Goal: Task Accomplishment & Management: Use online tool/utility

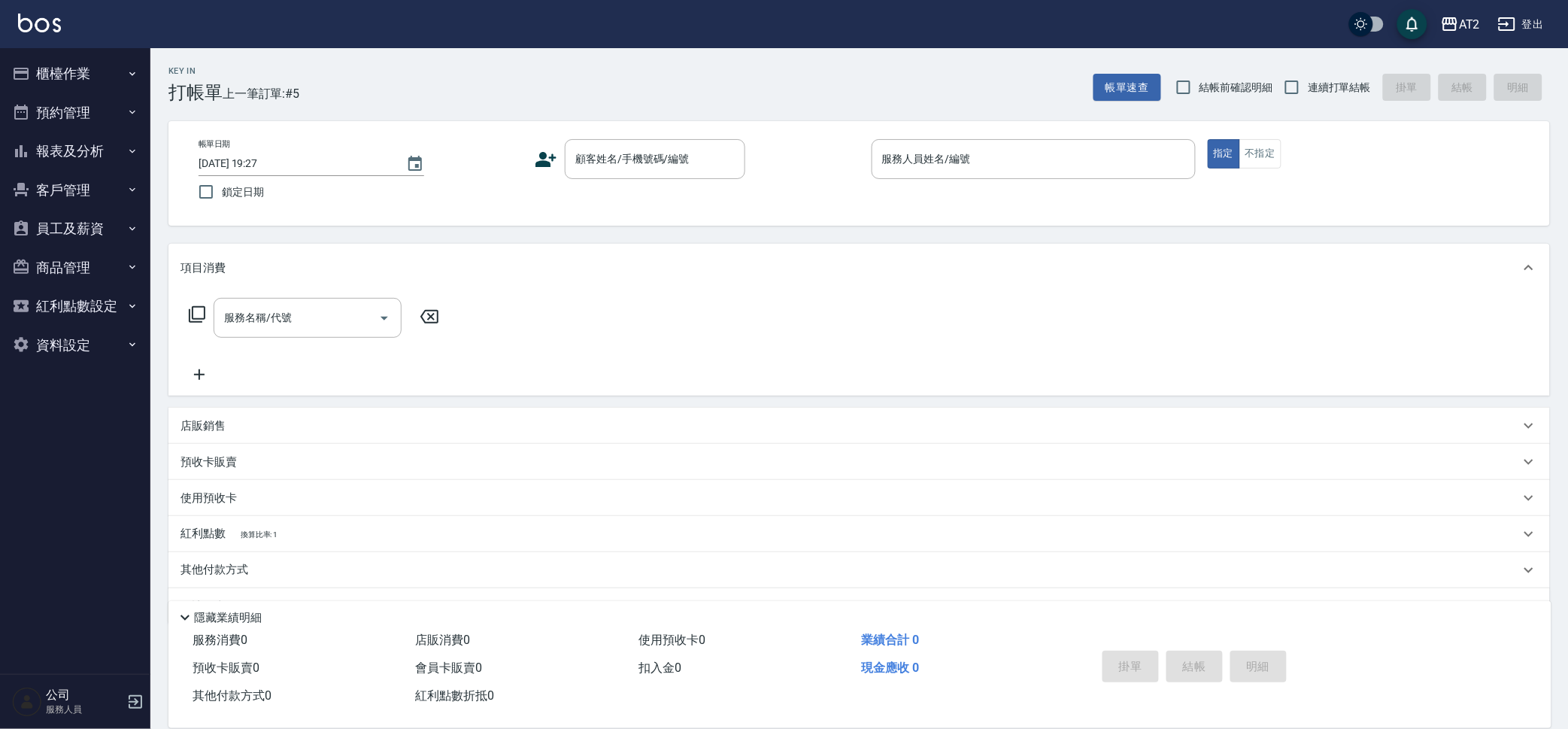
click at [1313, 92] on span "連續打單結帳" at bounding box center [1340, 88] width 63 height 16
click at [1308, 92] on input "連續打單結帳" at bounding box center [1292, 87] width 32 height 32
checkbox input "true"
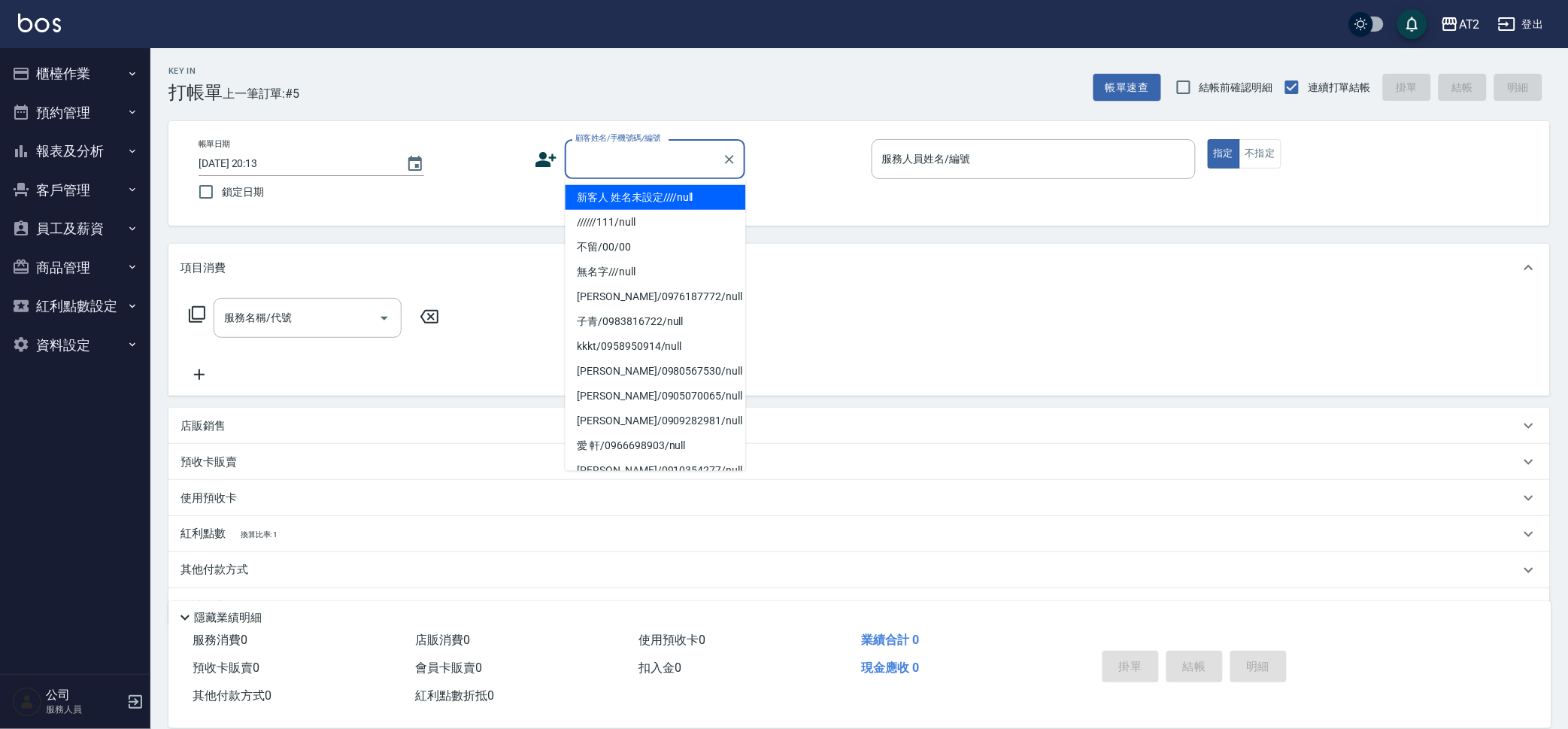
click at [670, 167] on input "顧客姓名/手機號碼/編號" at bounding box center [643, 158] width 144 height 26
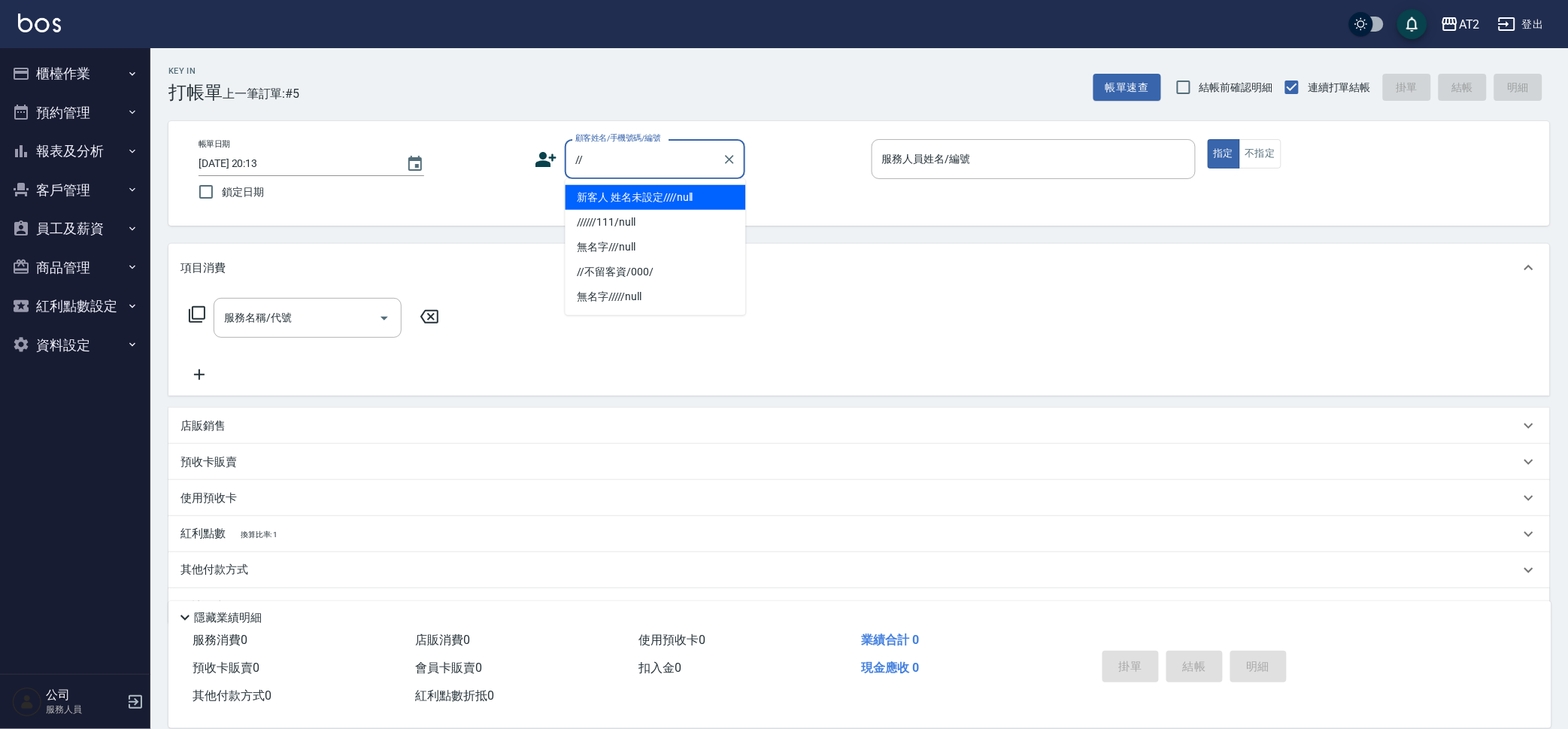
type input "新客人 姓名未設定////null"
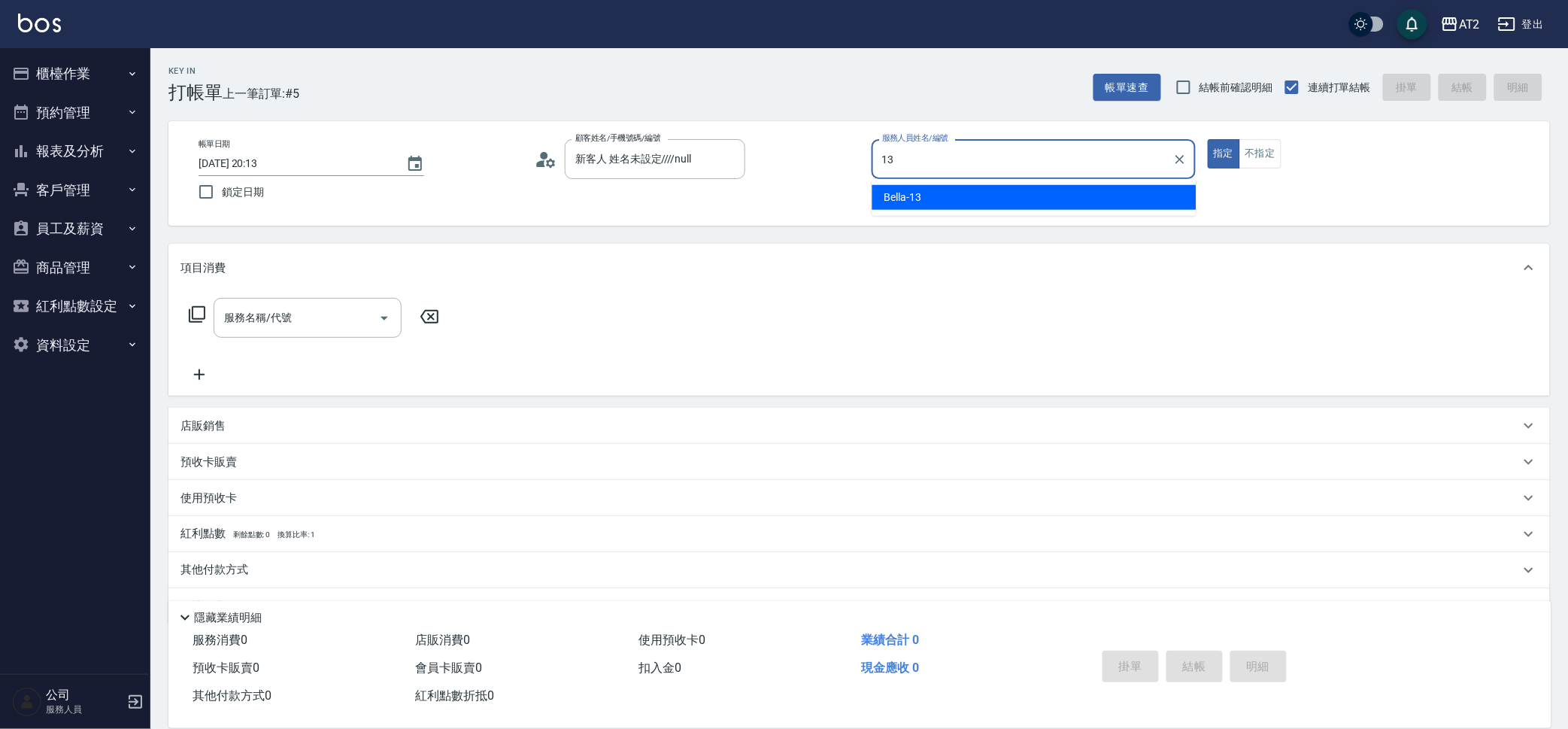
type input "Bella-13"
type button "true"
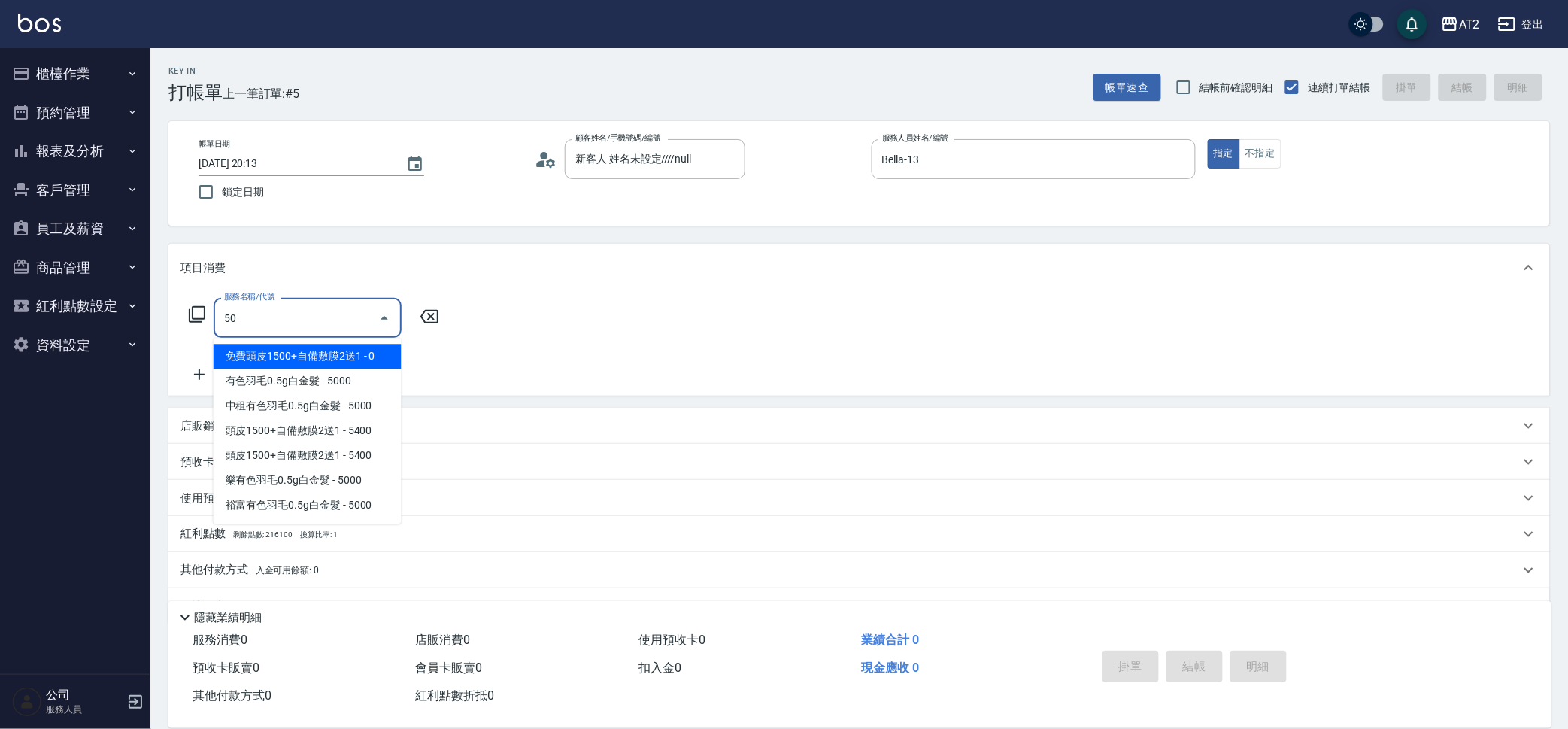
type input "501"
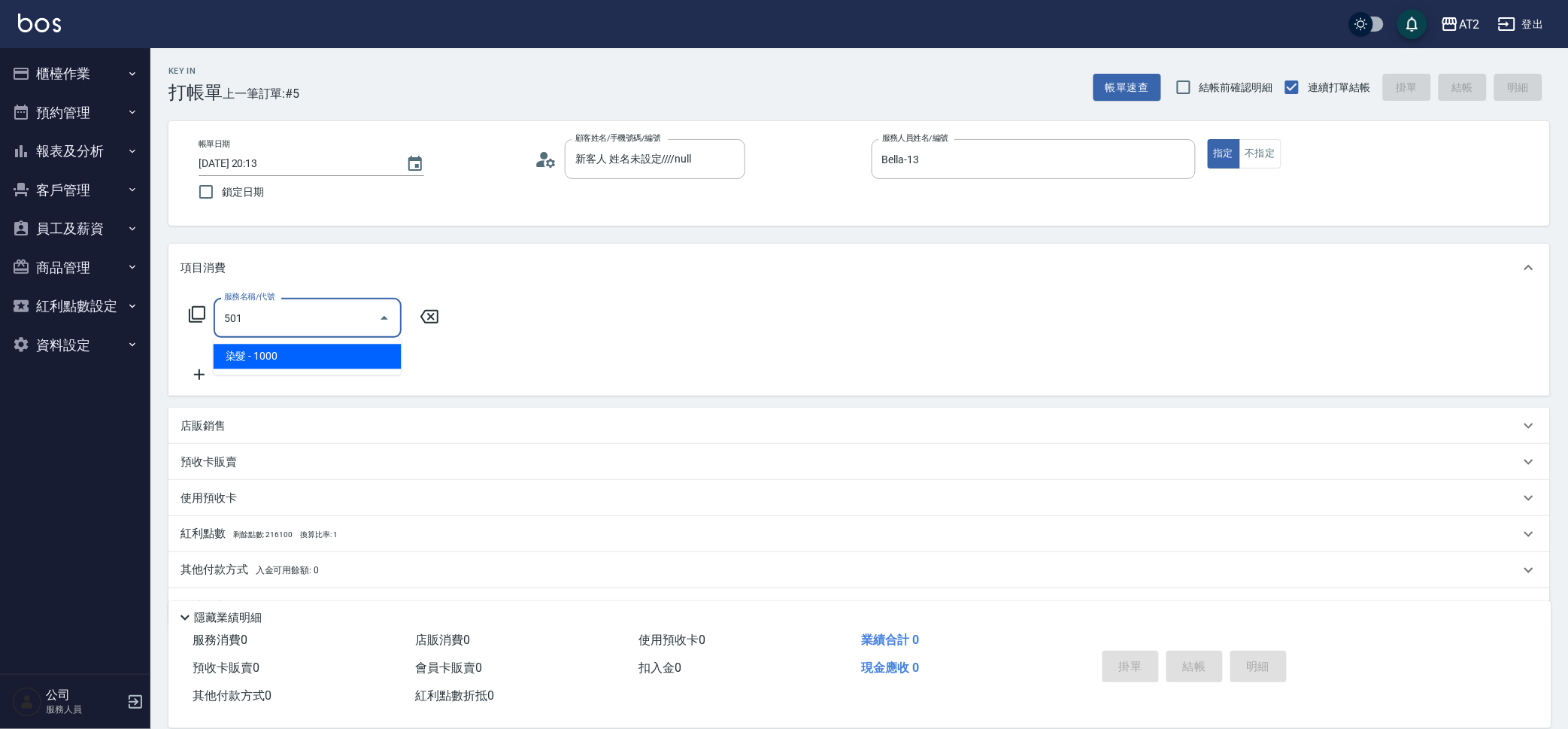
type input "100"
type input "染髮(501)"
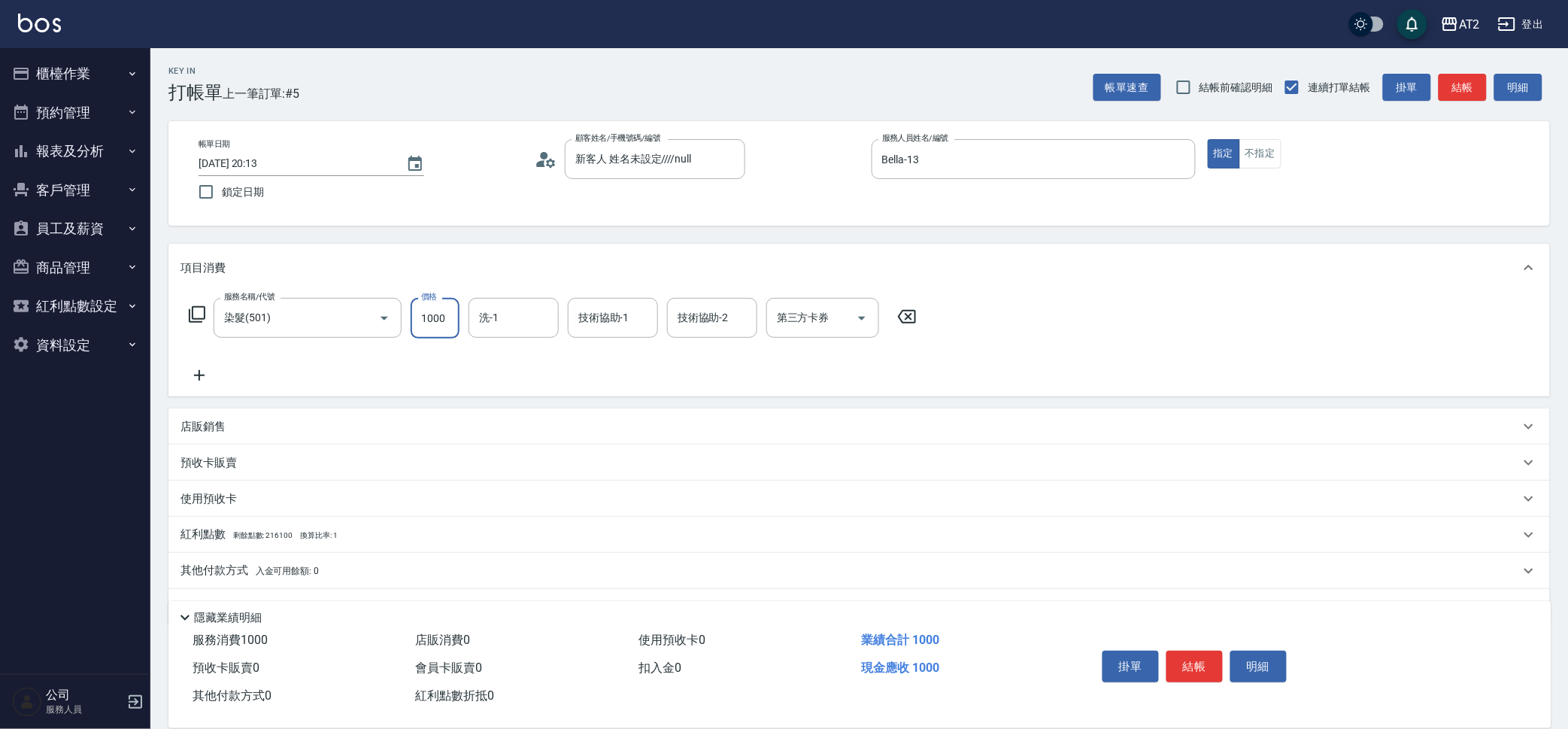
type input "0"
type input "17"
type input "10"
type input "178"
type input "170"
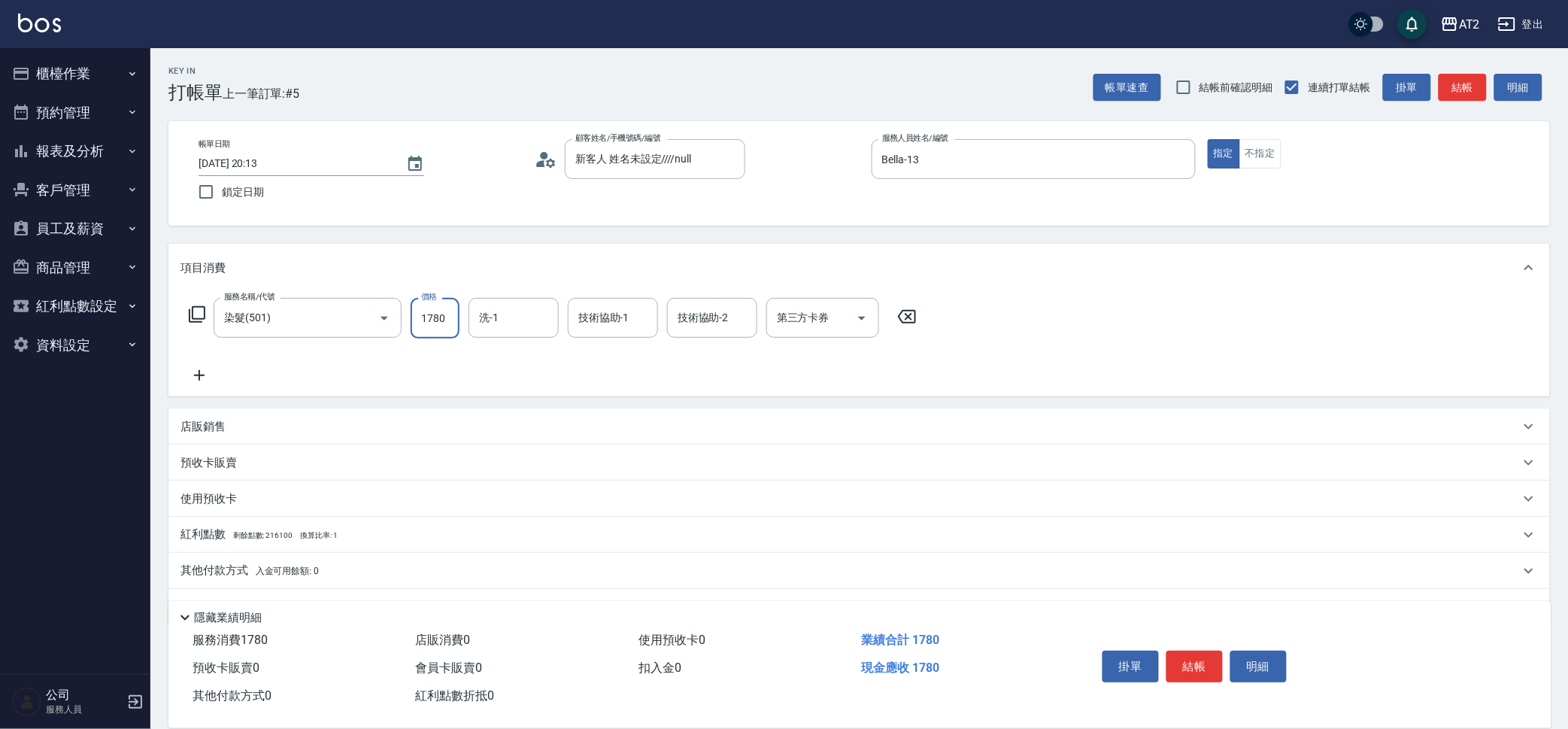
type input "1780"
type input "宣宣-40"
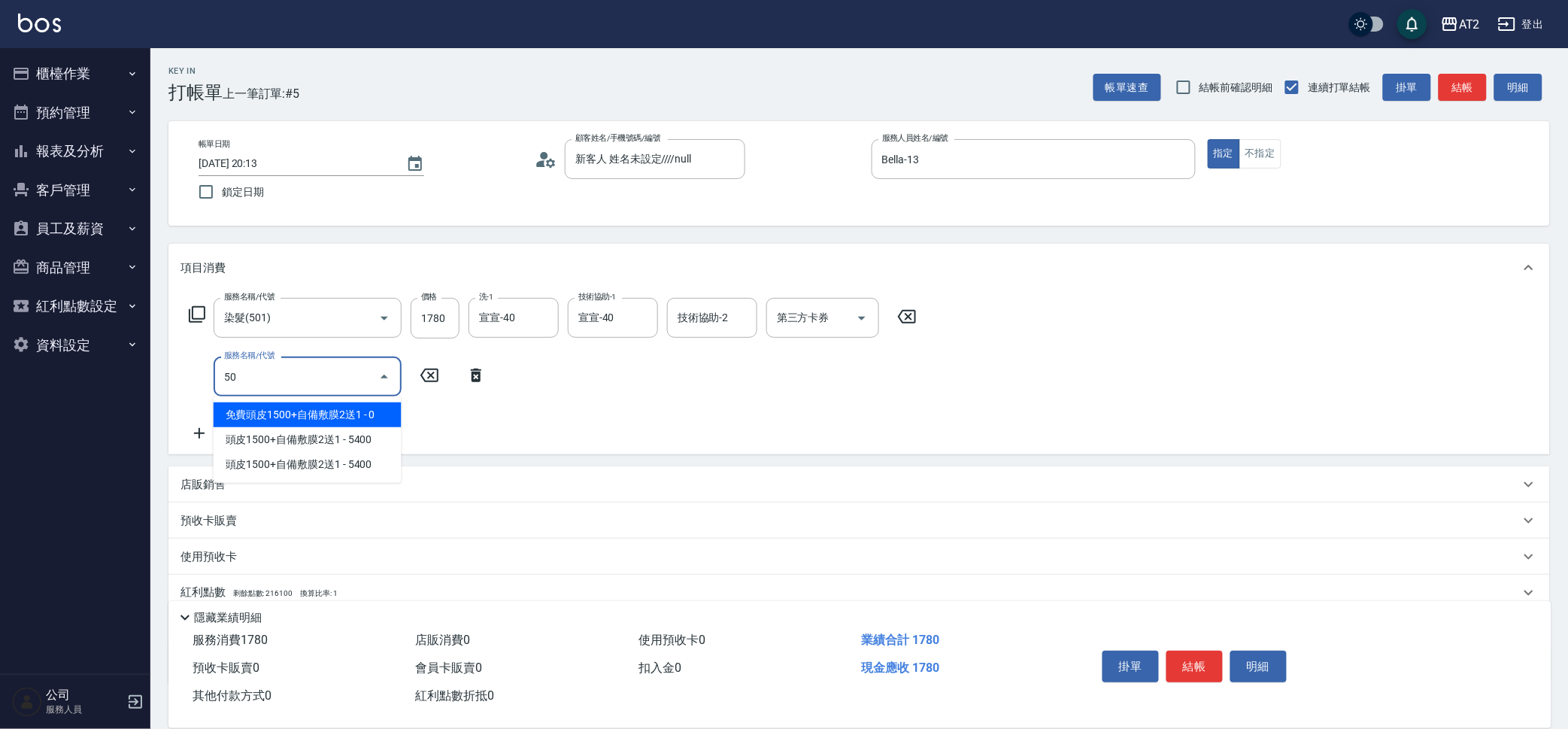
type input "502"
type input "220"
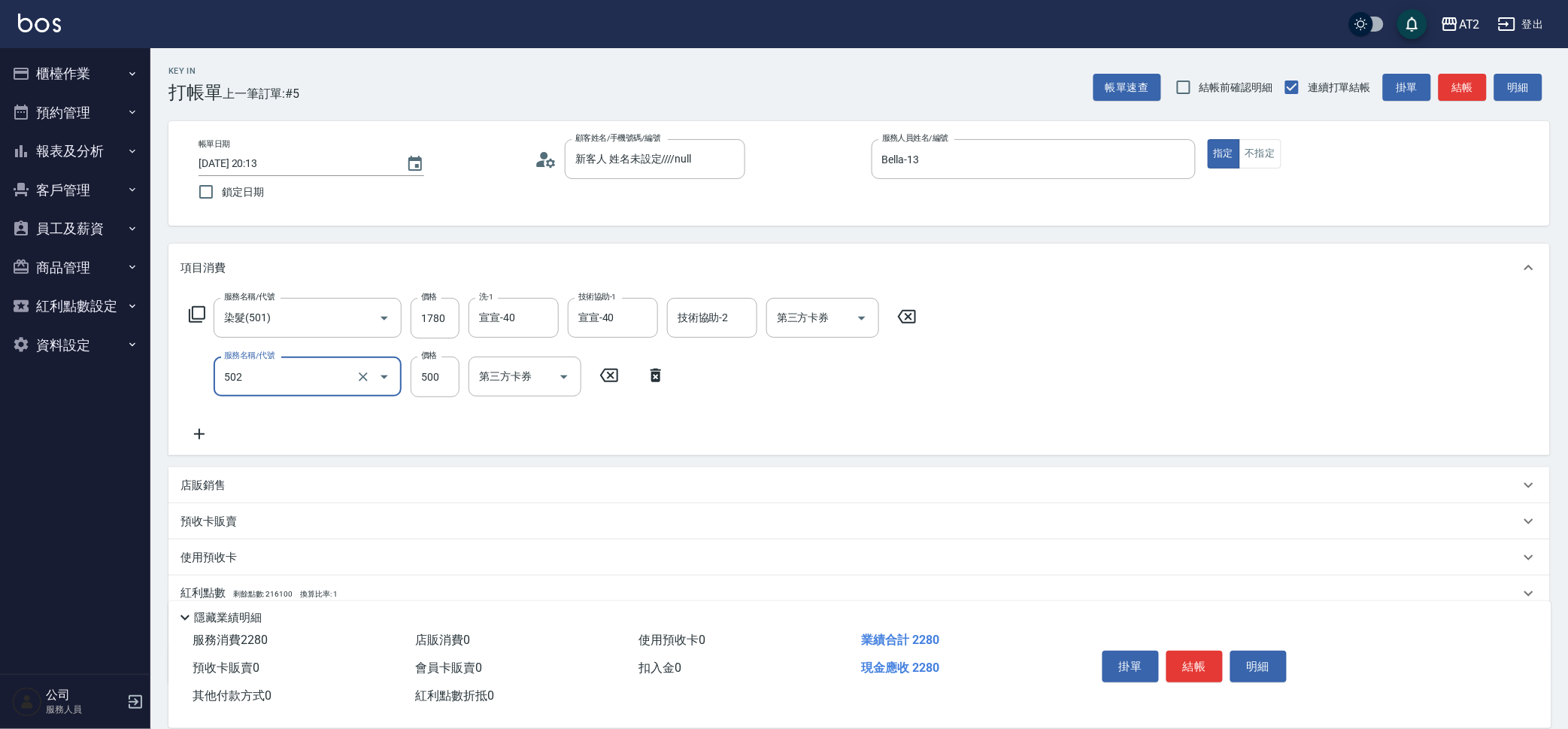
type input "漂髮(502)"
type input "170"
type input "17"
type input "190"
type input "170"
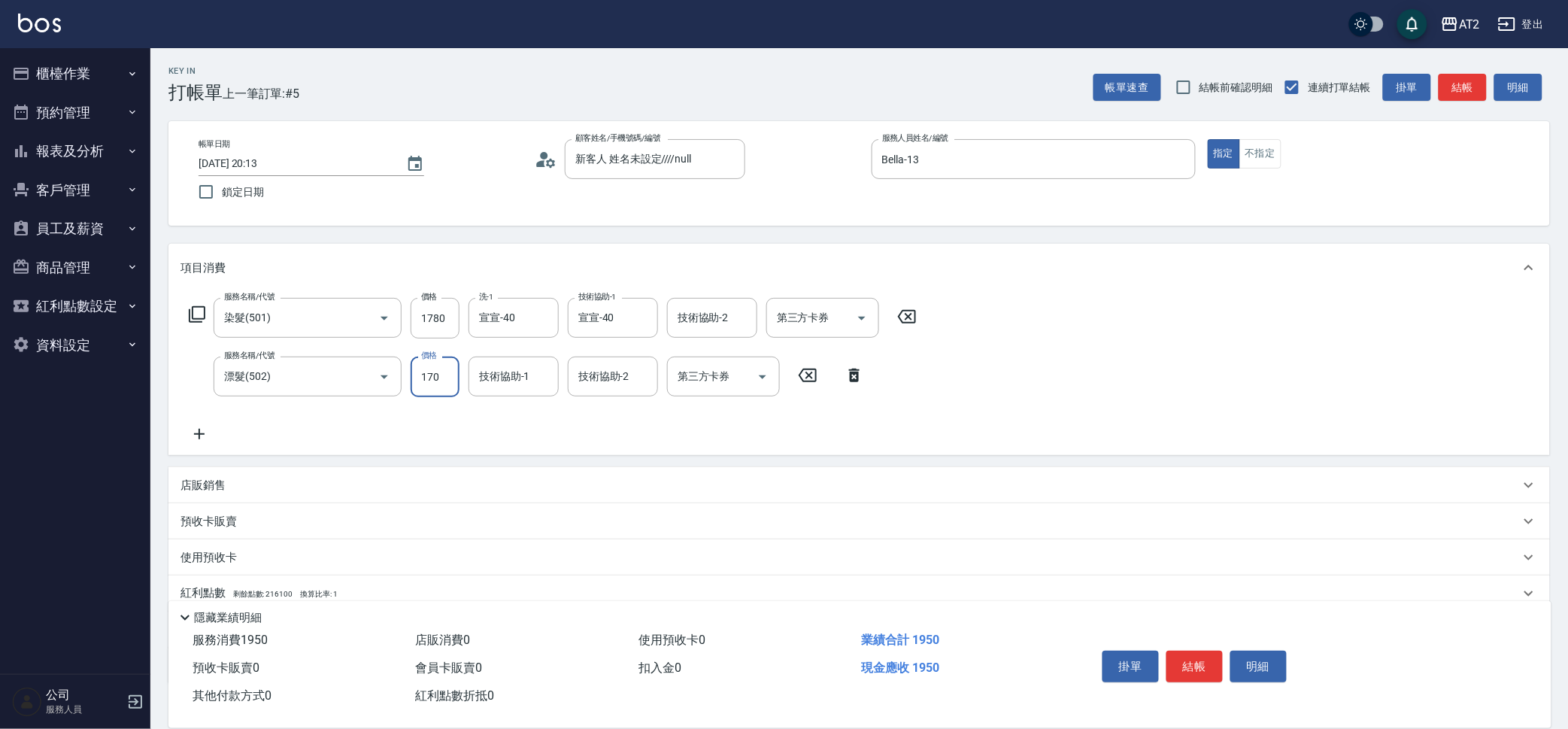
type input "340"
type input "1700"
type input "宣宣-40"
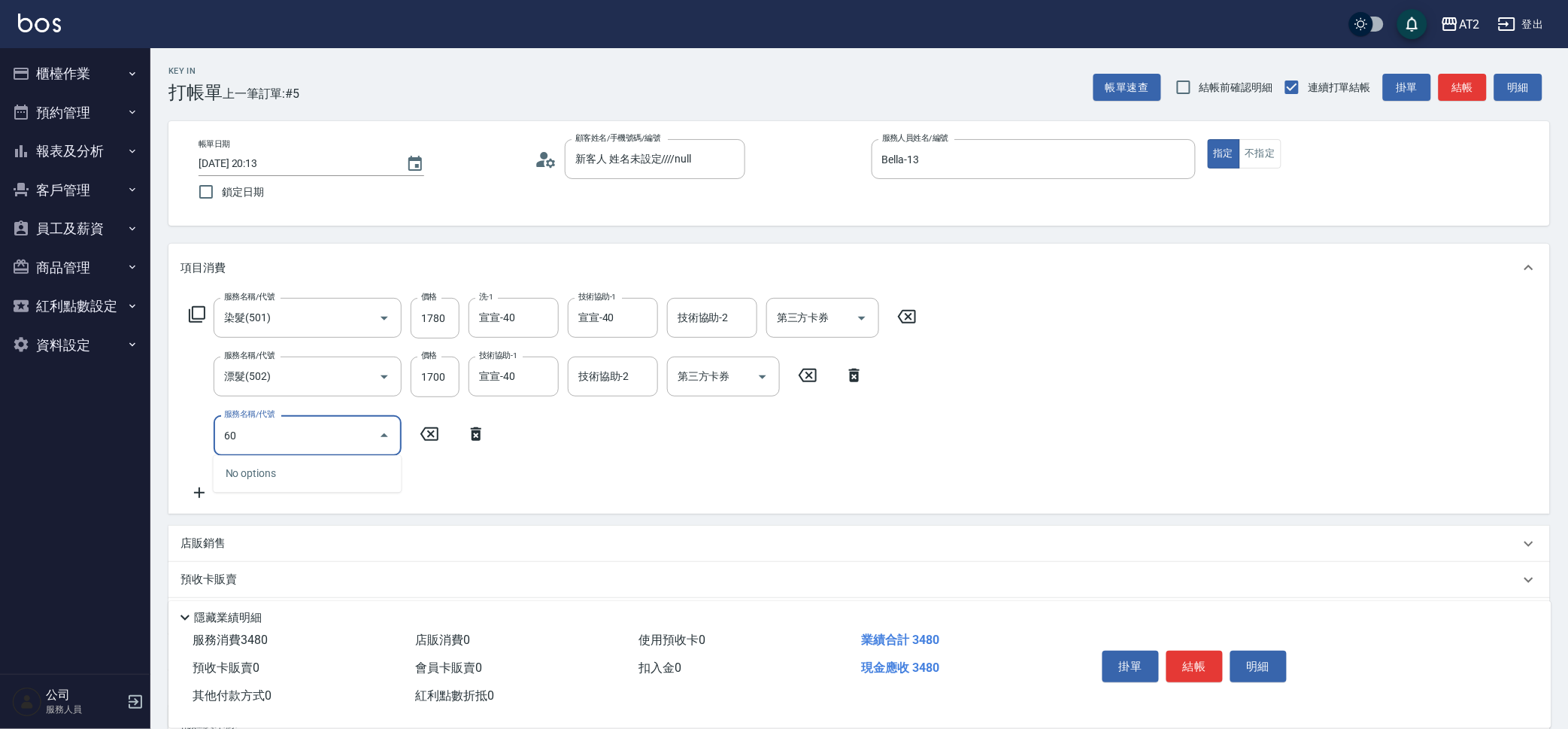
type input "601"
type input "440"
type input "自備護髮(601)"
type input "340"
type input "2"
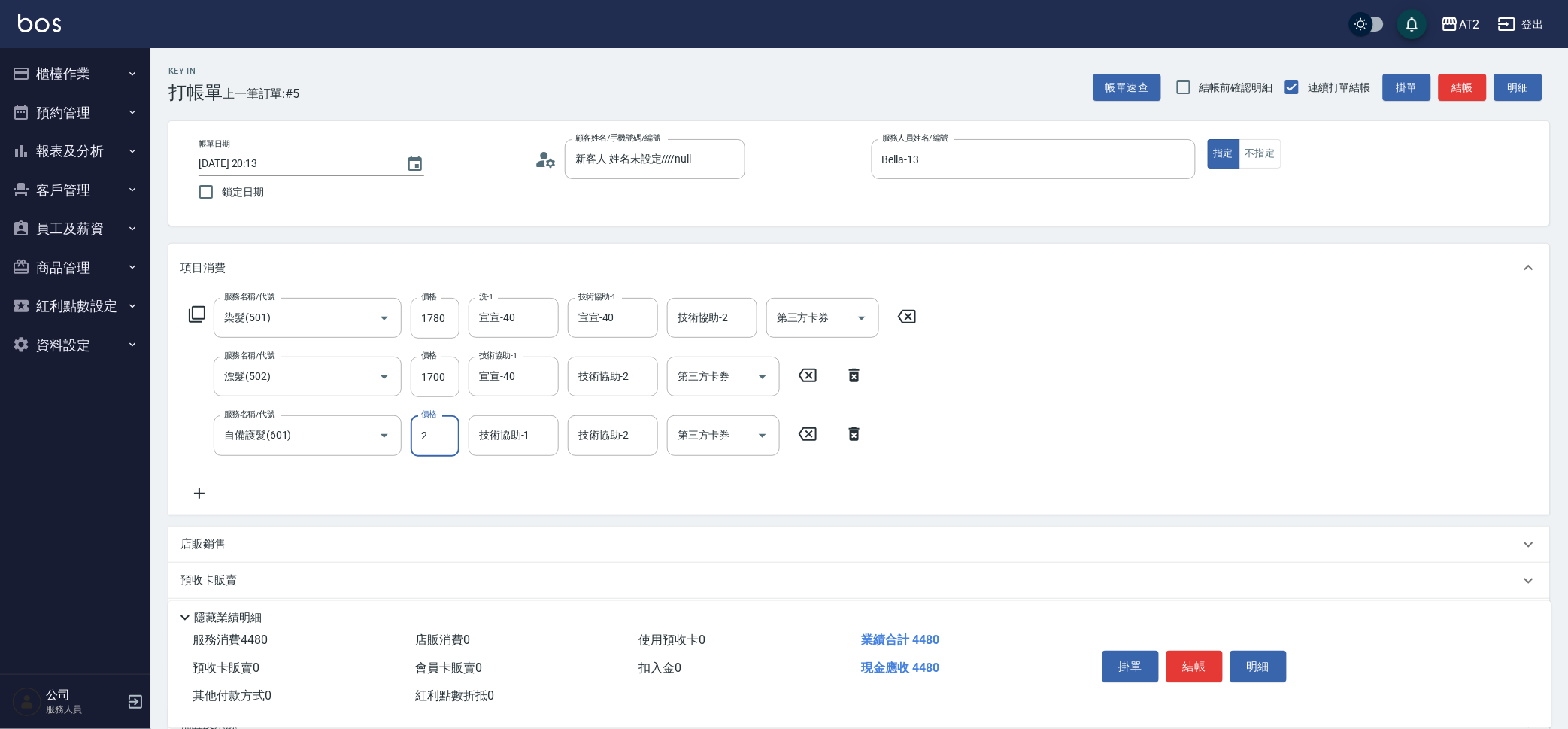
type input "350"
type input "25"
type input "370"
type input "2500"
type input "590"
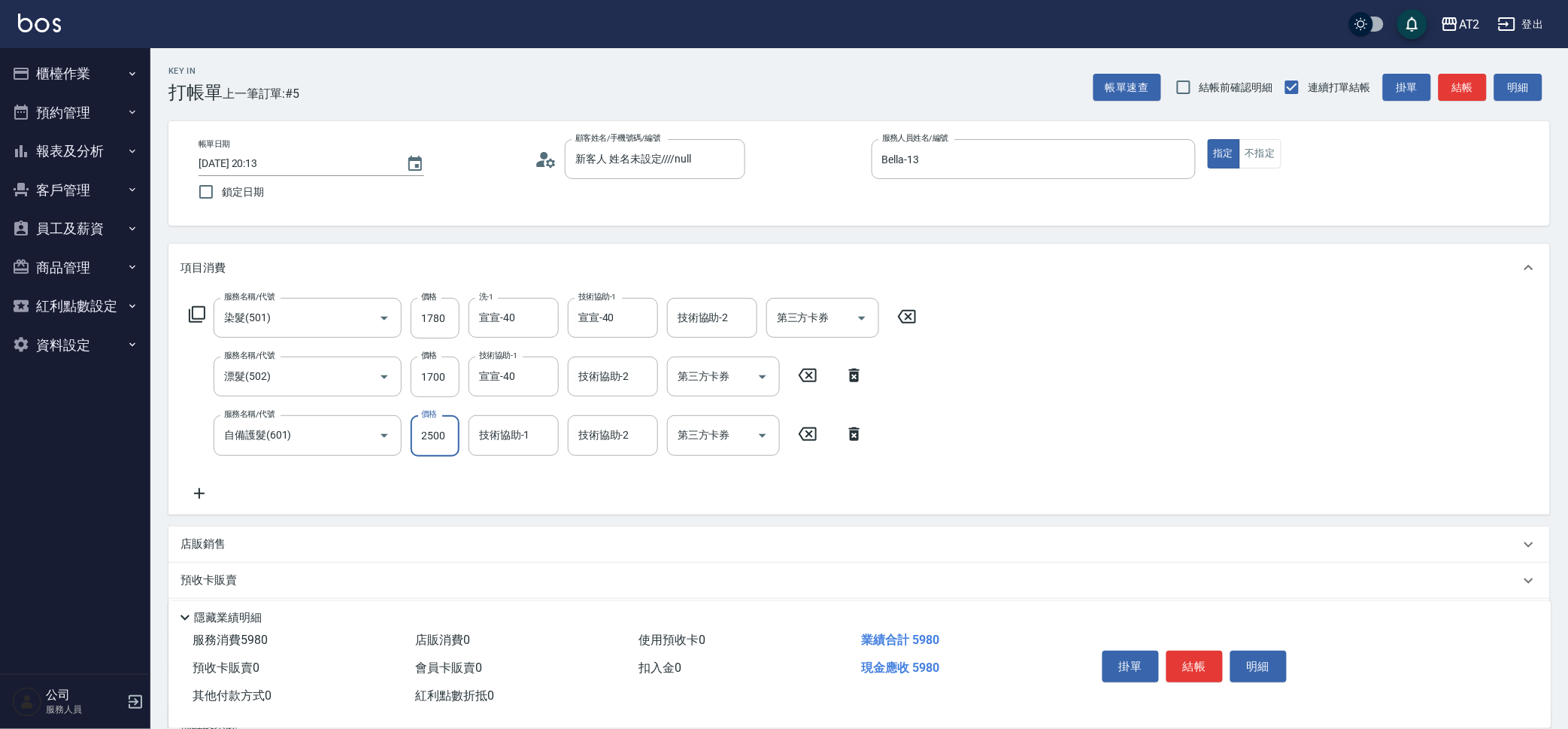
type input "2500"
type input "宣宣-40"
click at [437, 307] on input "1780" at bounding box center [435, 318] width 49 height 40
type input "420"
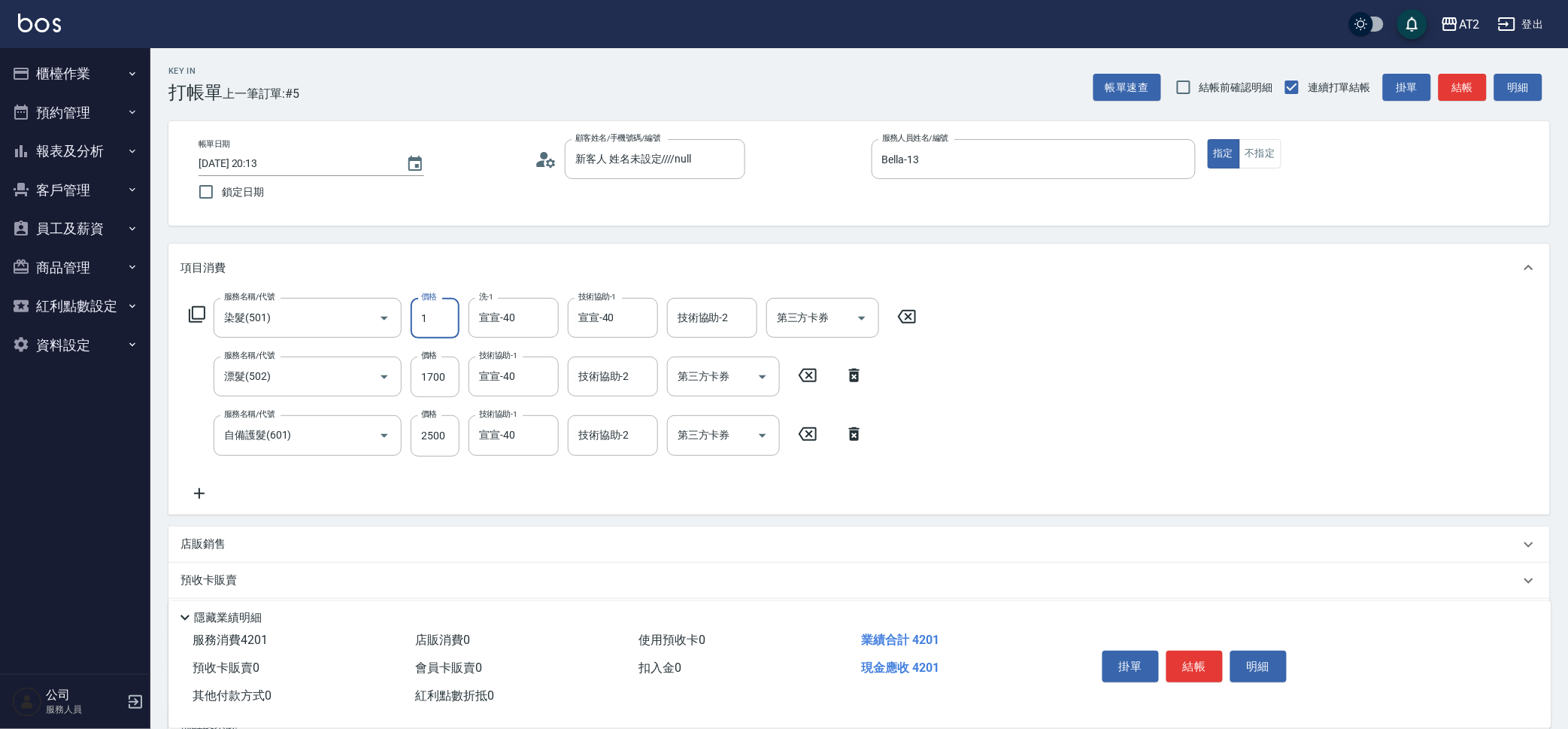
type input "19"
type input "430"
type input "198"
type input "610"
type input "1980"
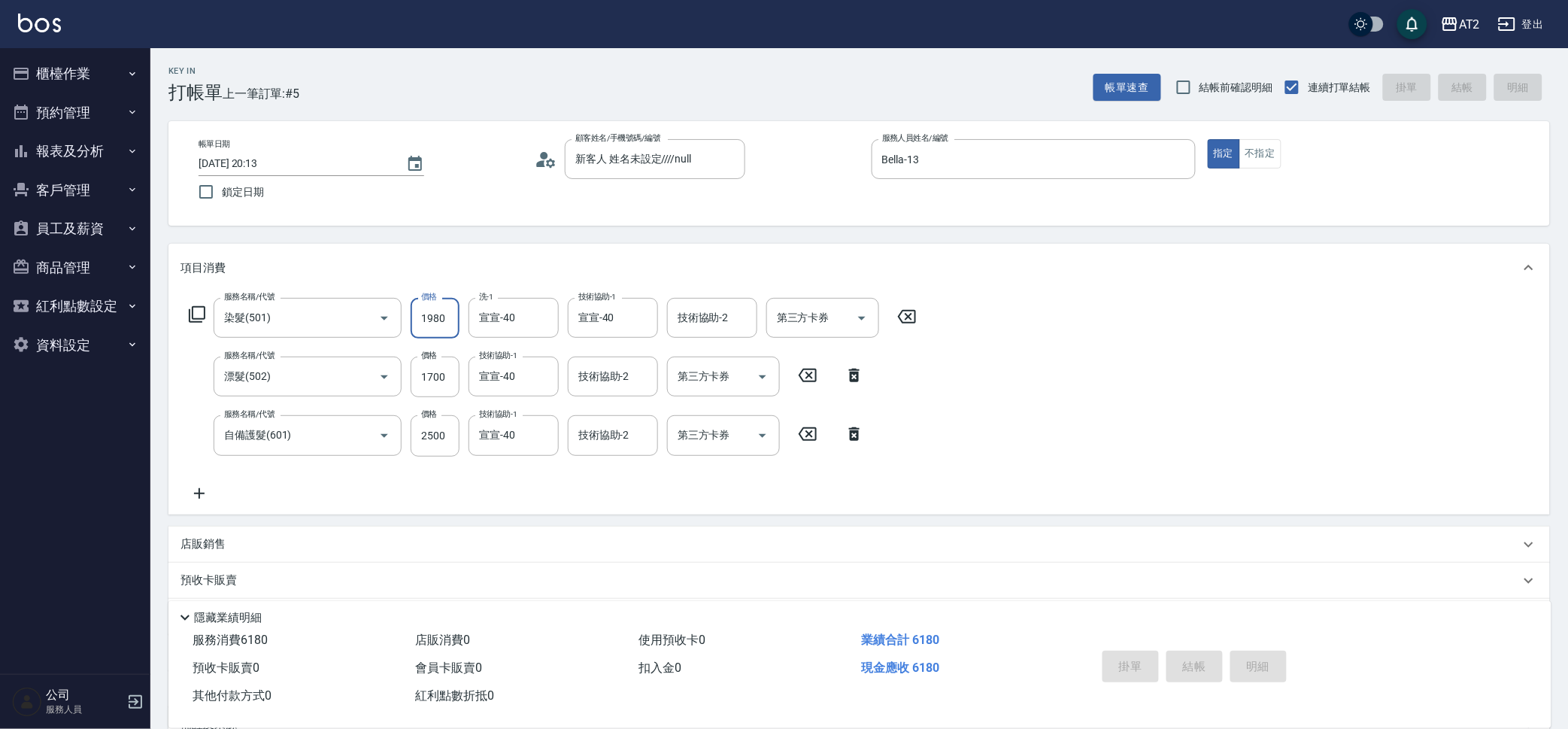
type input "0"
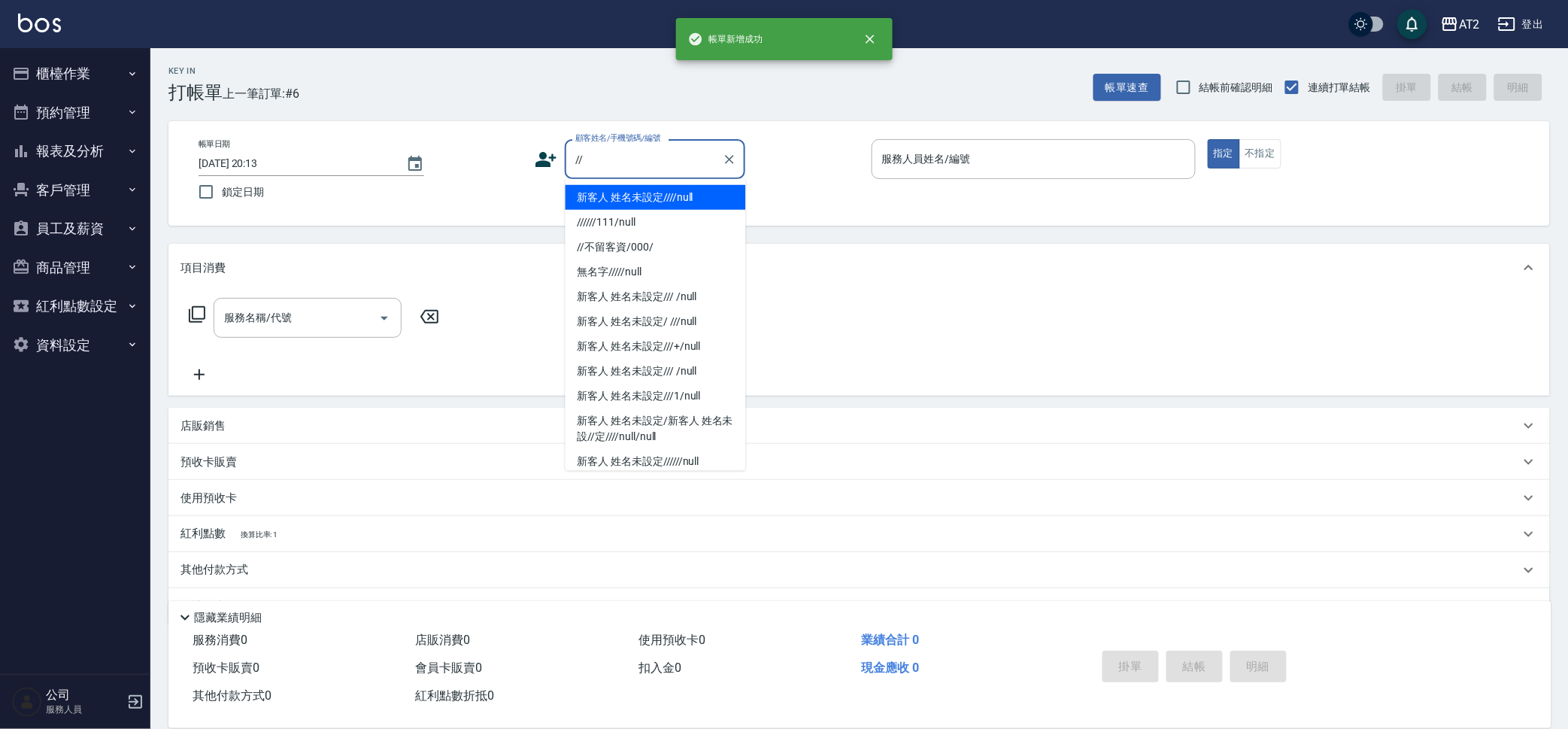
type input "新客人 姓名未設定////null"
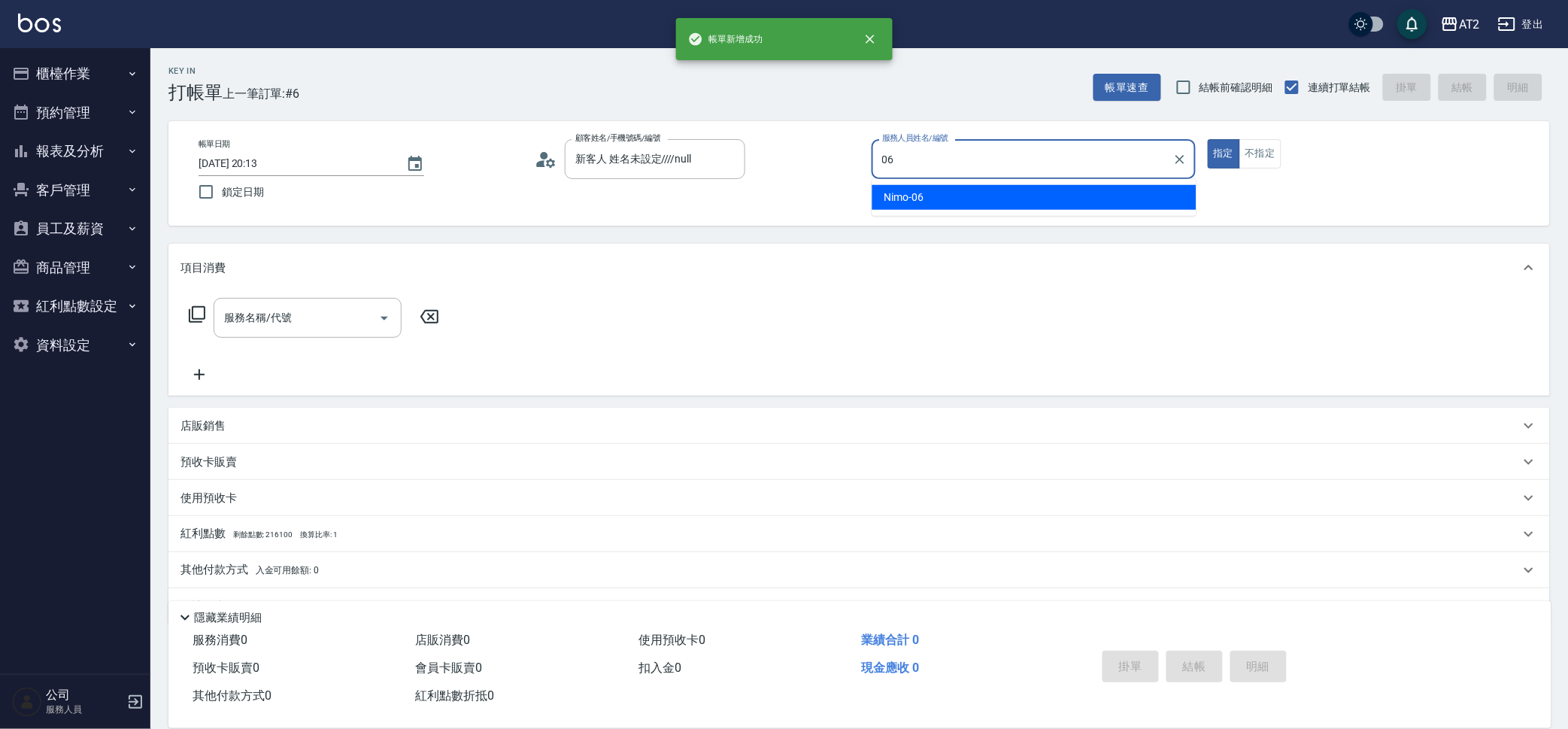
type input "Nimo-06"
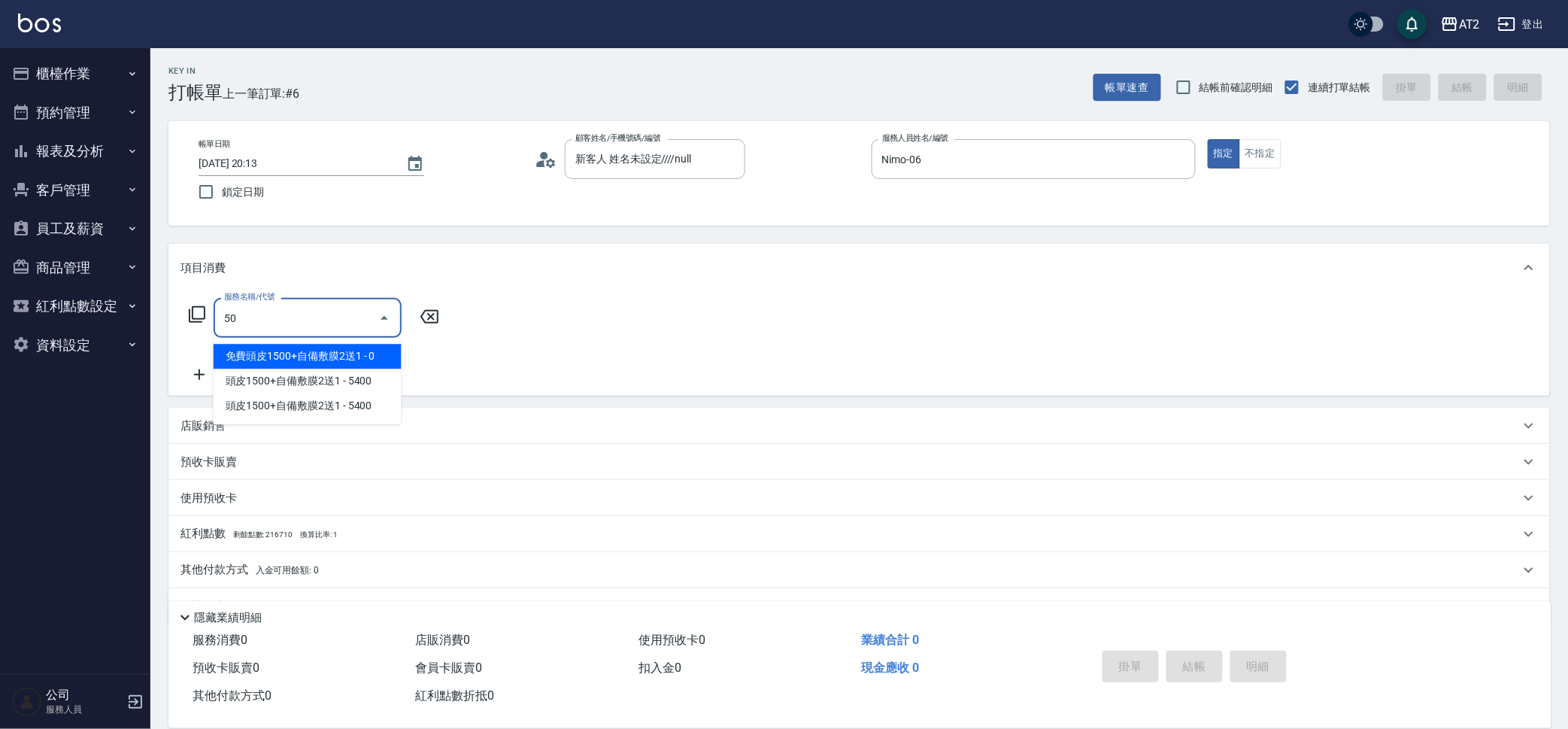
type input "5"
type input "201"
type input "20"
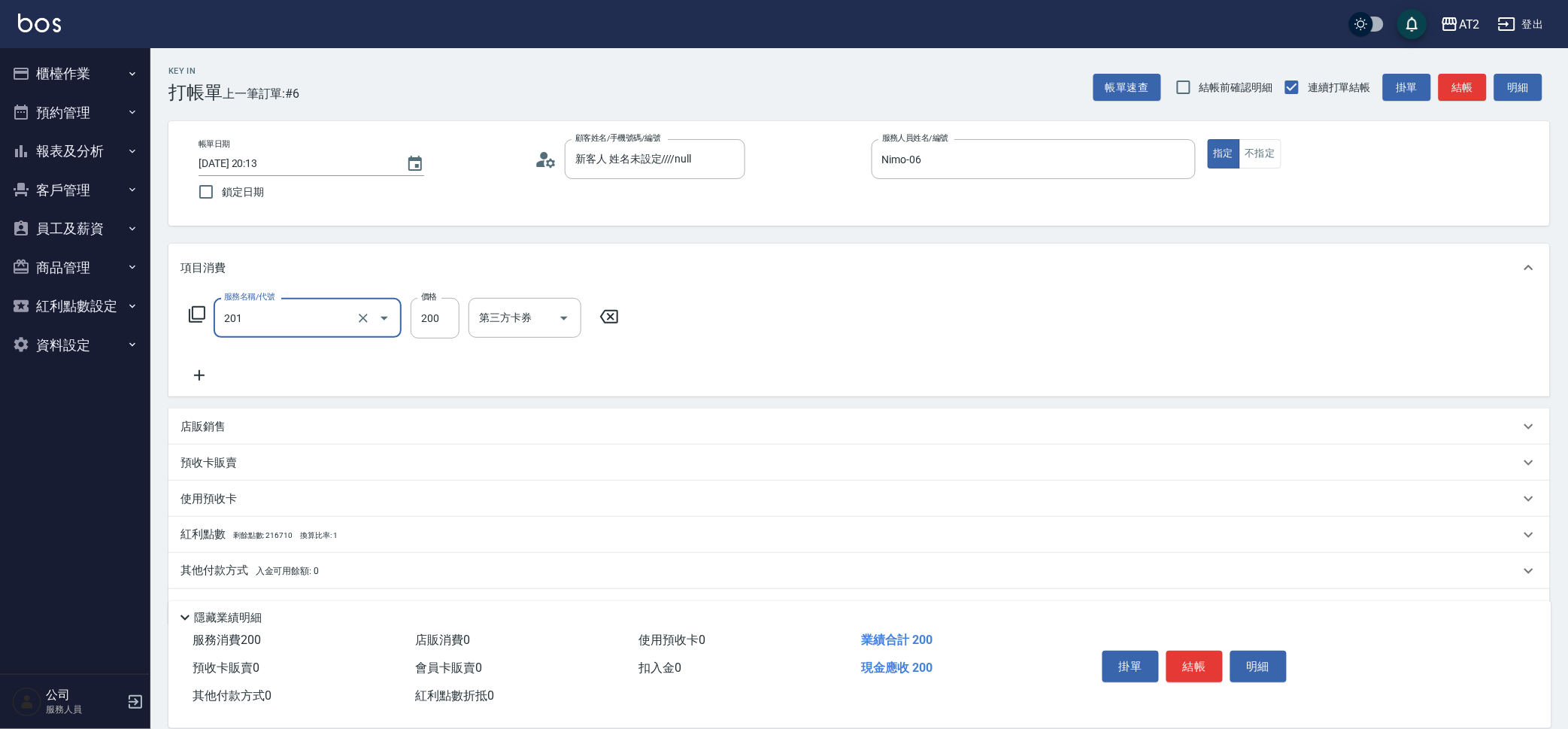
type input "洗髮(201)"
type input "0"
type input "30"
type input "300"
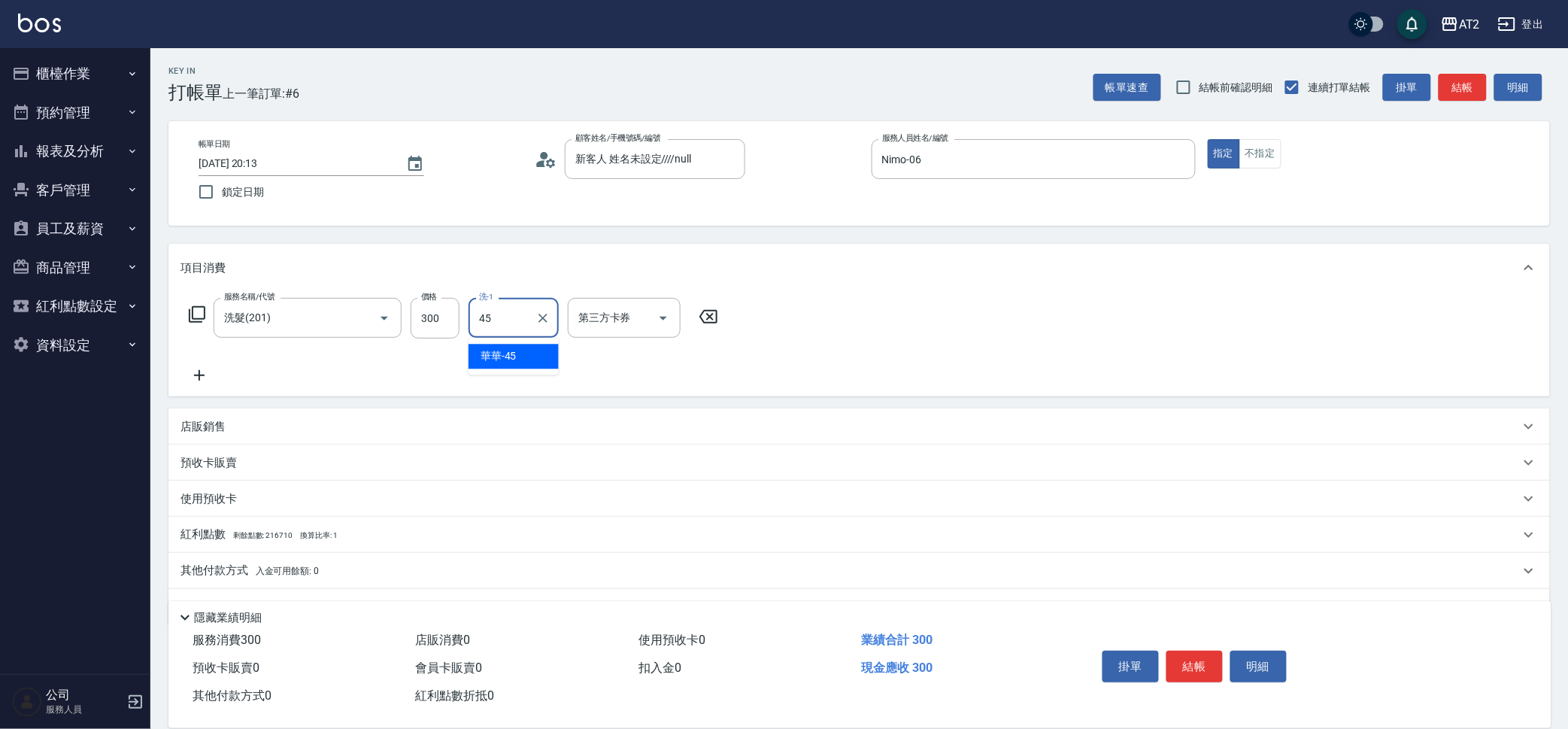
type input "華華-45"
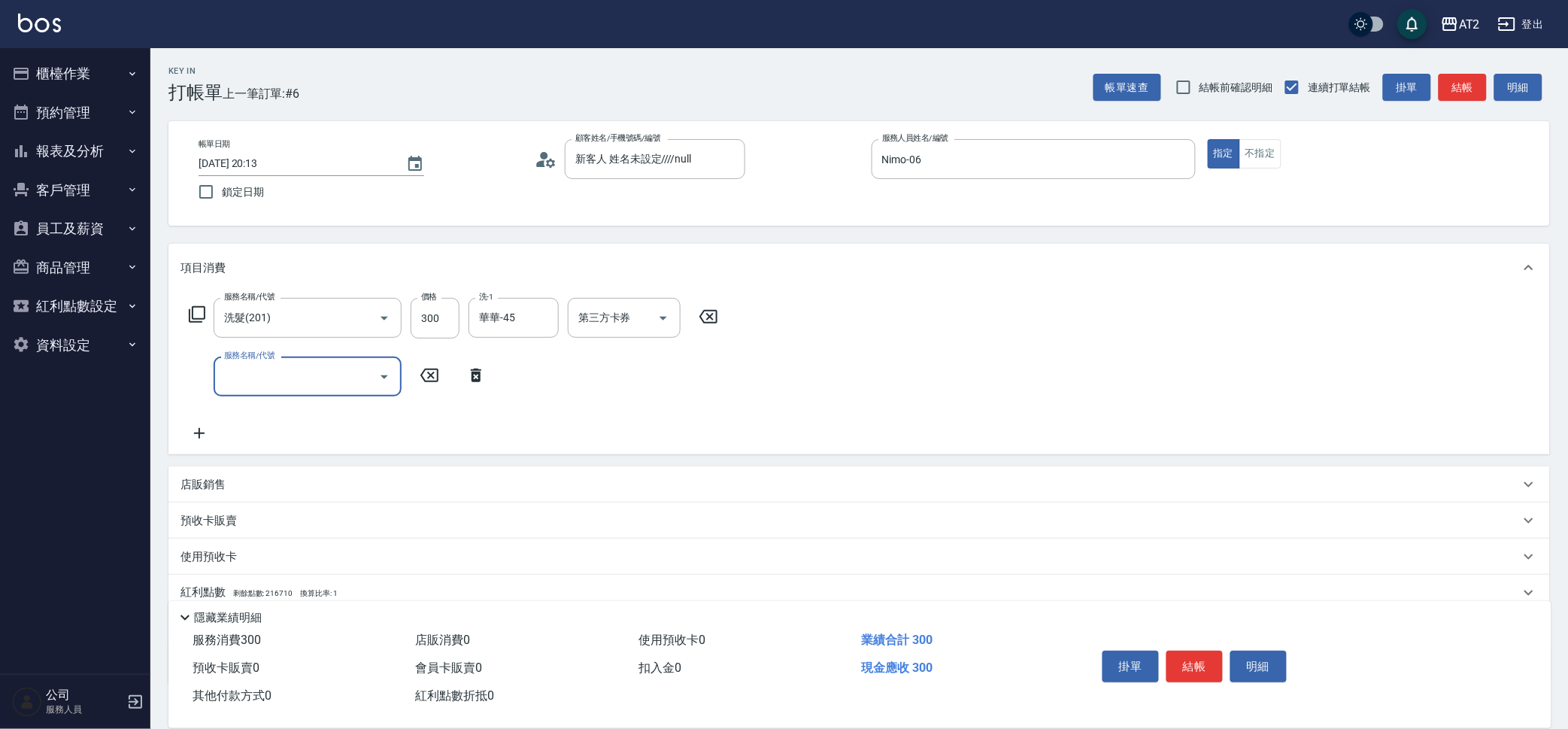
type input "1"
type input "714"
type input "180"
type input "單拆/單串(714)"
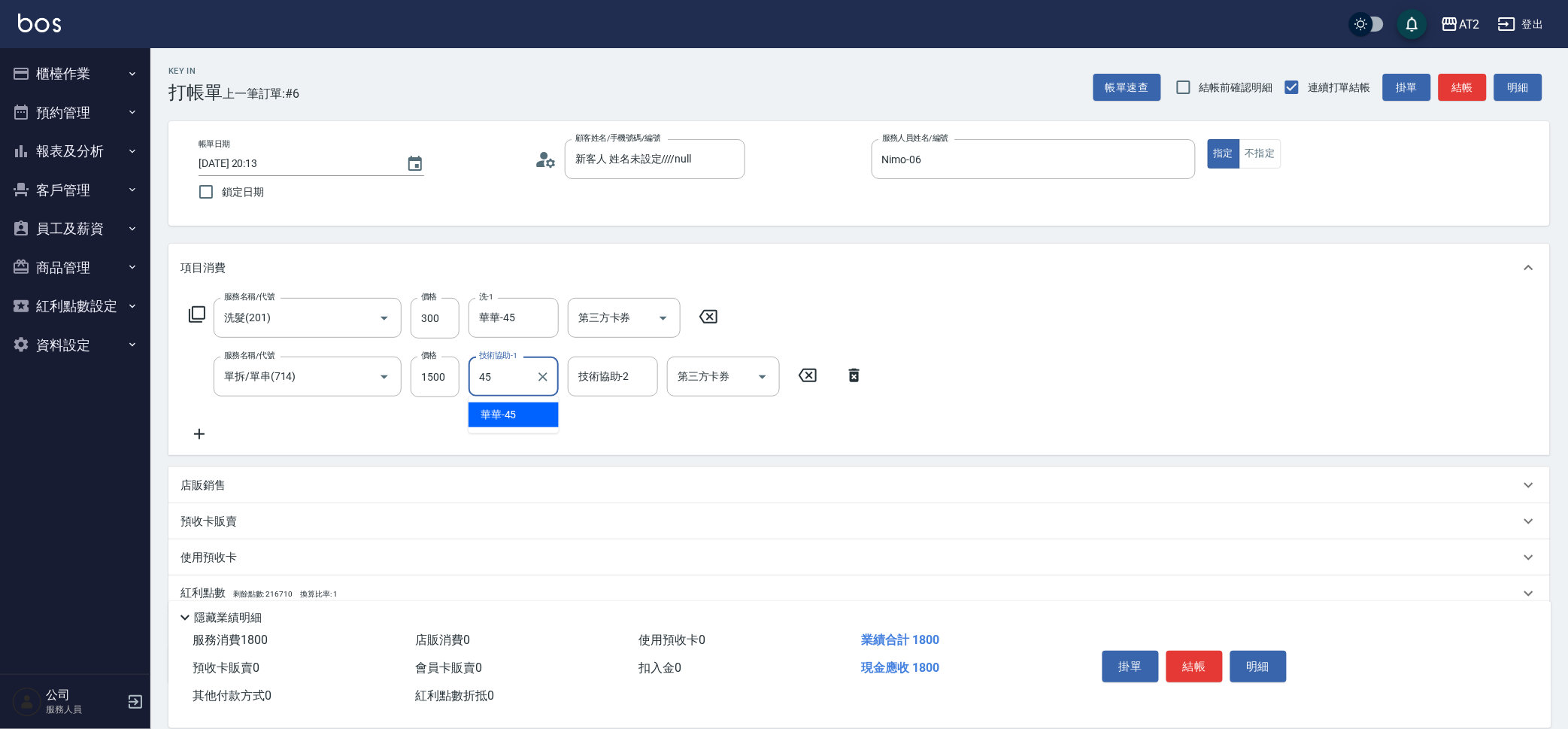
type input "華華-45"
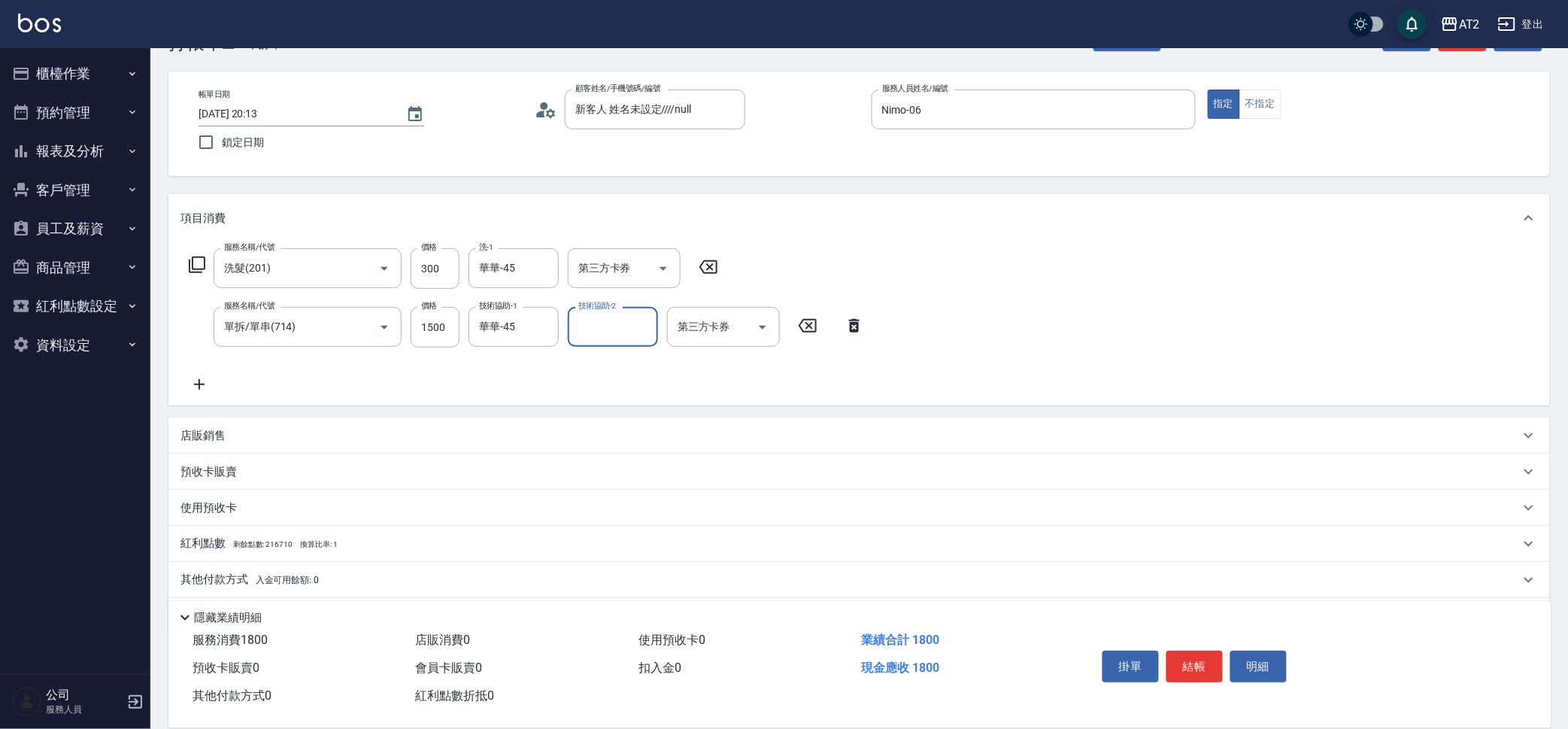
scroll to position [96, 0]
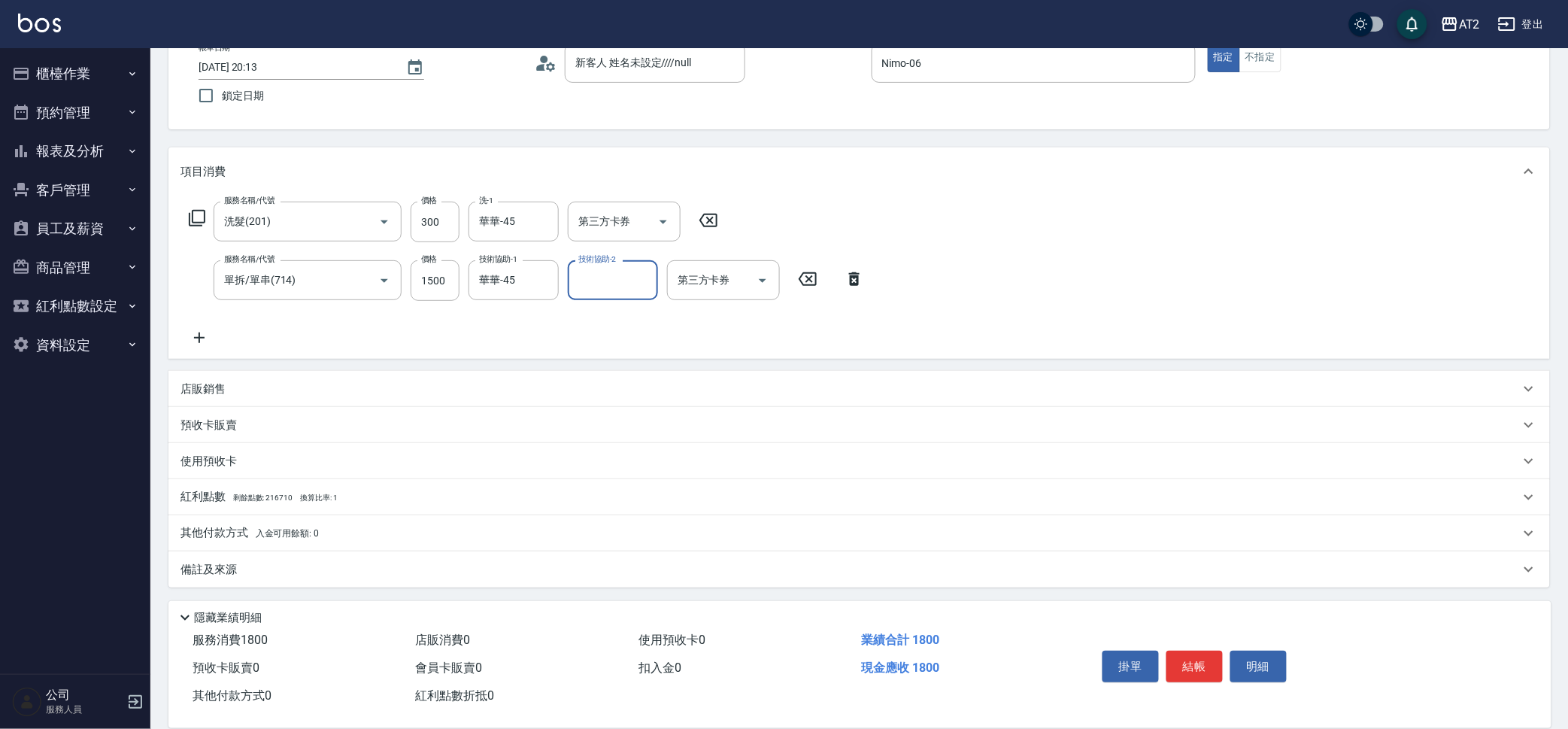
click at [431, 540] on div "其他付款方式 入金可用餘額: 0" at bounding box center [850, 533] width 1339 height 17
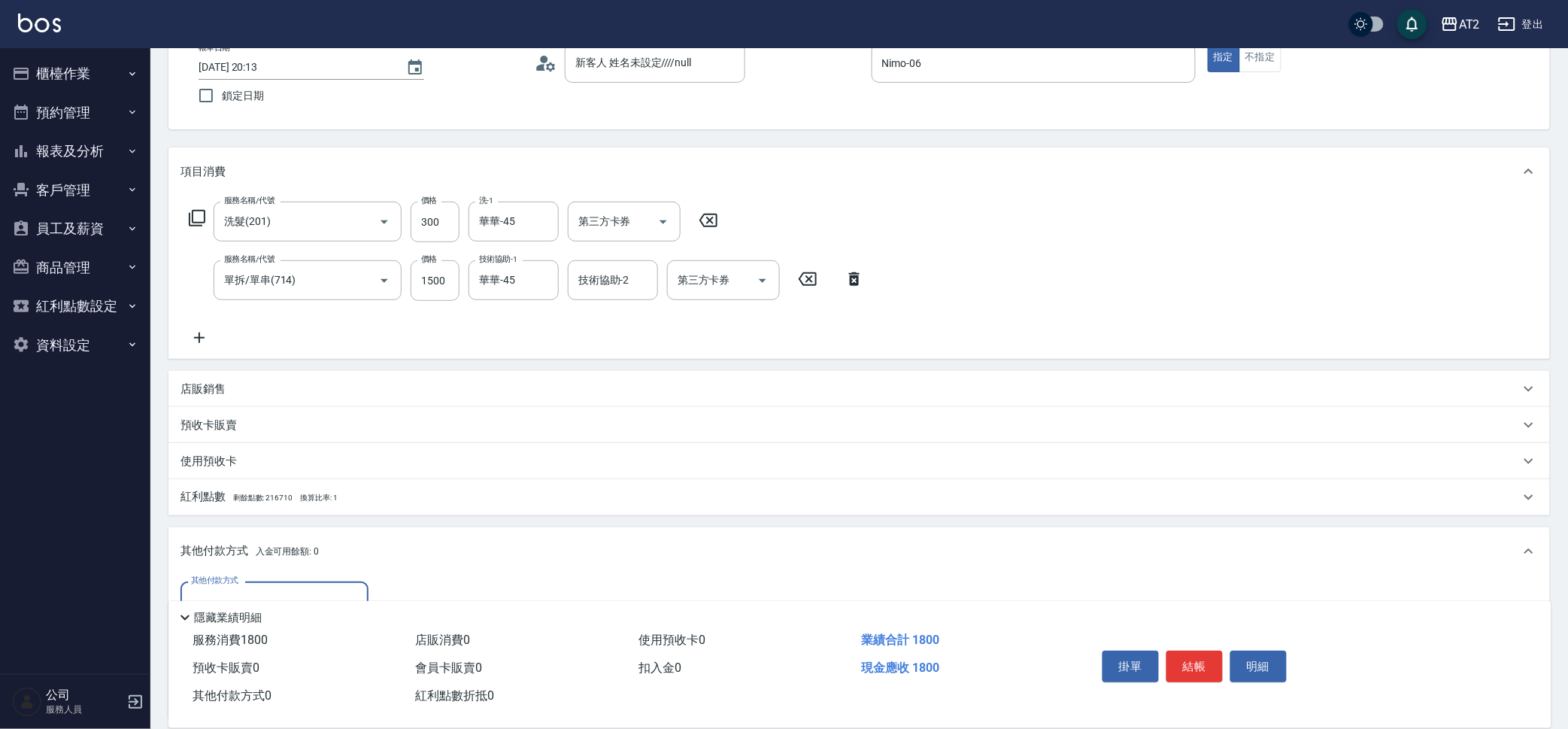
scroll to position [0, 0]
type input "轉帳"
type input "11"
type input "160"
type input "118"
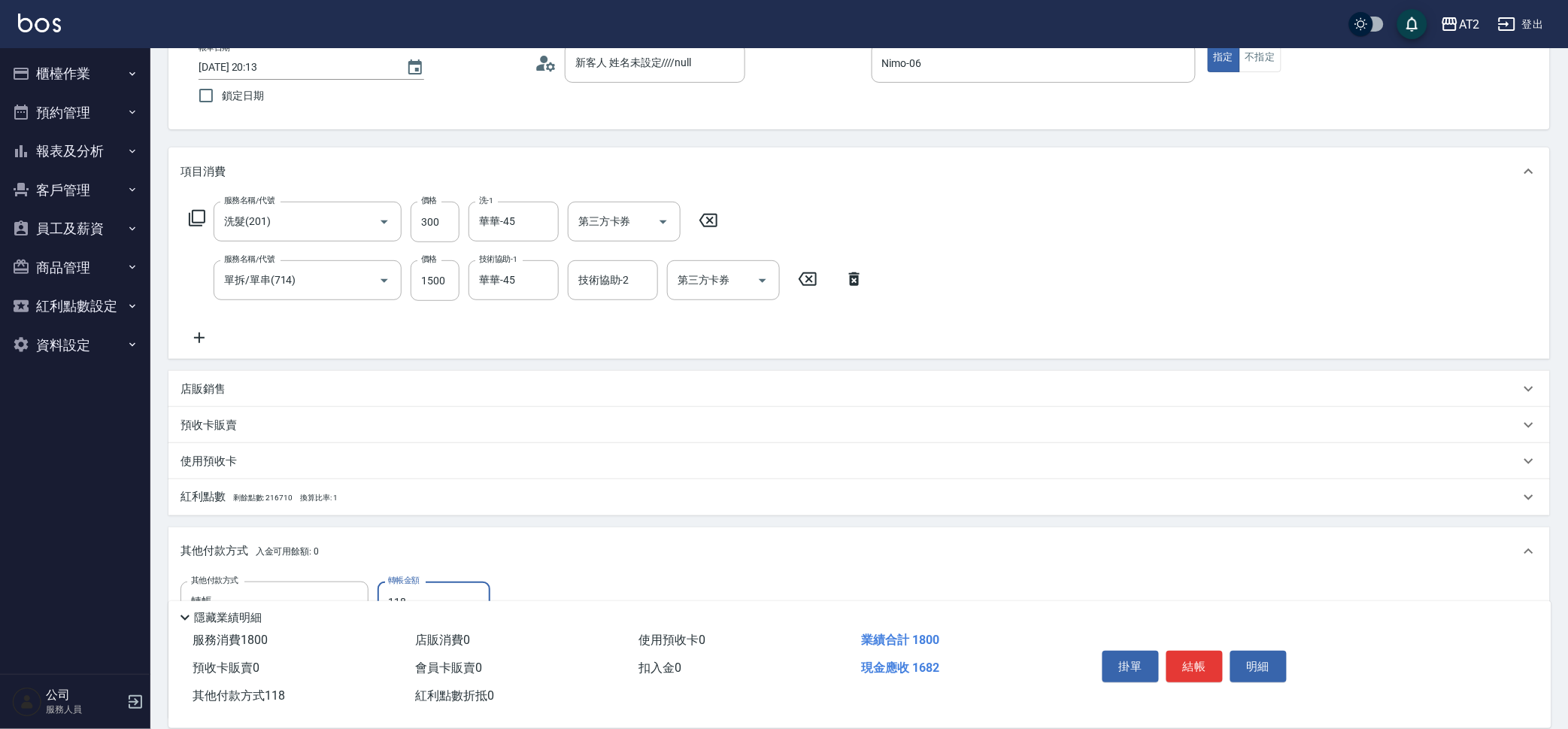
type input "60"
type input "1180"
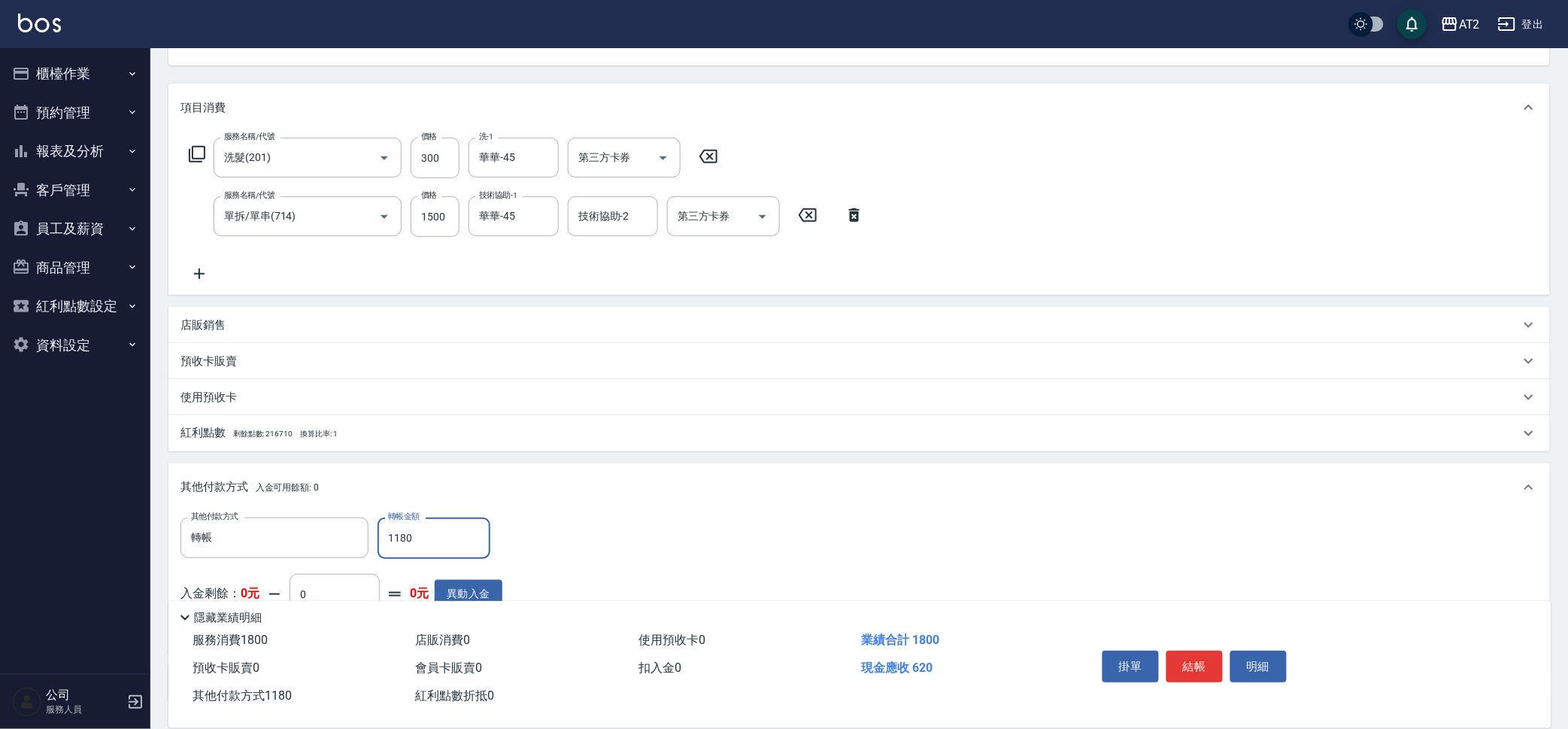
scroll to position [191, 0]
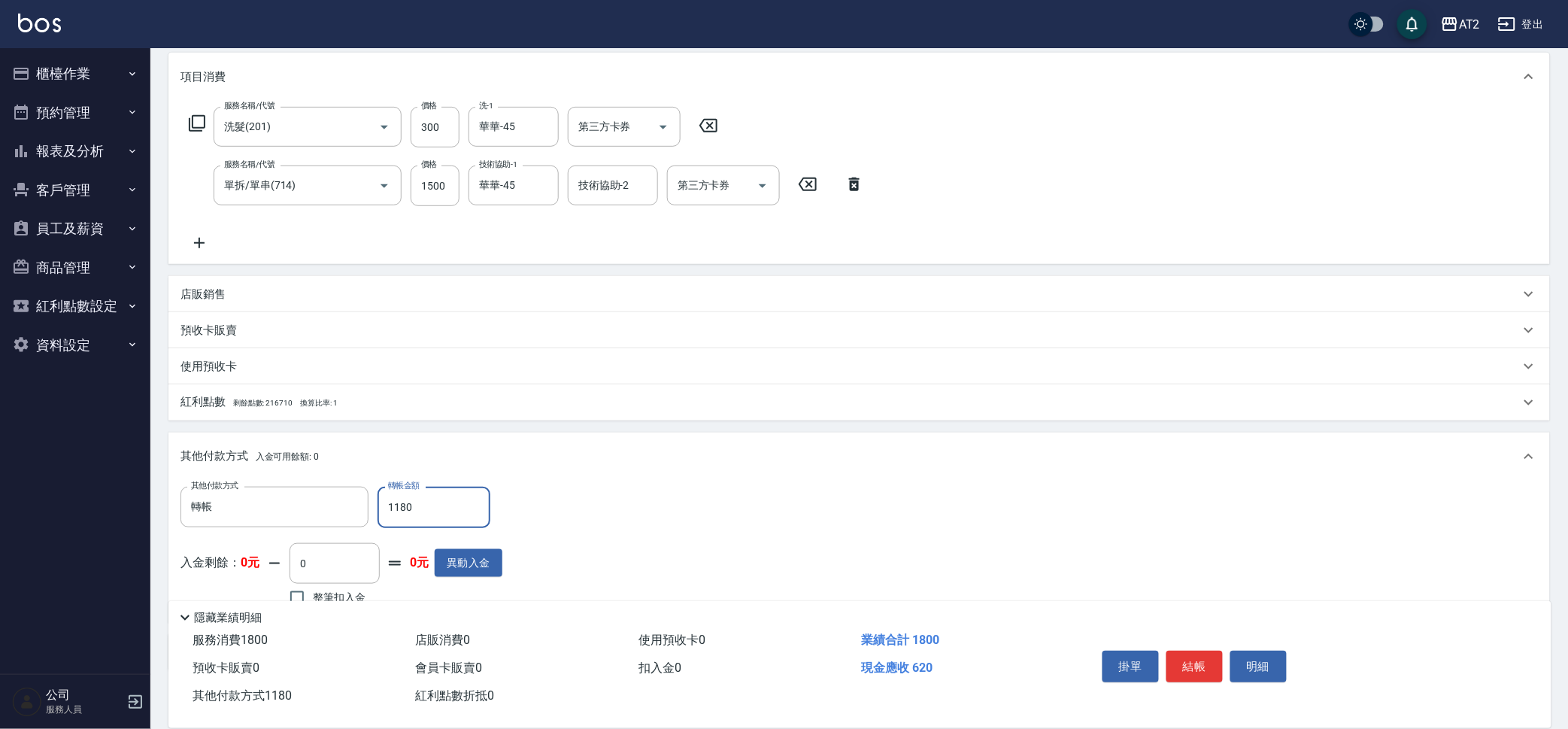
drag, startPoint x: 432, startPoint y: 511, endPoint x: 177, endPoint y: 498, distance: 255.3
click at [177, 498] on div "其他付款方式 轉帳 其他付款方式 轉帳金額 1180 轉帳金額 入金剩餘： 0元 0 ​ 整筆扣入金 0元 異動入金" at bounding box center [860, 552] width 1382 height 141
type input "170"
type input "18"
type input "160"
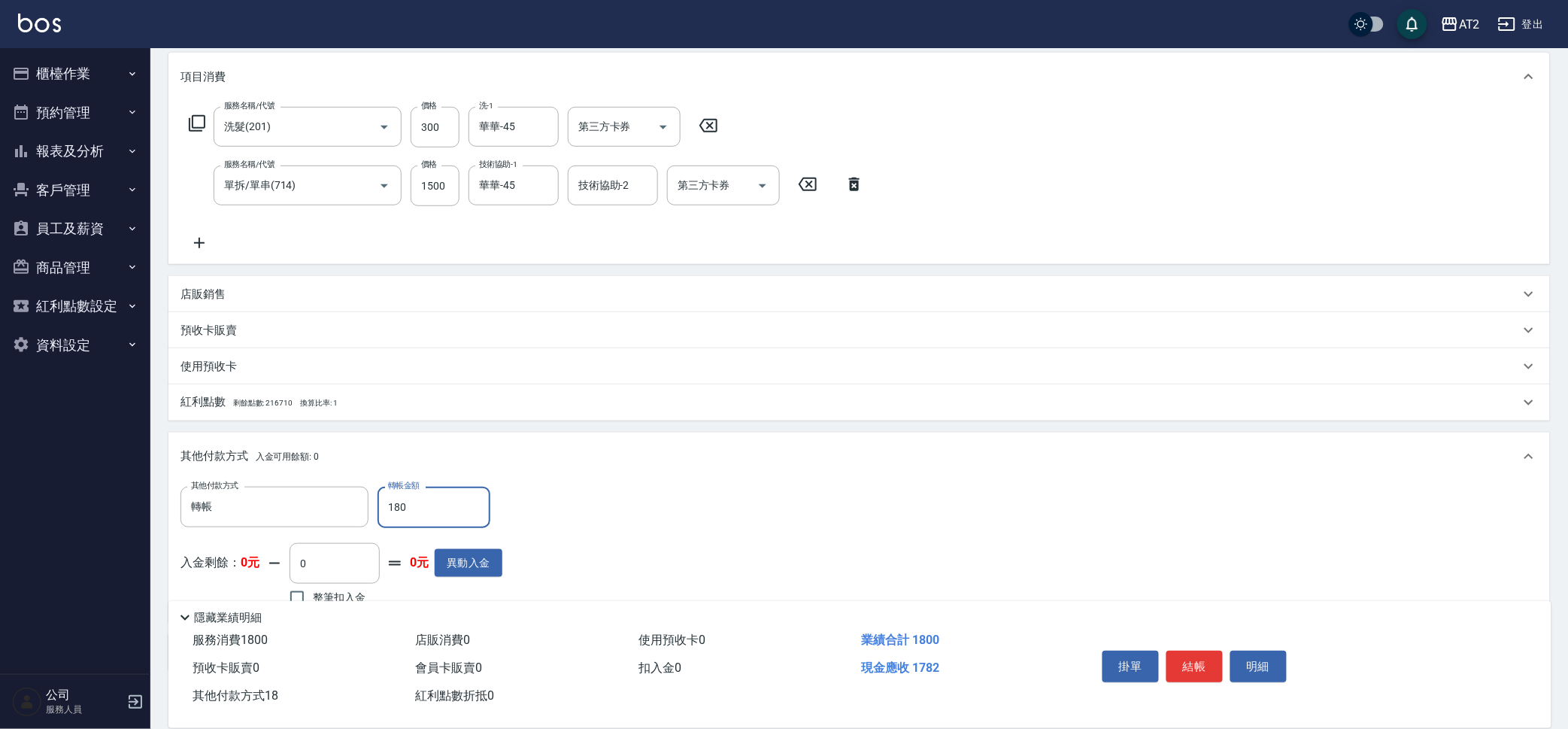
type input "1800"
type input "0"
type input "2025/09/25 20:14"
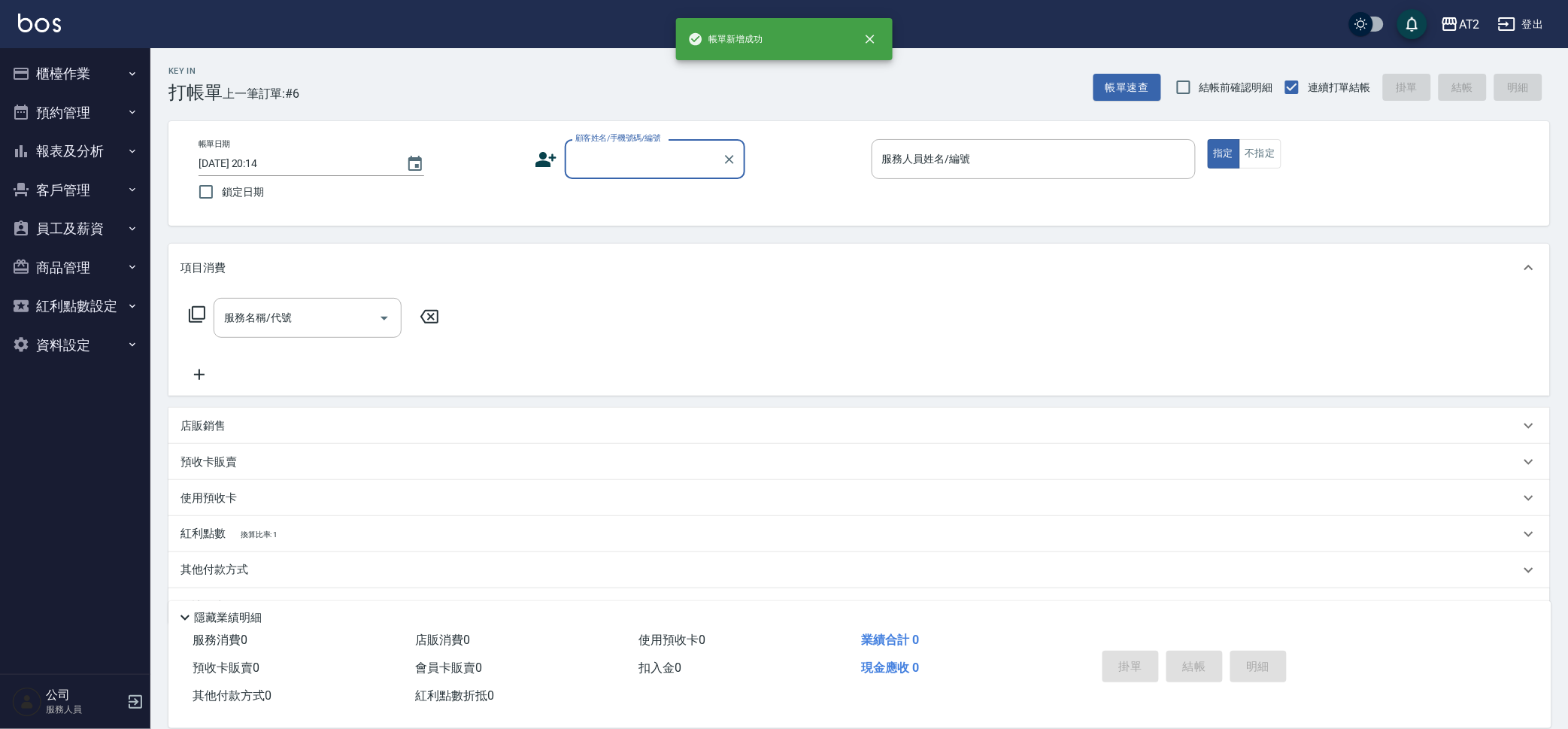
scroll to position [0, 0]
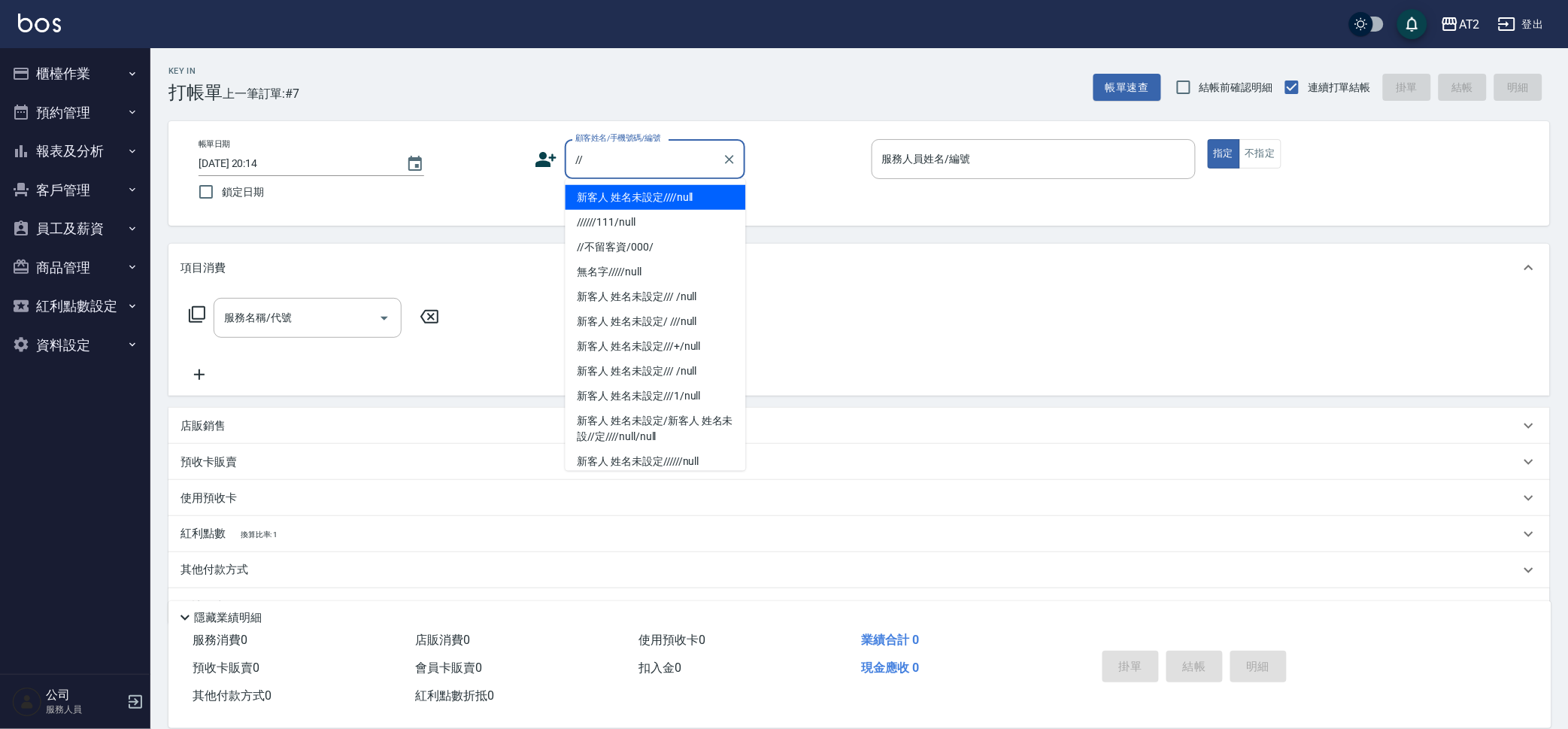
type input "新客人 姓名未設定////null"
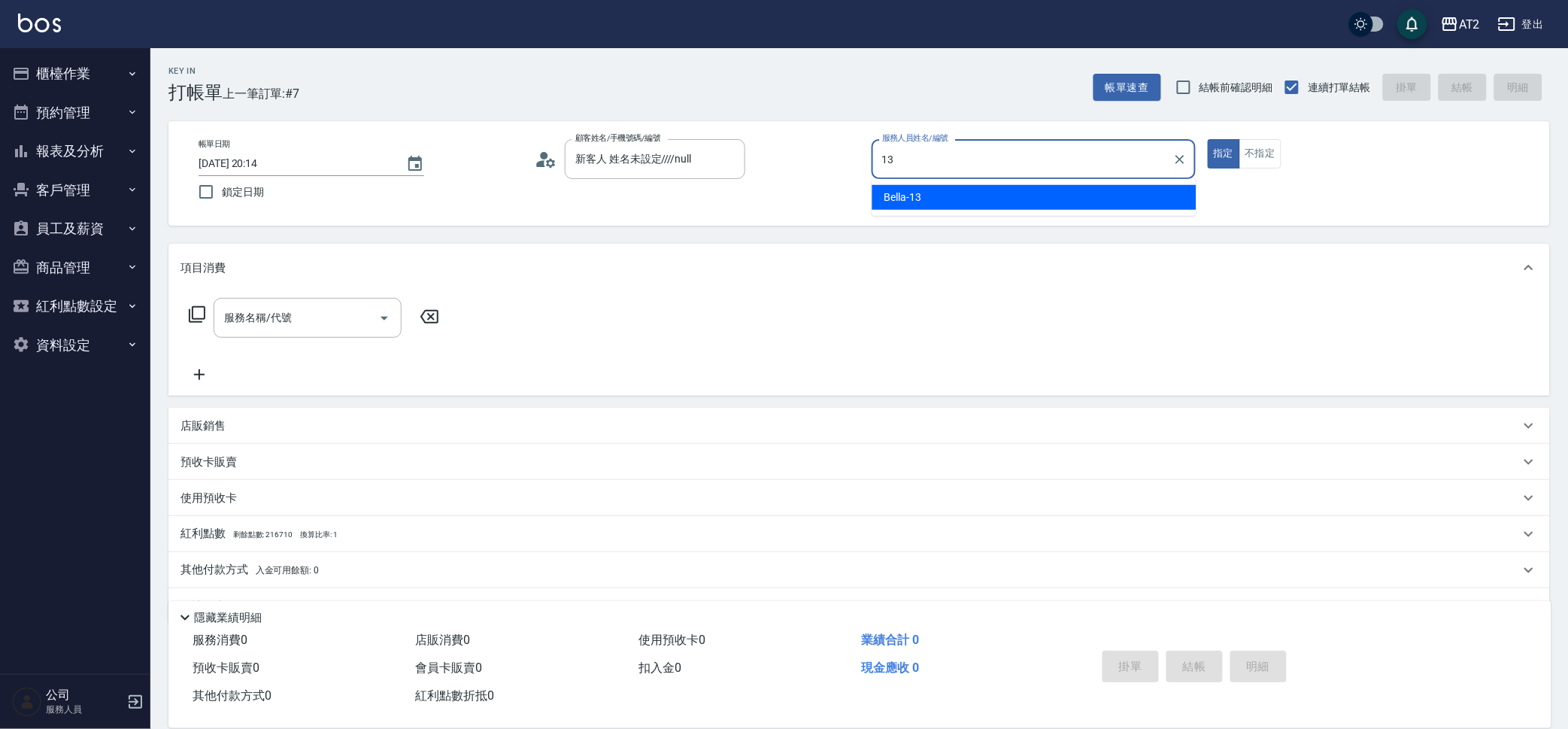
type input "Bella-13"
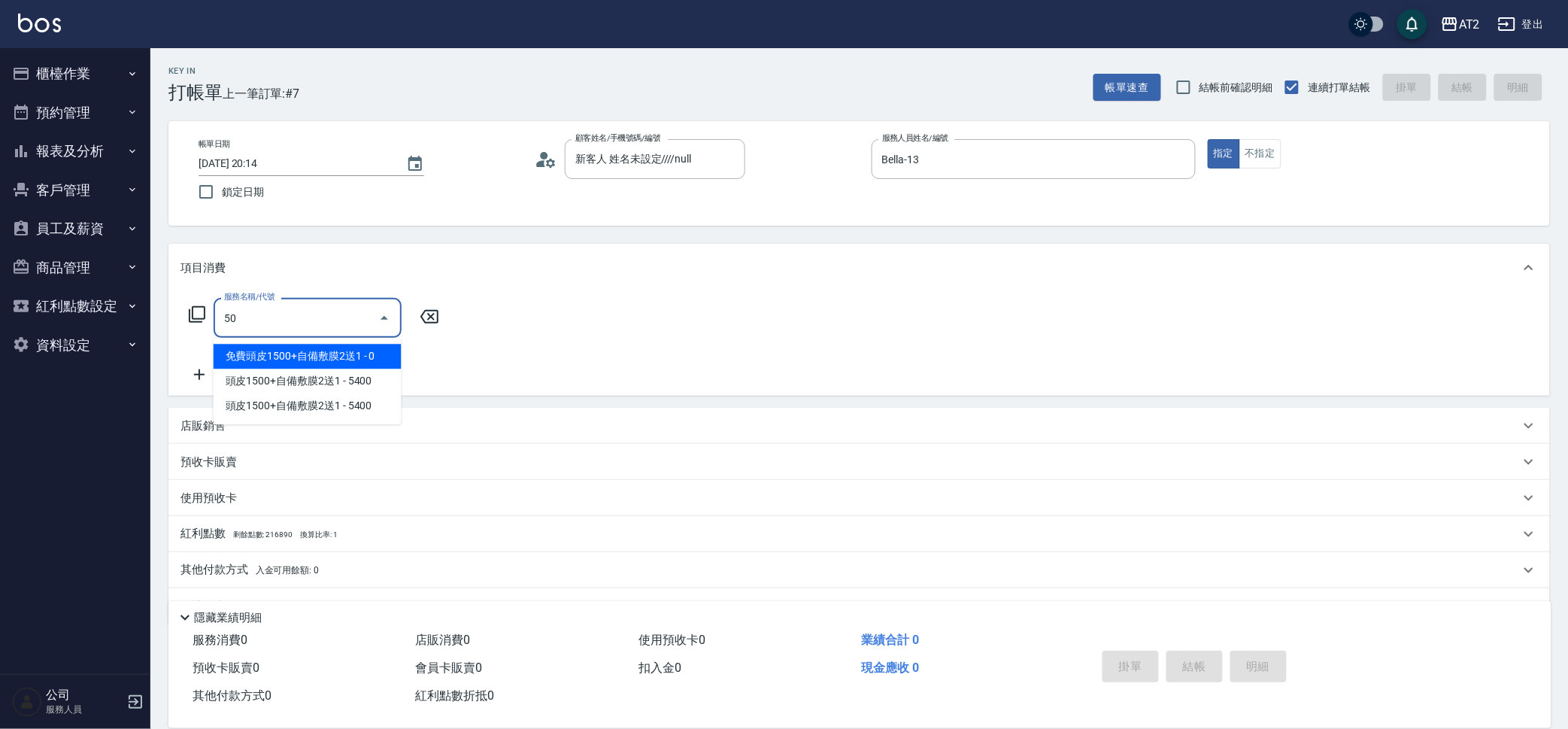
type input "501"
type input "100"
type input "染髮(501)"
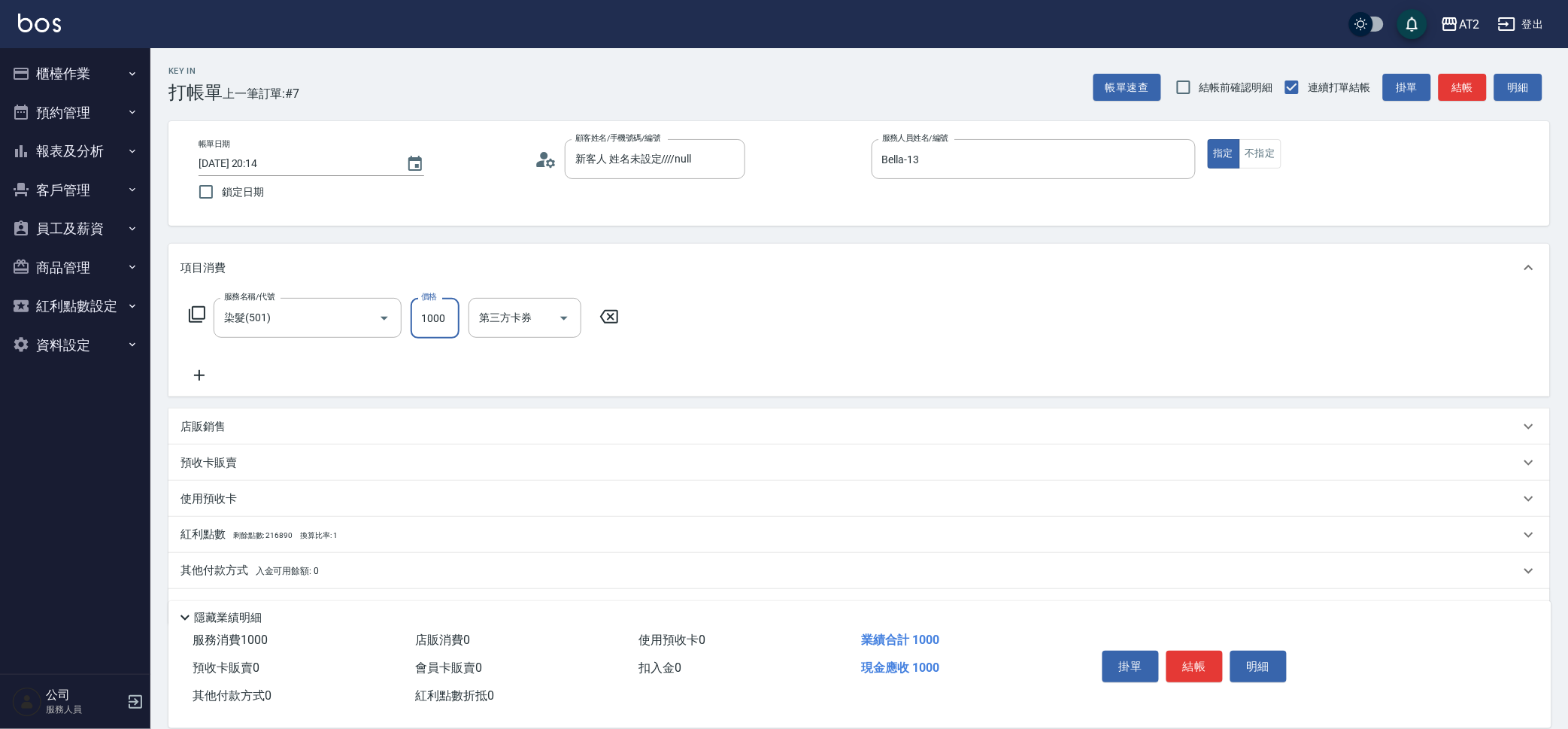
type input "0"
type input "17"
type input "10"
type input "178"
type input "170"
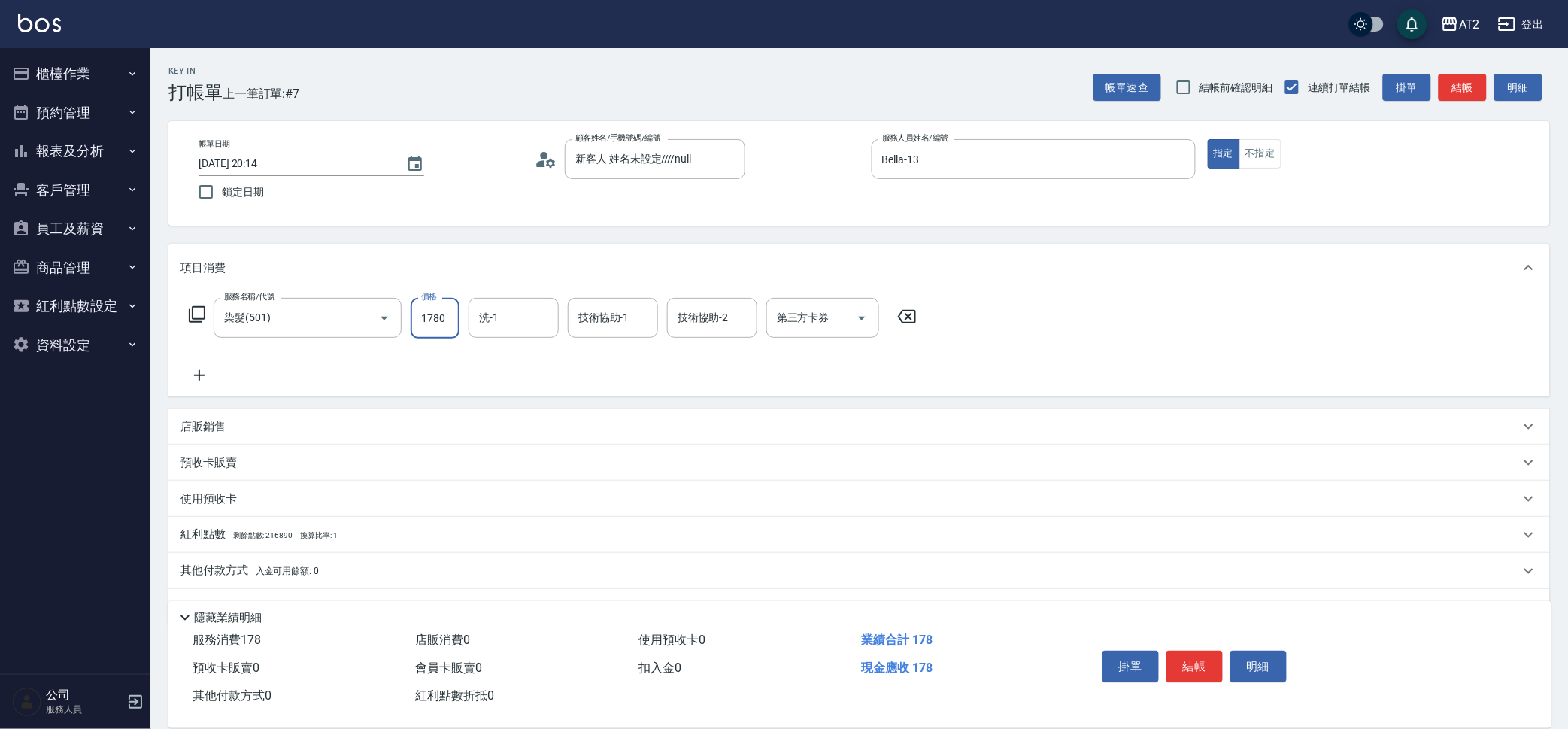
type input "1780"
type input "宣宣-40"
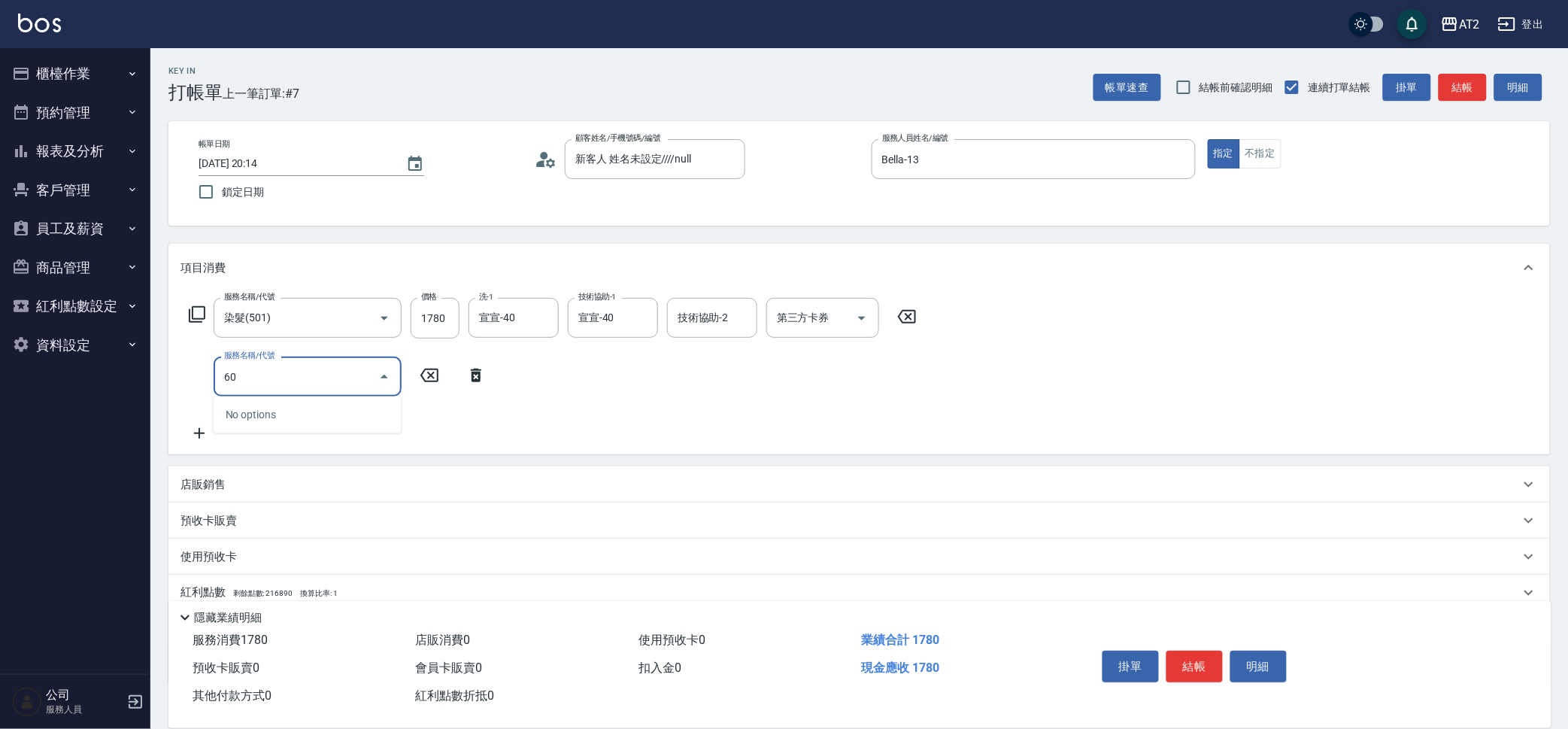
type input "601"
type input "270"
type input "自備護髮(601)"
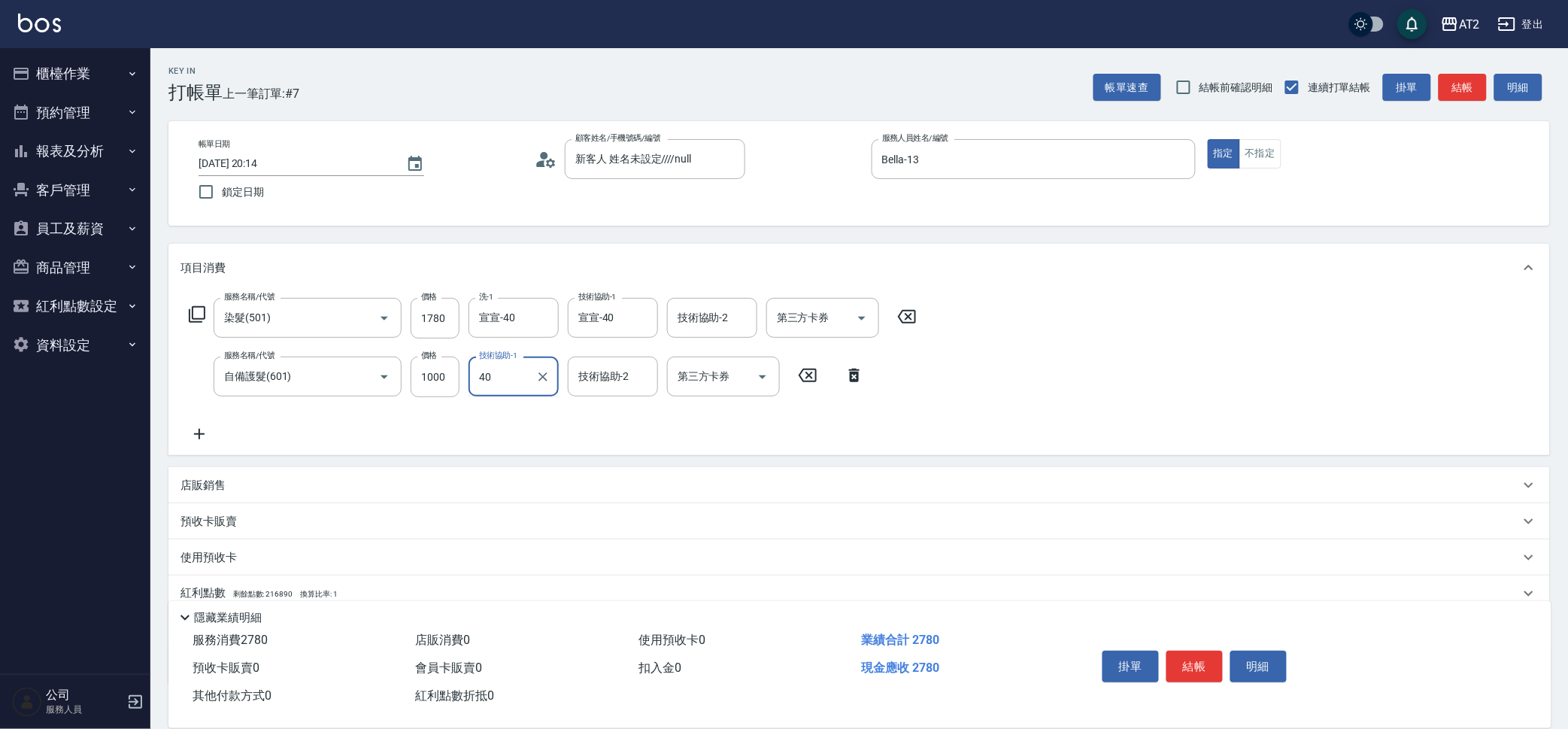
type input "宣宣-40"
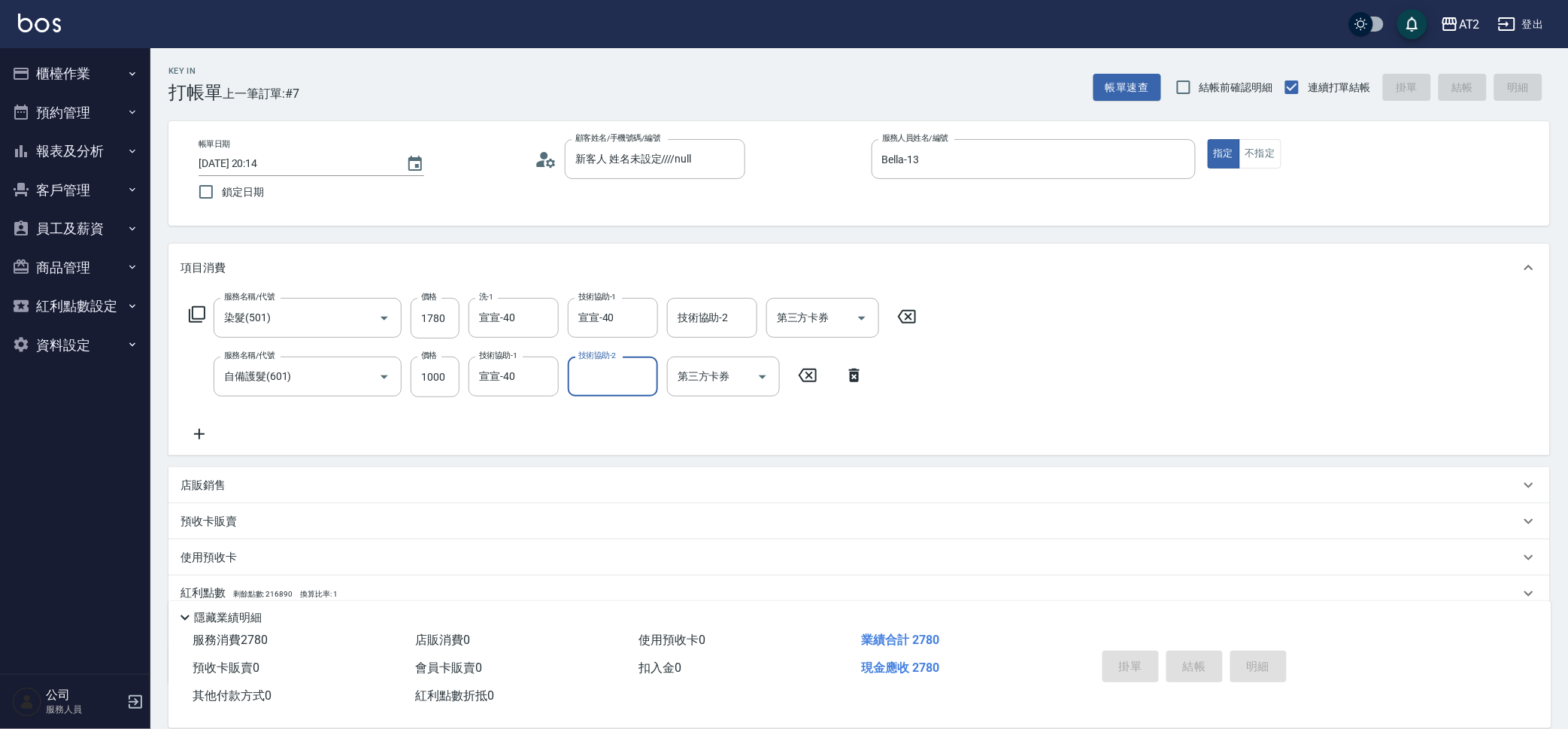
type input "0"
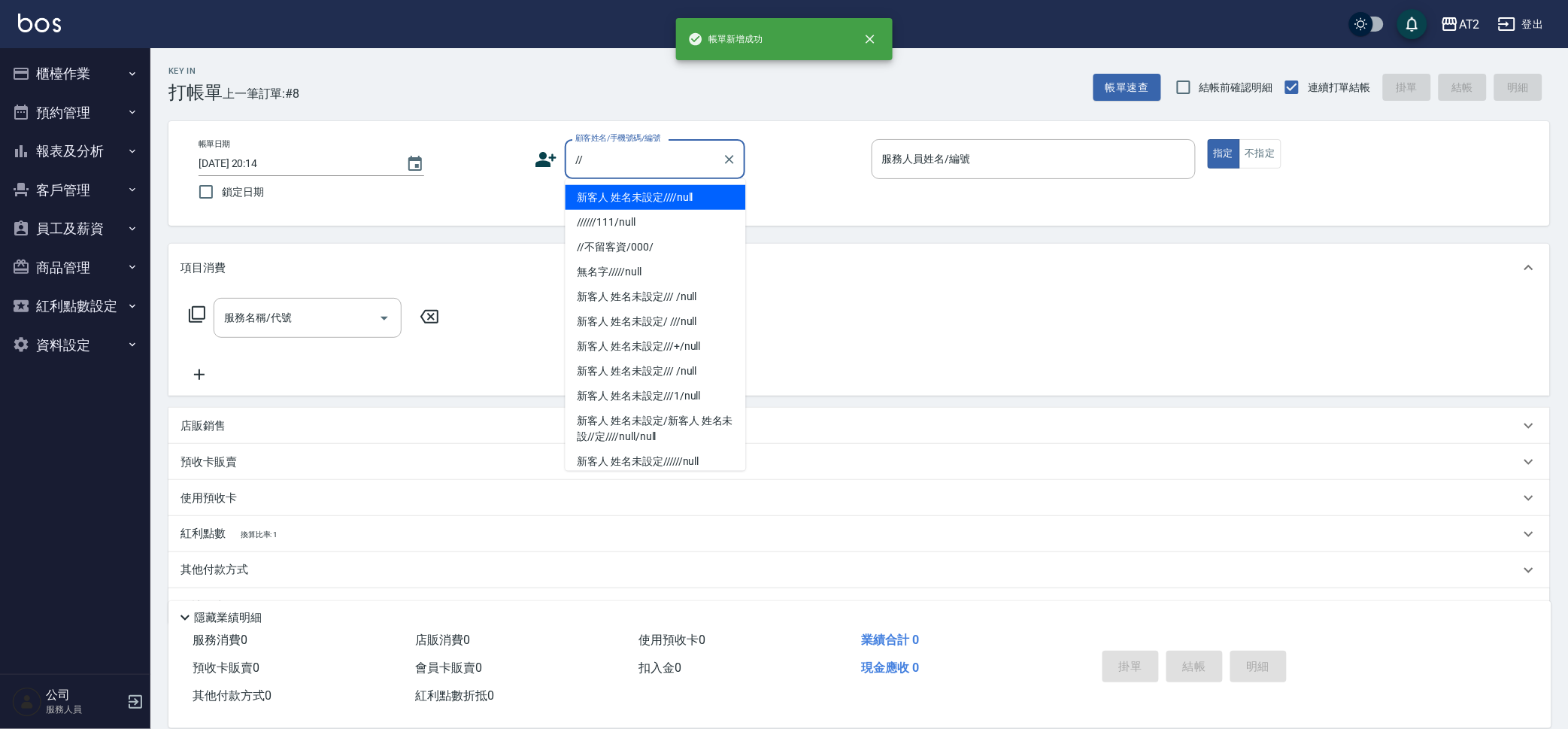
type input "新客人 姓名未設定////null"
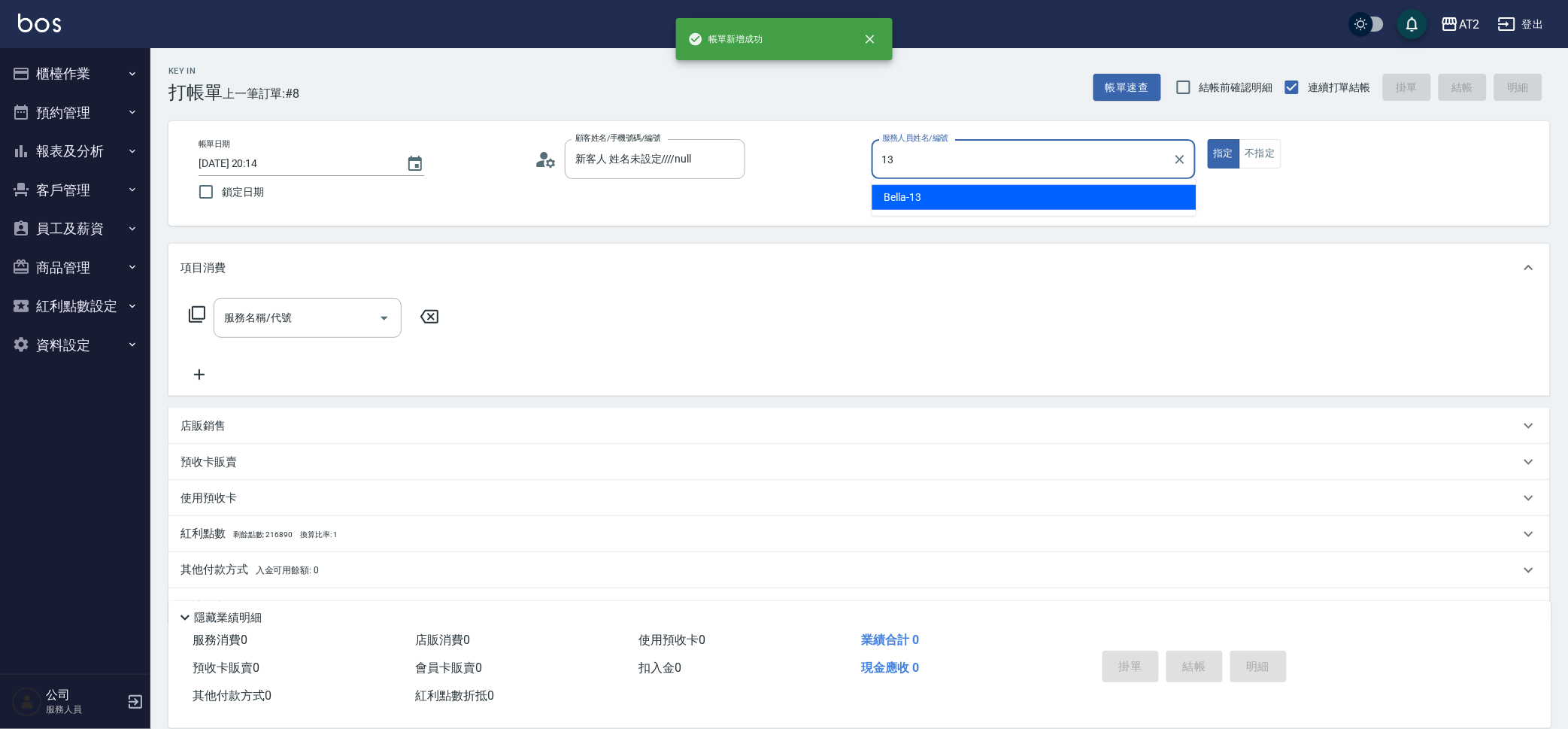
type input "Bella-13"
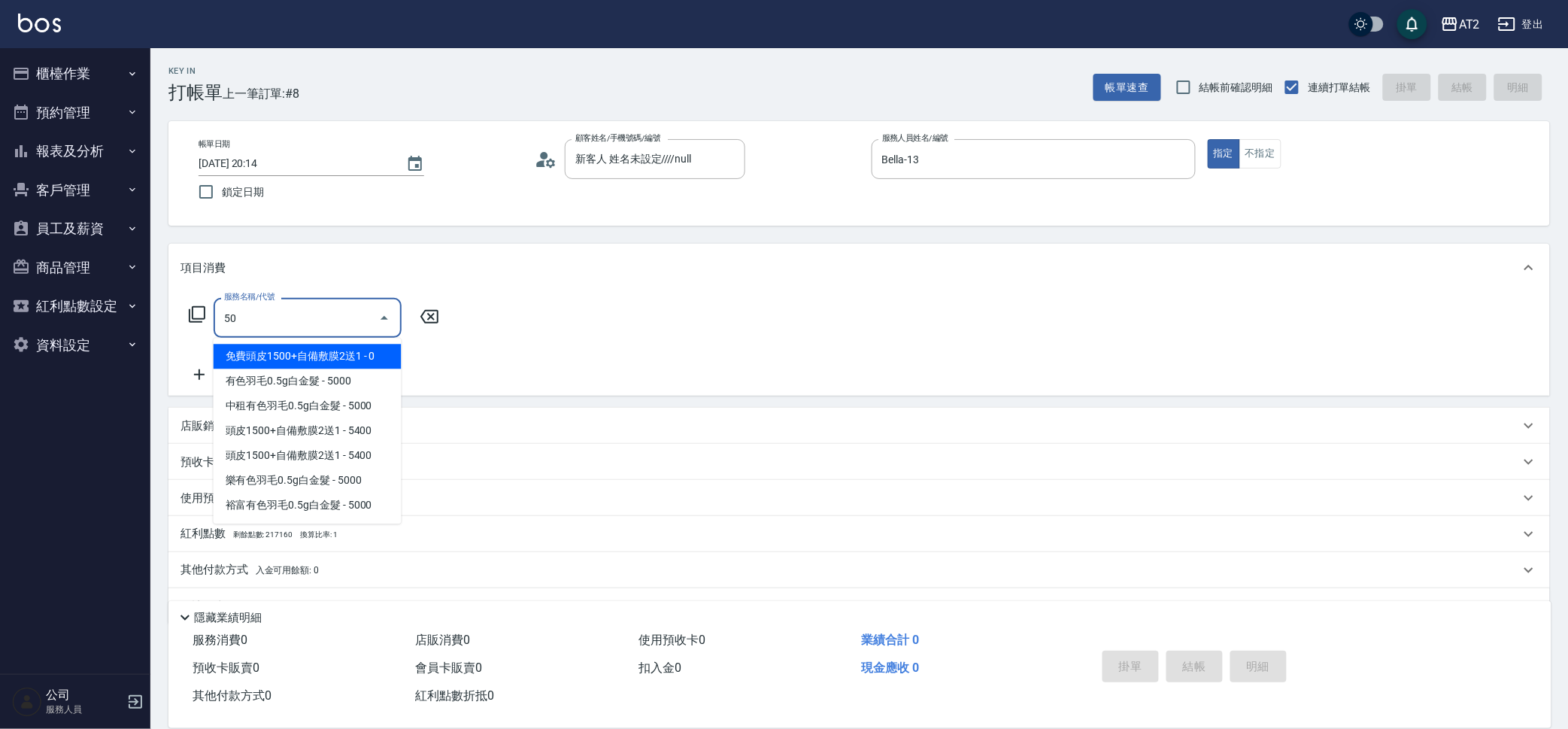
type input "501"
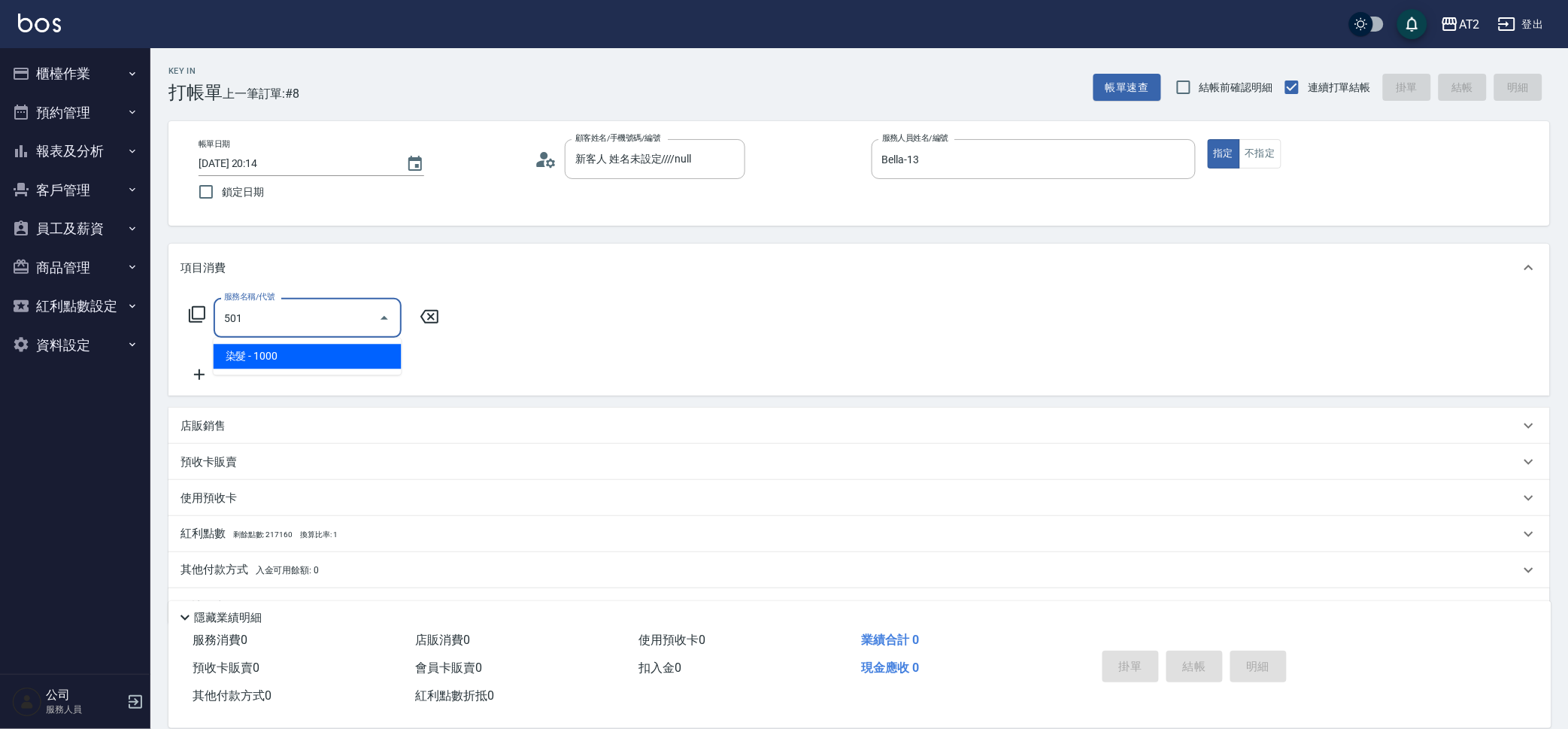
type input "100"
type input "染髮(501)"
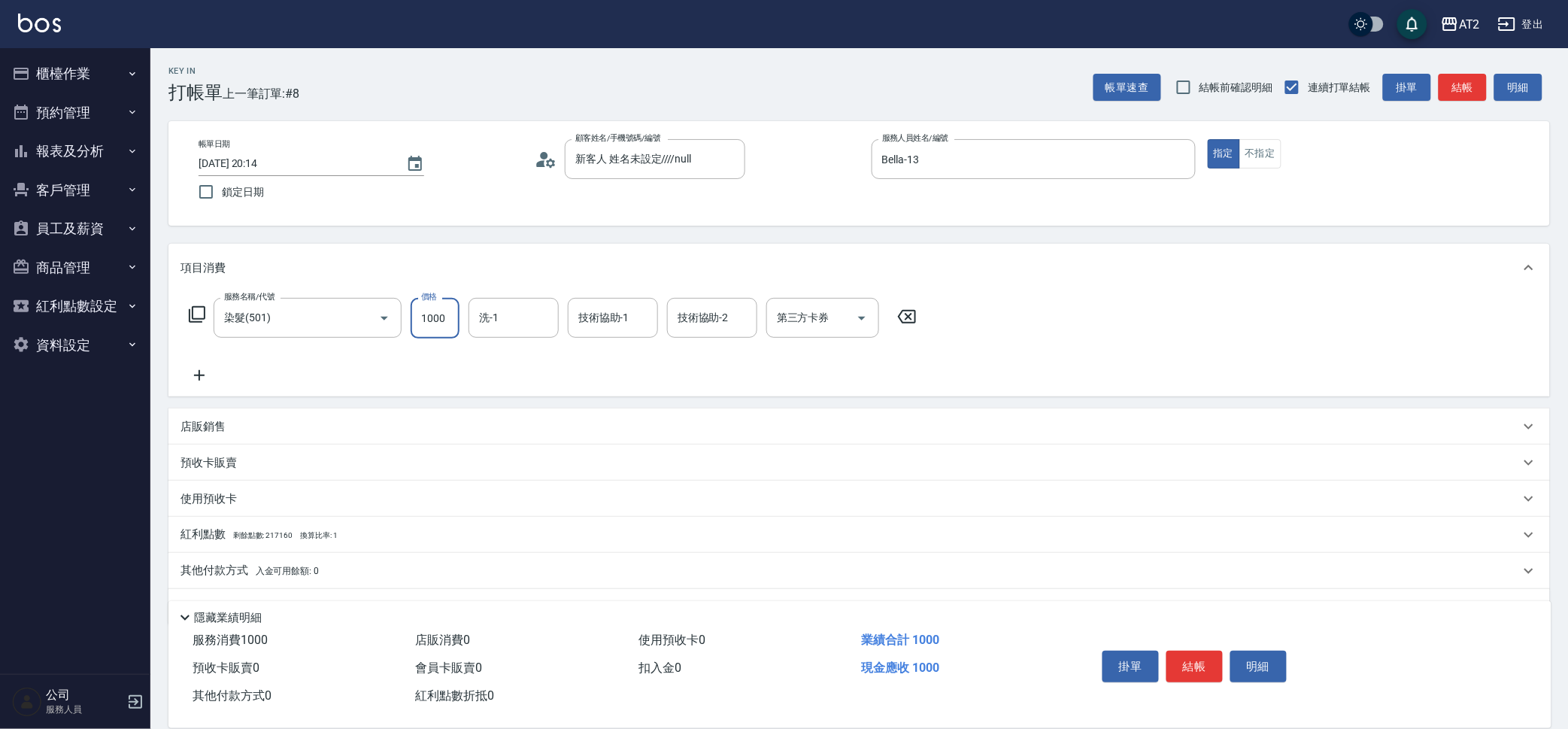
type input "0"
type input "15"
type input "10"
type input "158"
type input "150"
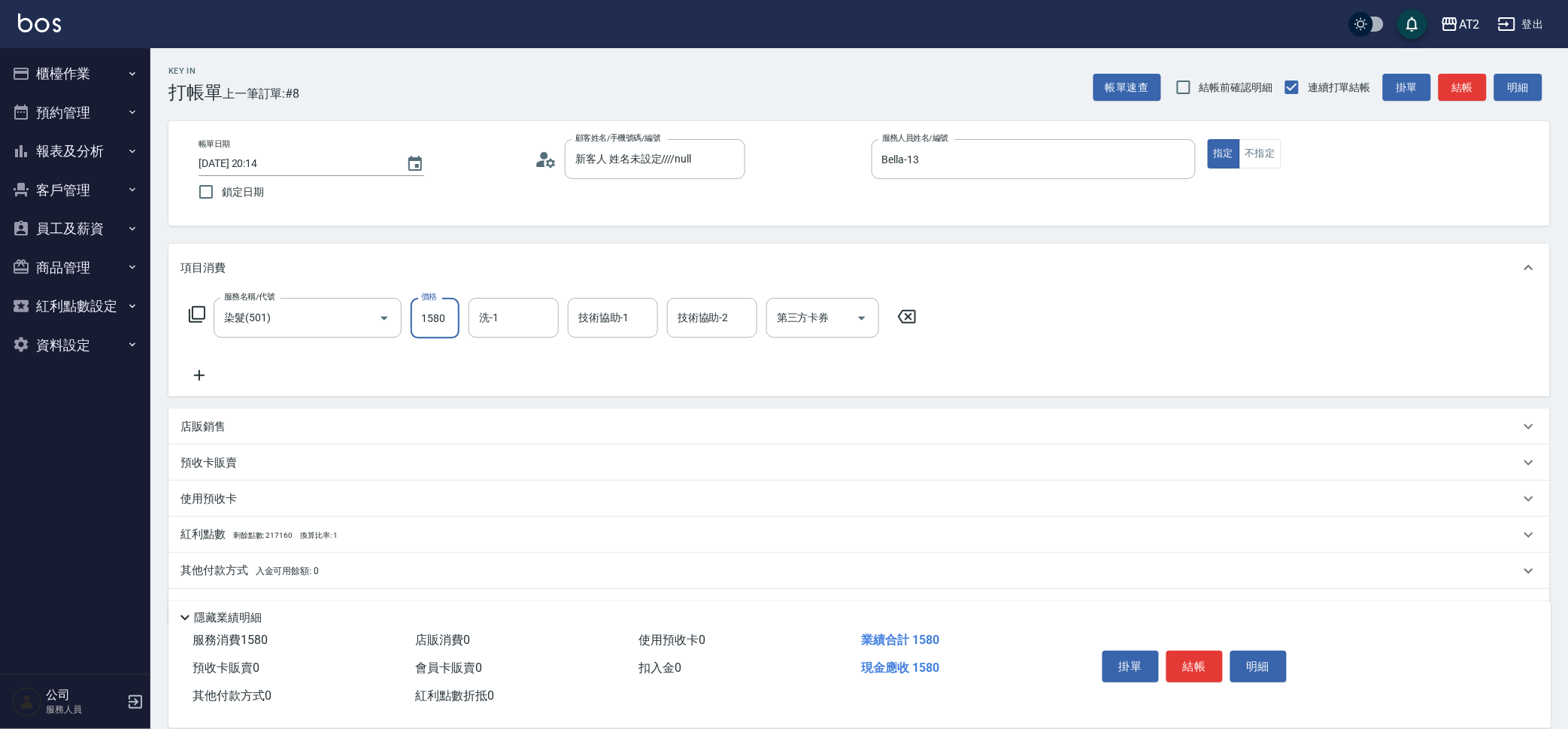
type input "1580"
type input "Ivy-48"
type input "8"
type input "Ivy-48"
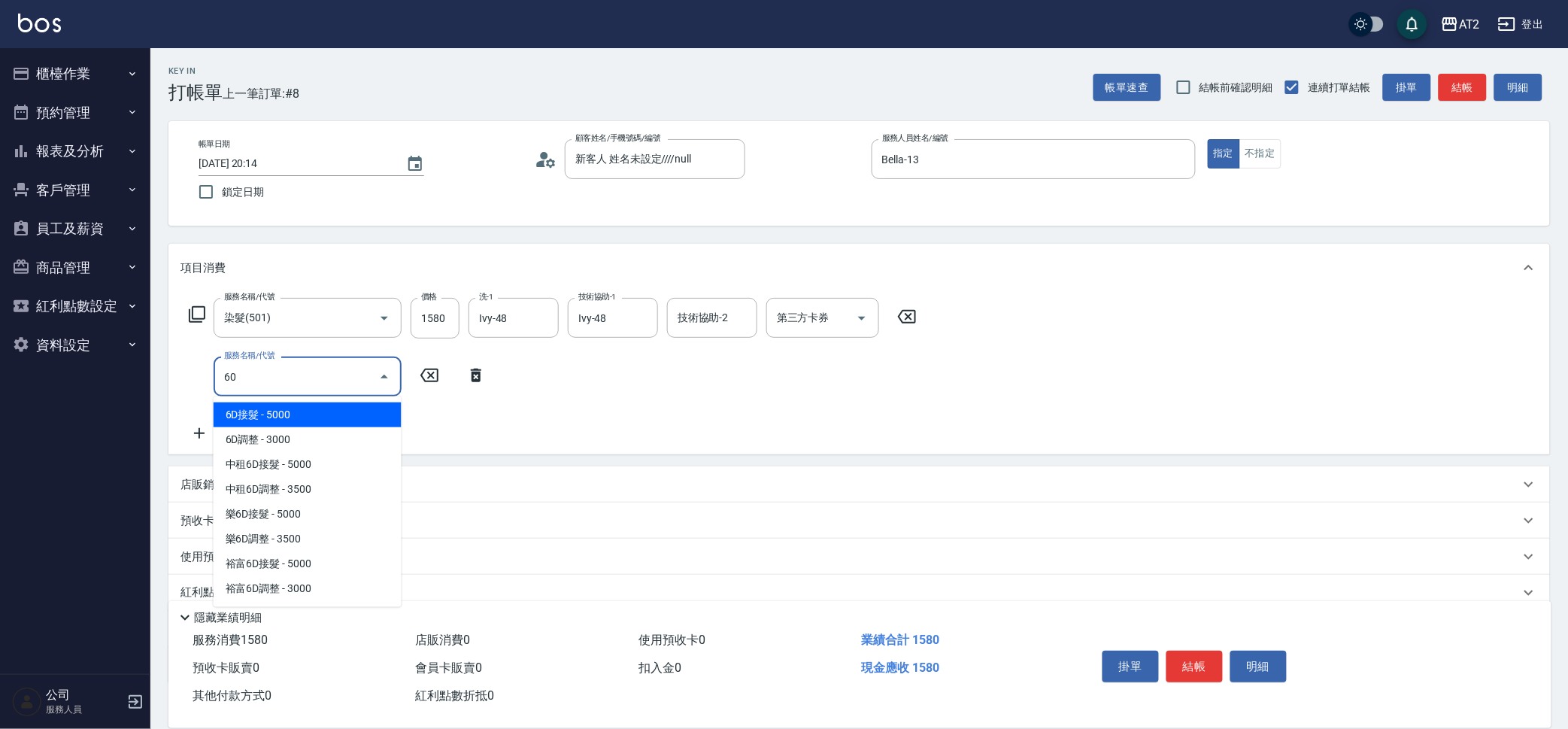
type input "601"
type input "250"
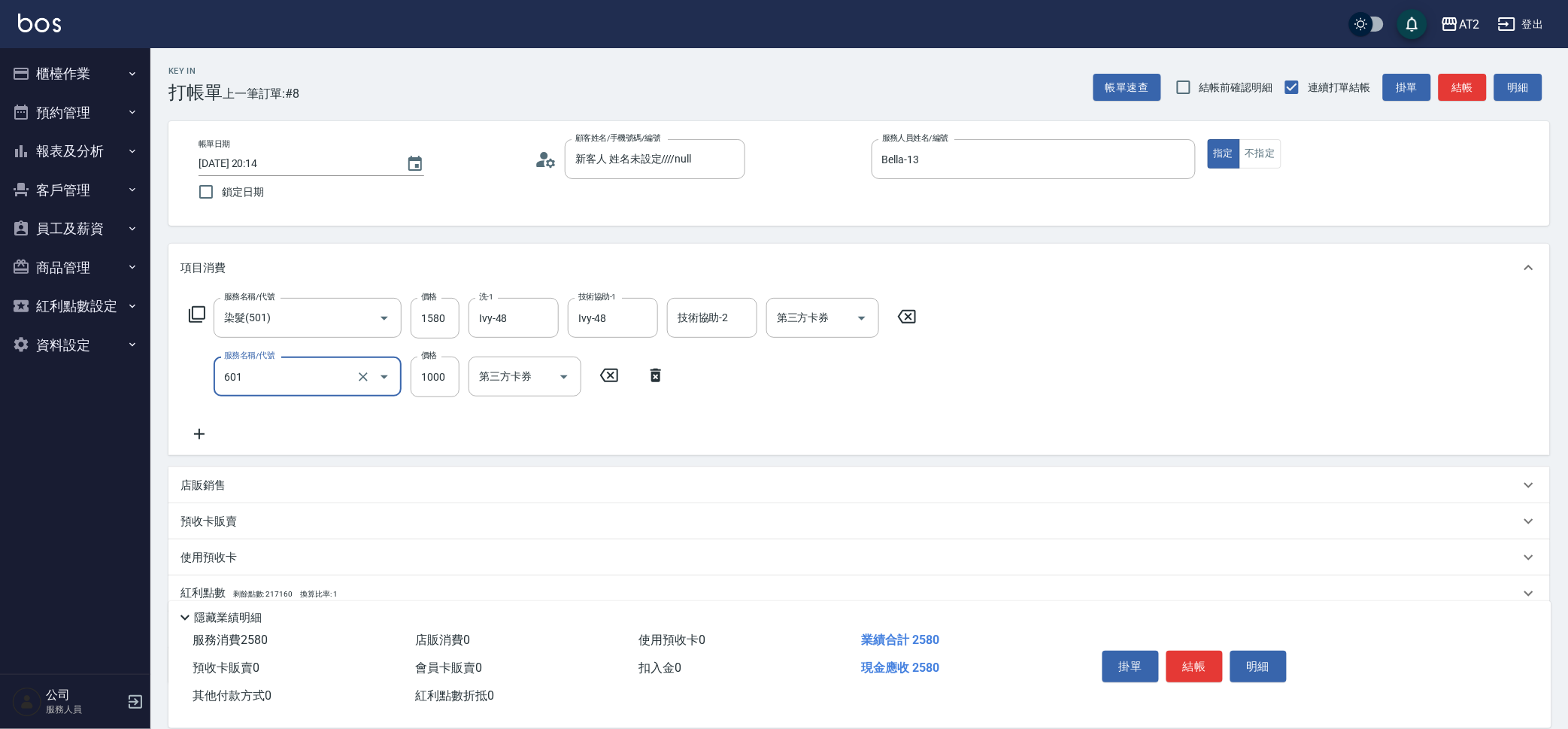
type input "自備護髮(601)"
type input "2"
type input "160"
type input "200"
type input "170"
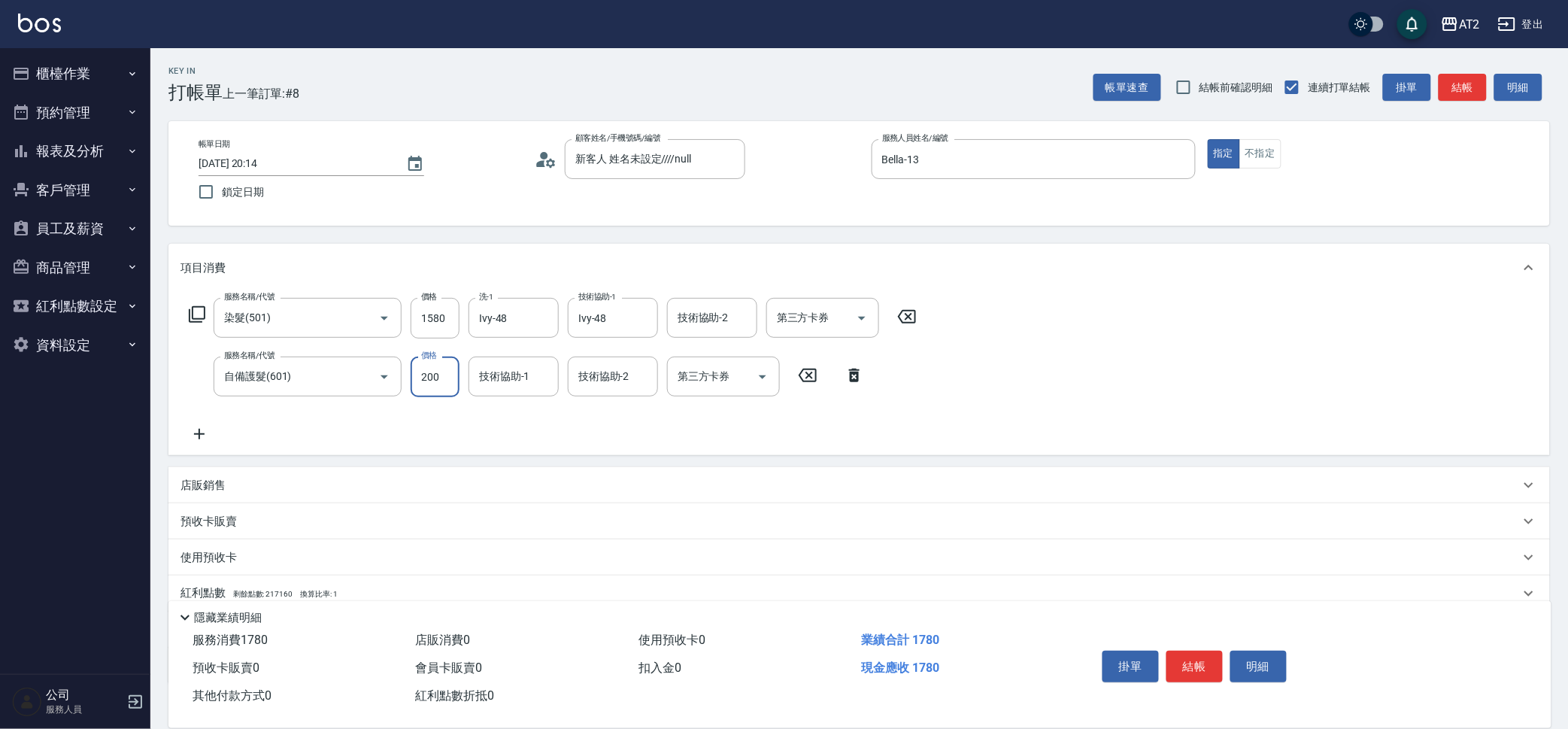
type input "2000"
type input "350"
type input "2000"
type input "Ivy-48"
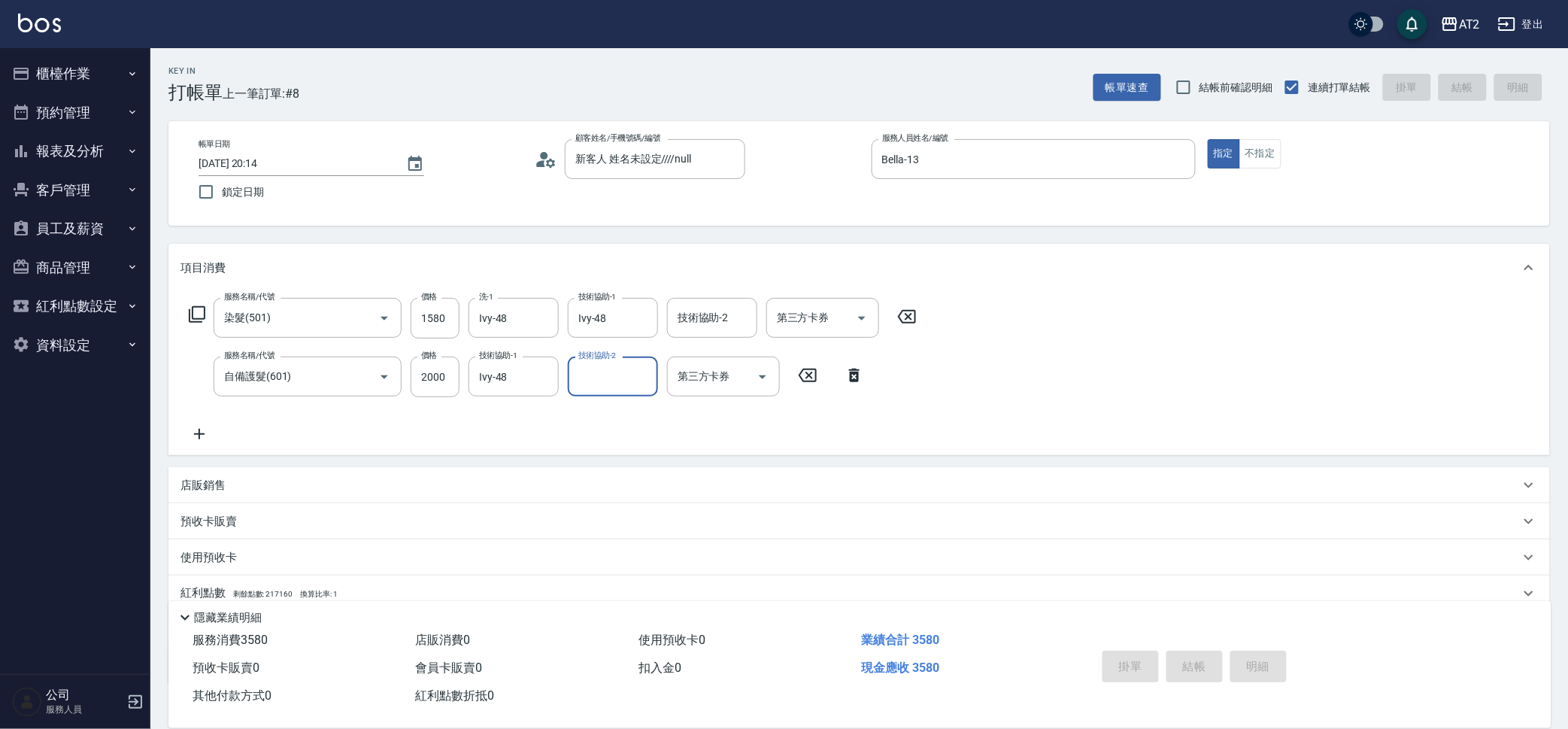
type input "0"
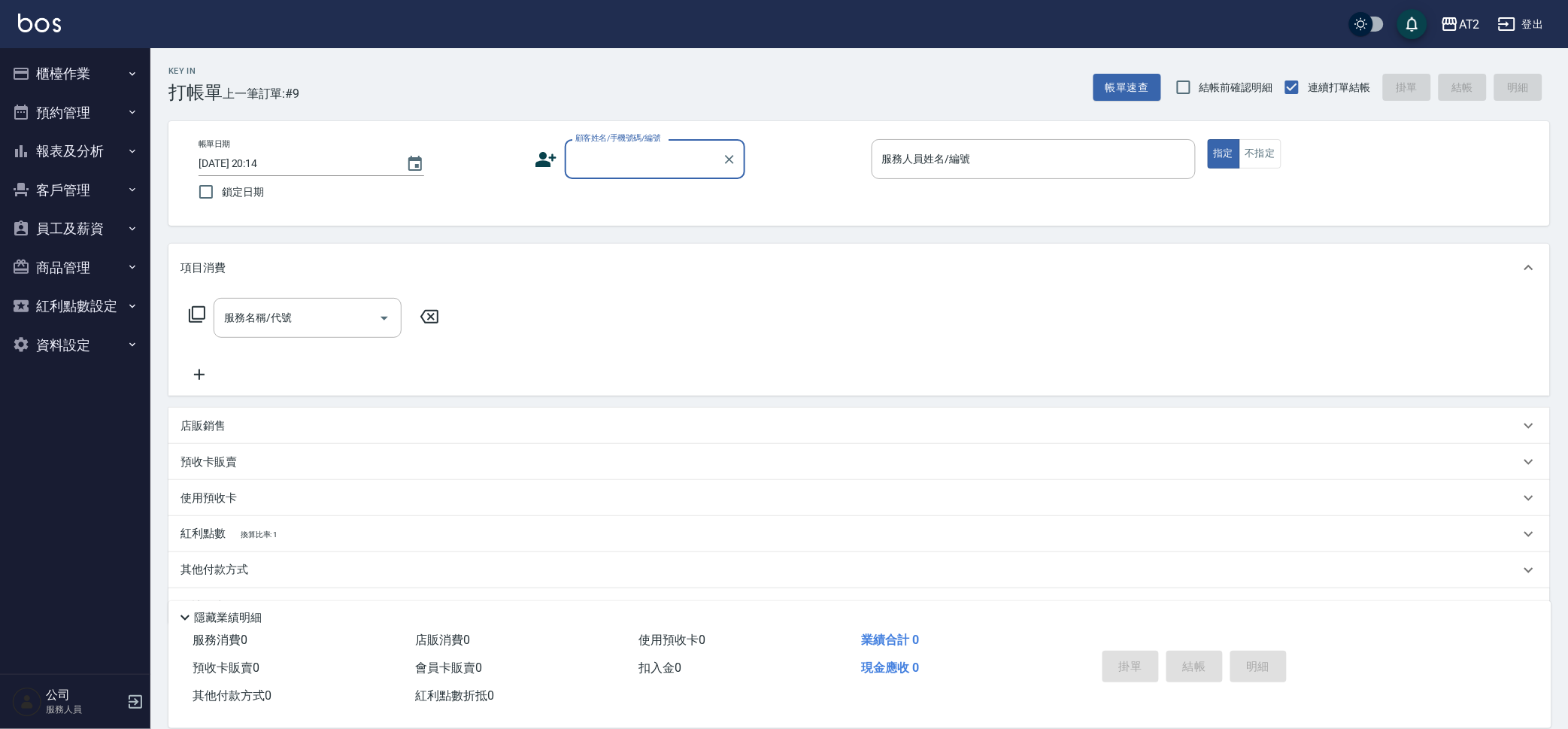
click at [78, 177] on button "客戶管理" at bounding box center [75, 189] width 139 height 39
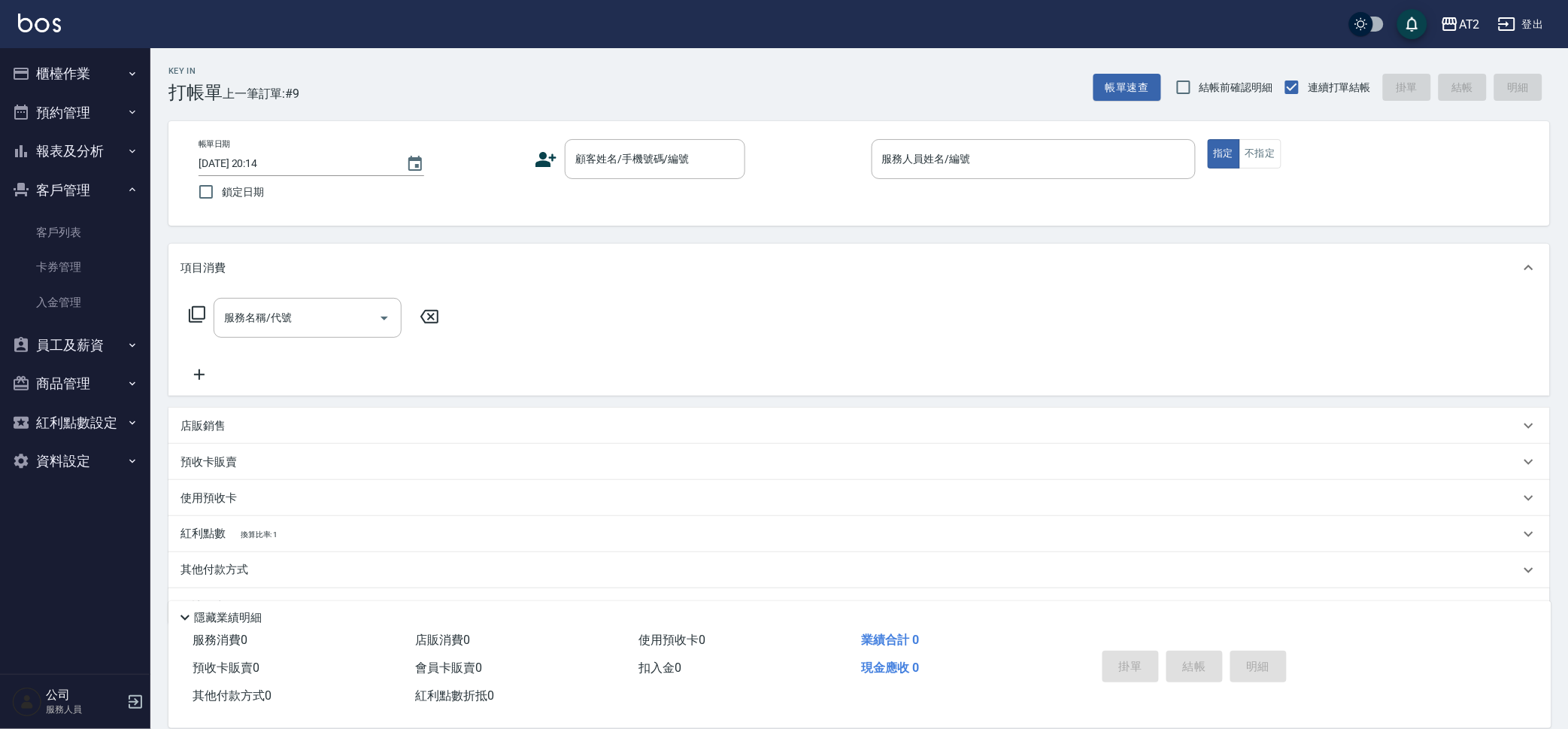
click at [101, 147] on button "報表及分析" at bounding box center [75, 151] width 139 height 39
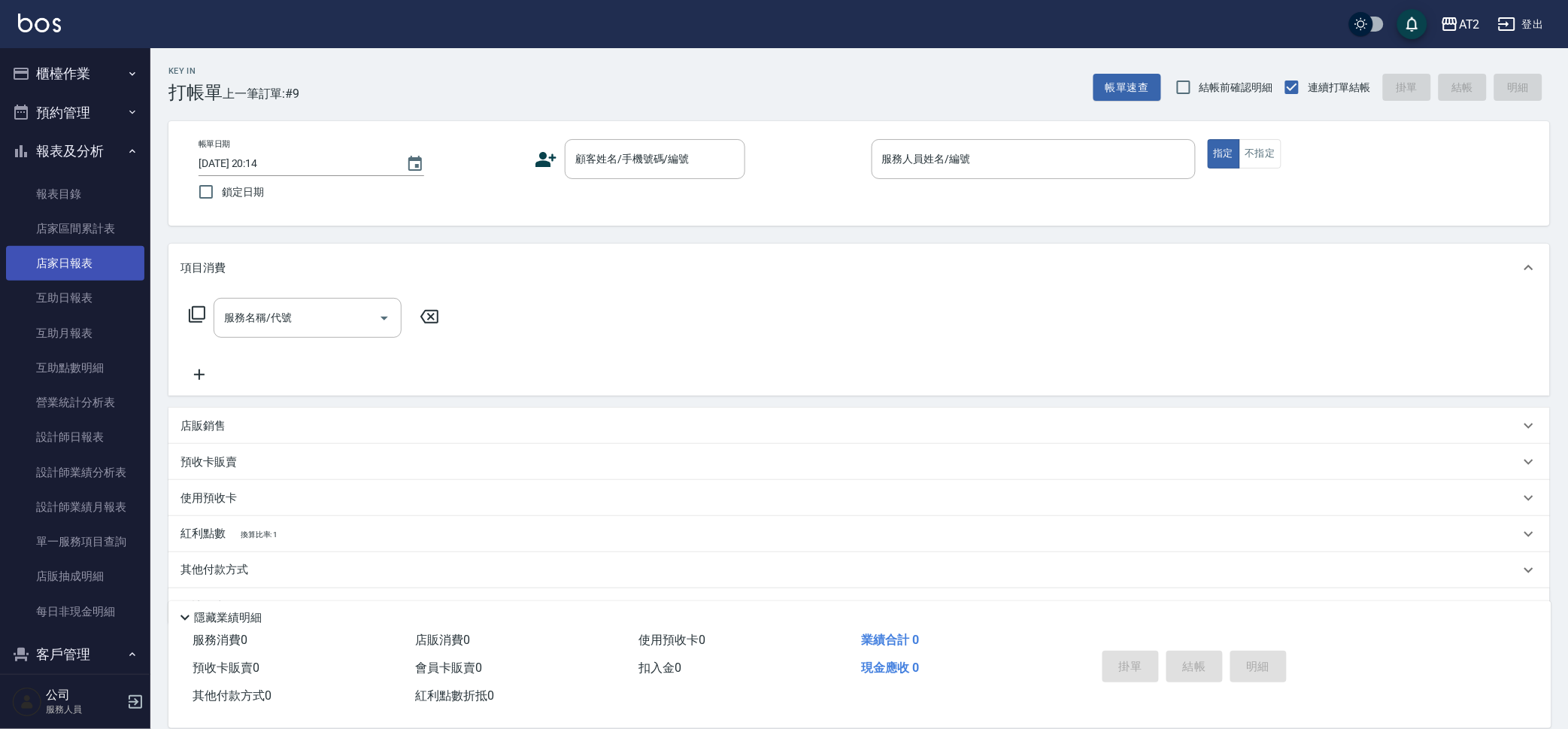
click at [95, 274] on link "店家日報表" at bounding box center [75, 263] width 139 height 35
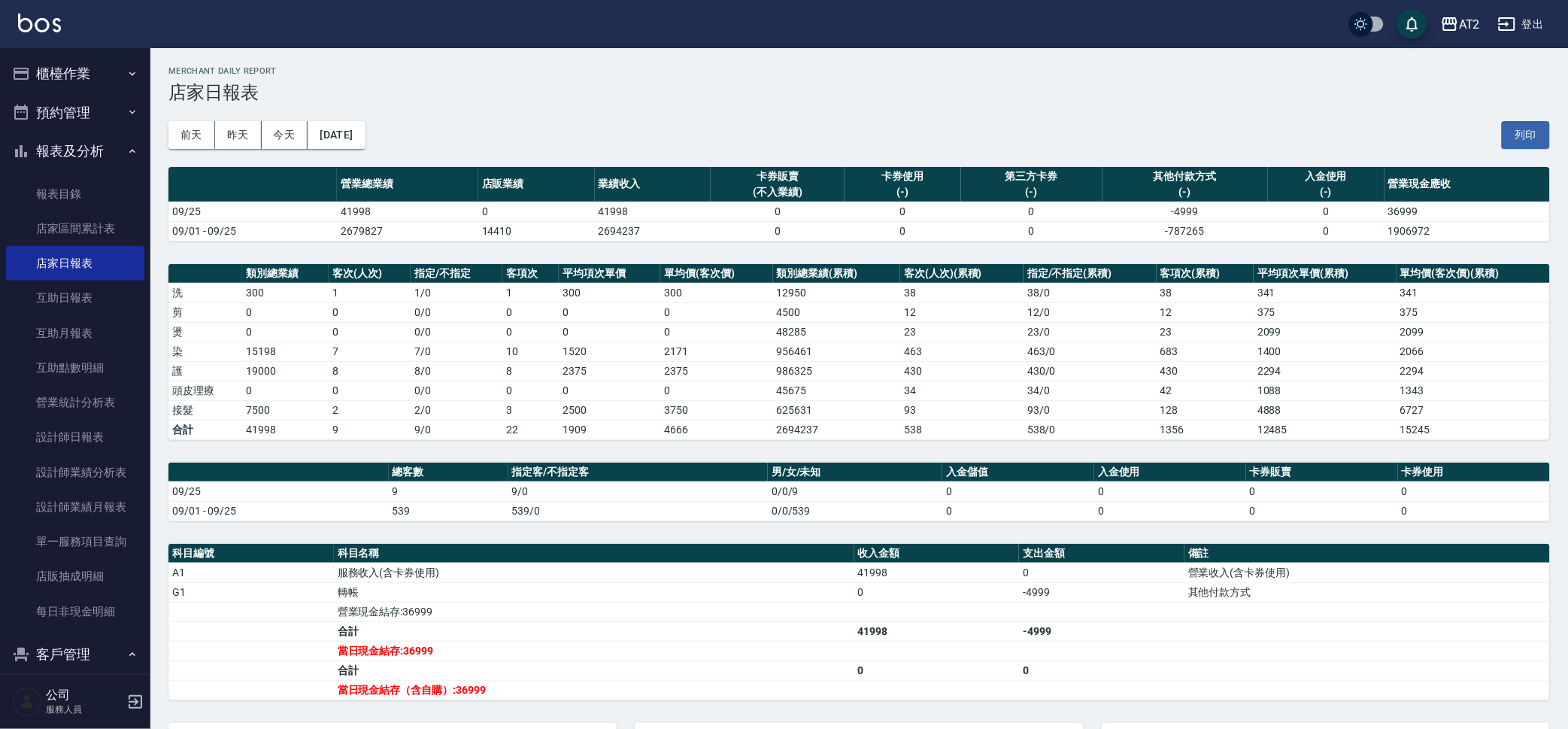
click at [48, 147] on button "報表及分析" at bounding box center [75, 151] width 139 height 39
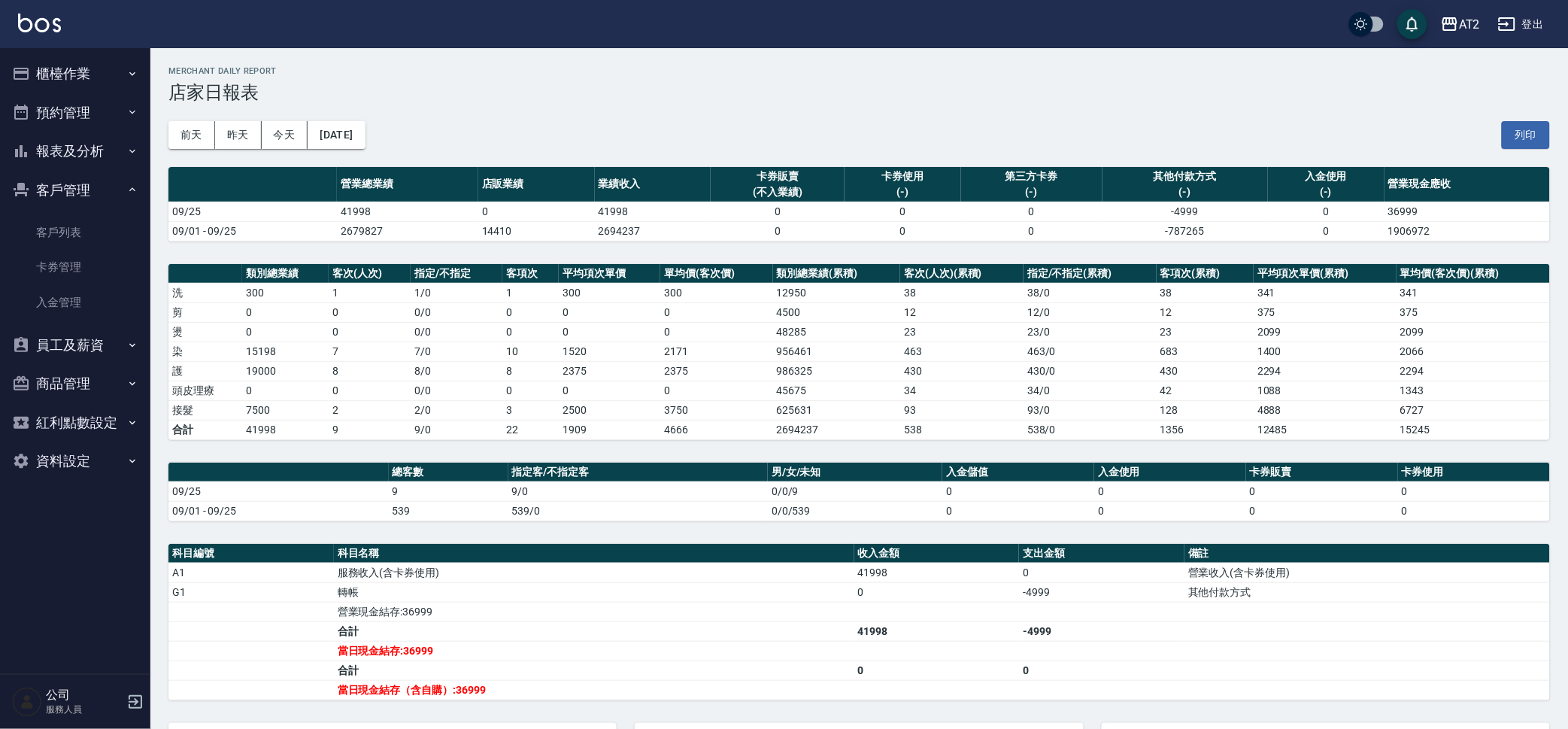
click at [119, 178] on button "客戶管理" at bounding box center [75, 189] width 139 height 39
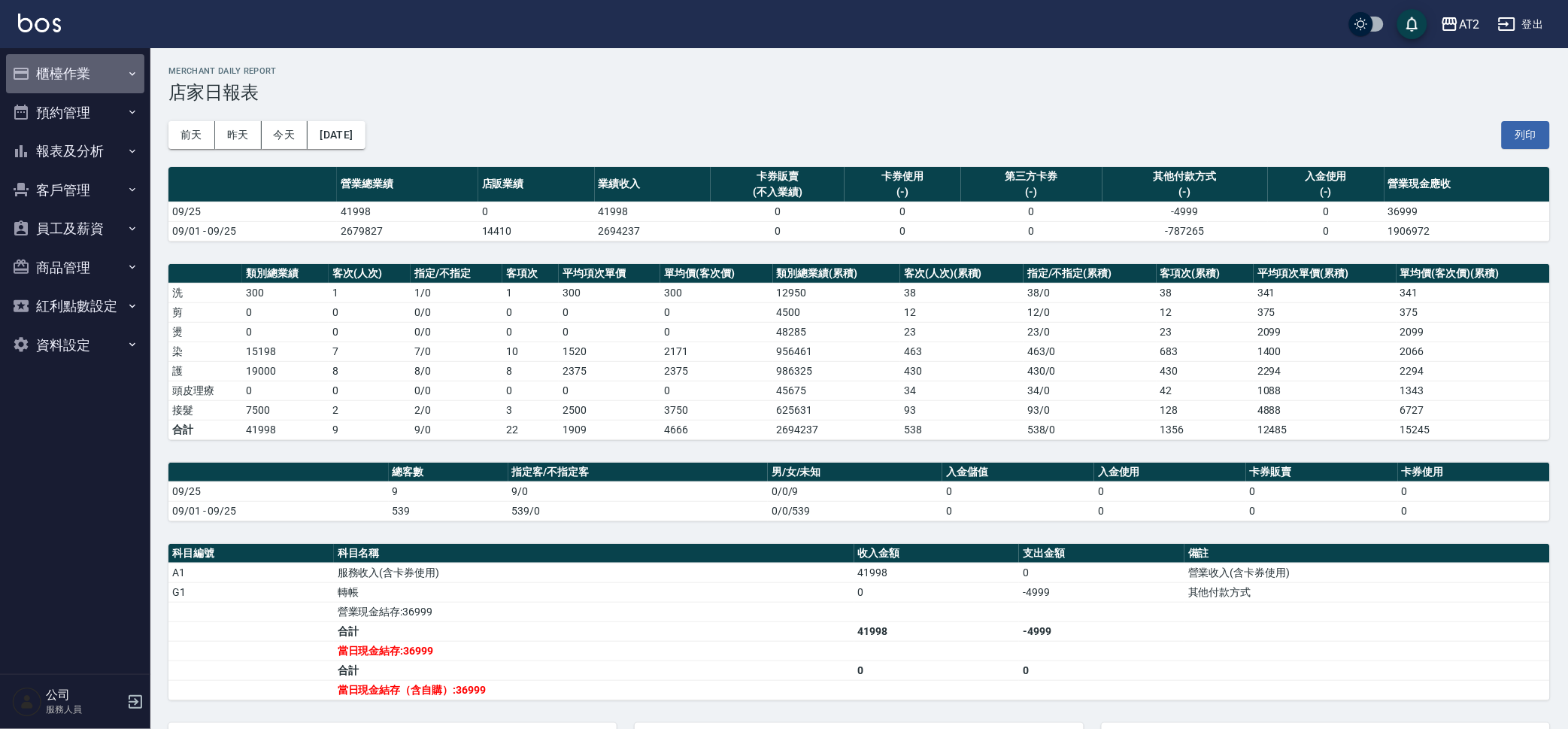
click at [96, 70] on button "櫃檯作業" at bounding box center [75, 73] width 139 height 39
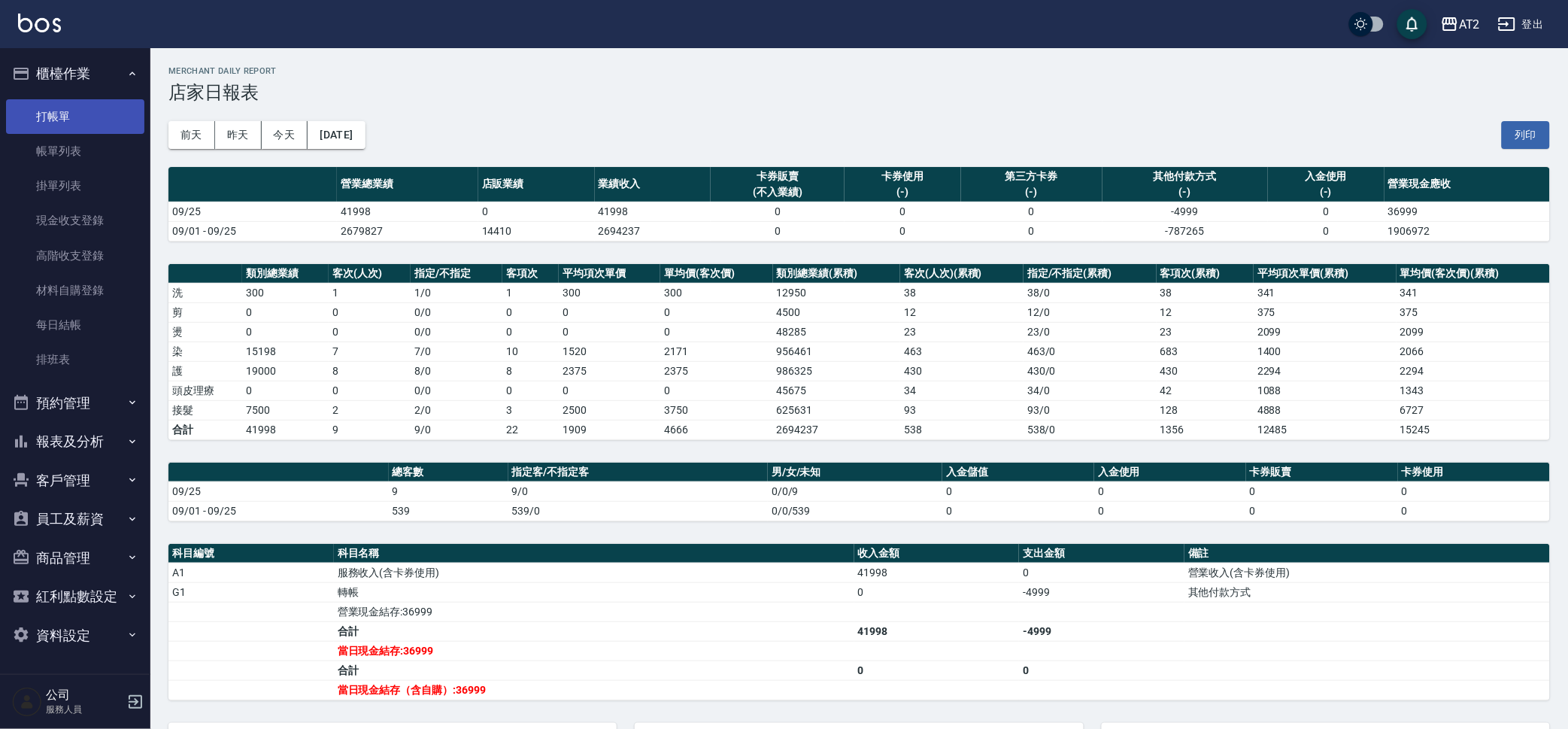
click at [82, 105] on link "打帳單" at bounding box center [75, 116] width 139 height 35
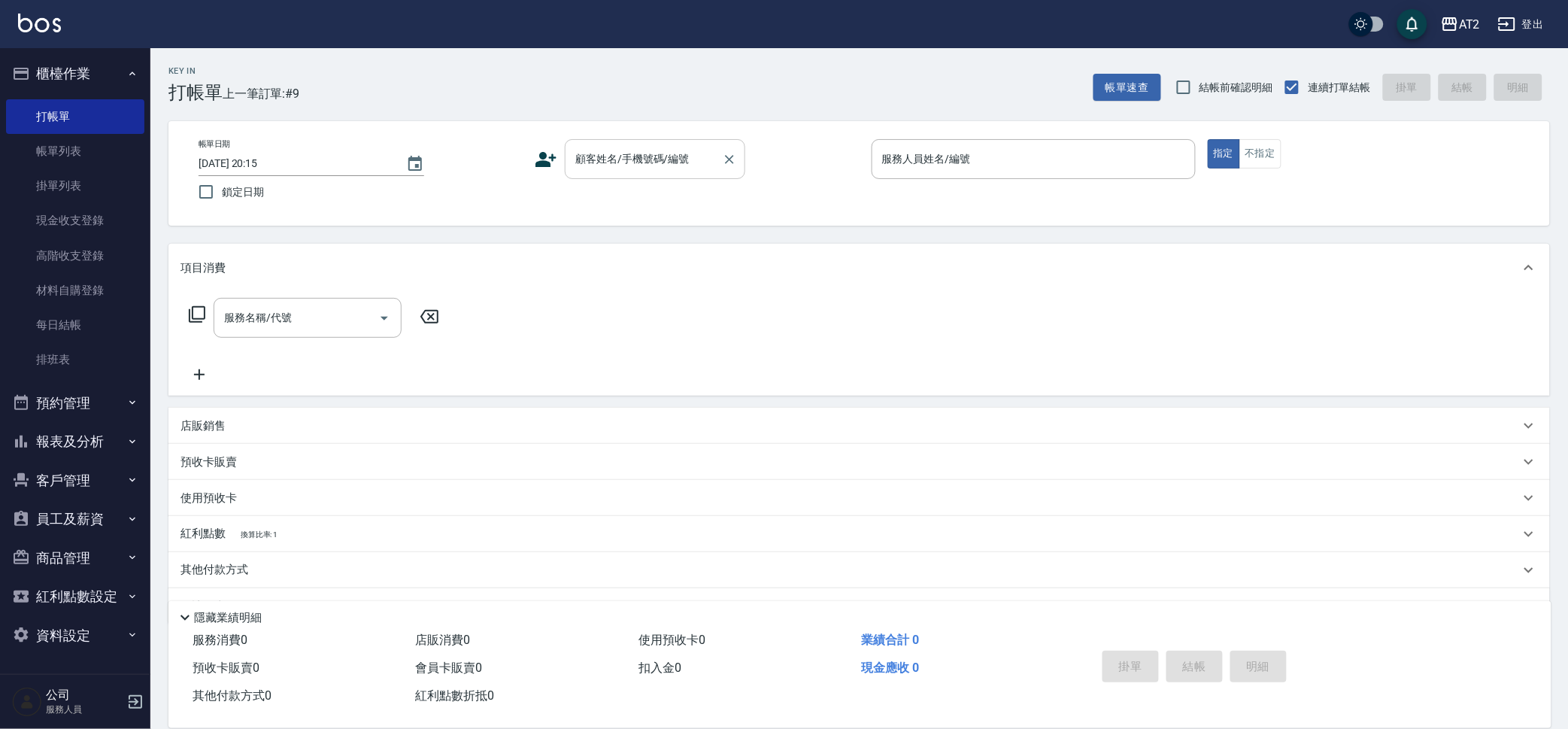
click at [687, 160] on input "顧客姓名/手機號碼/編號" at bounding box center [643, 158] width 144 height 26
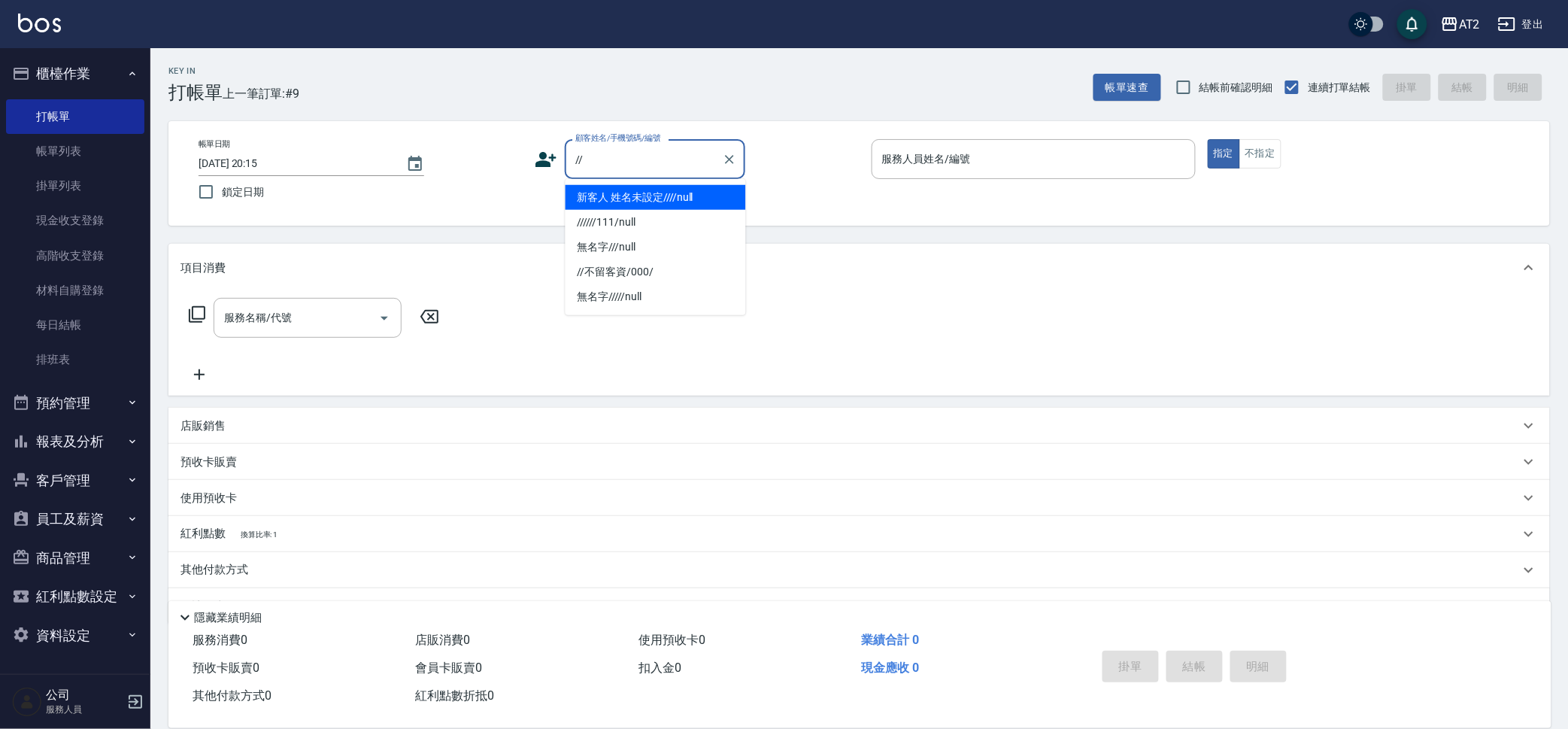
type input "新客人 姓名未設定////null"
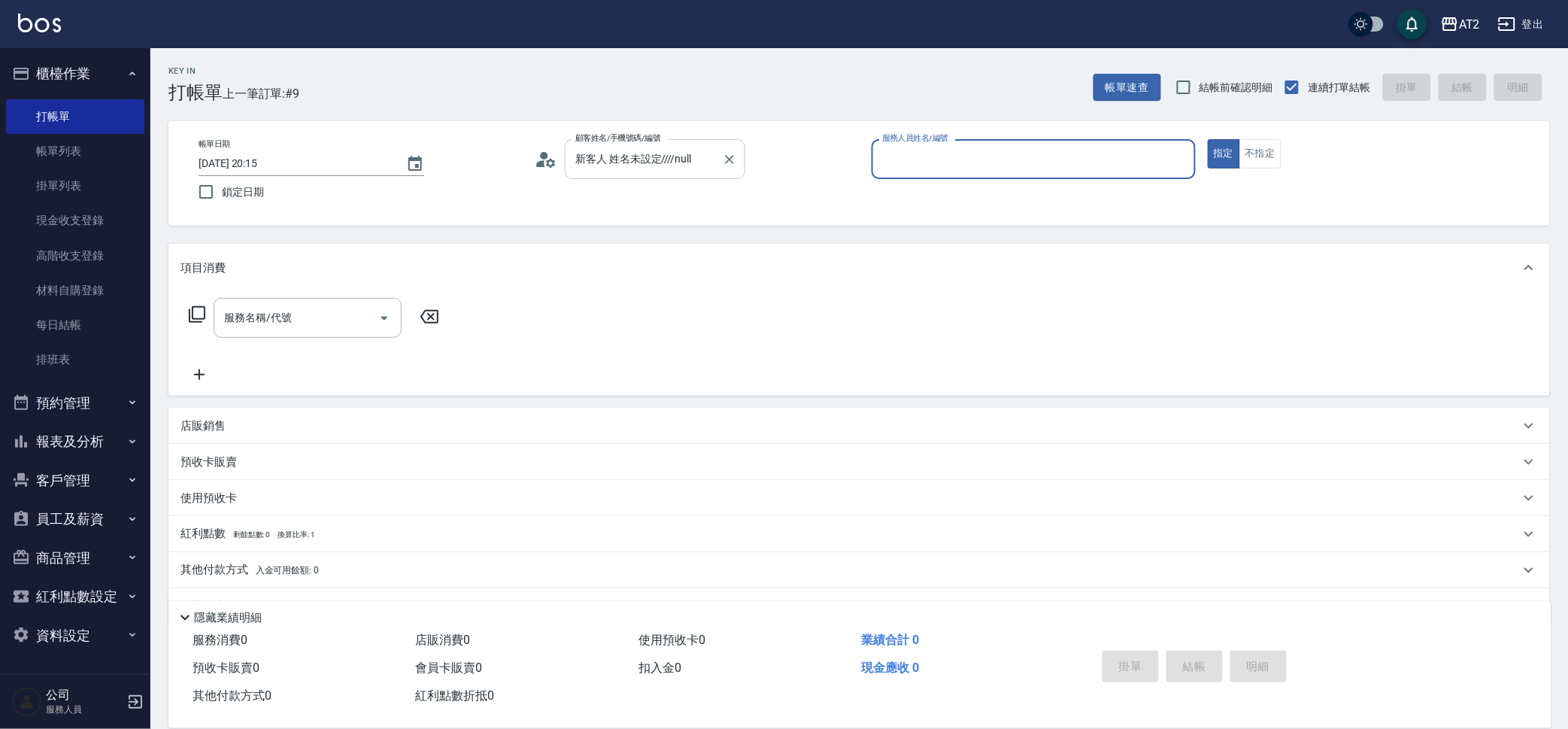
type input "3"
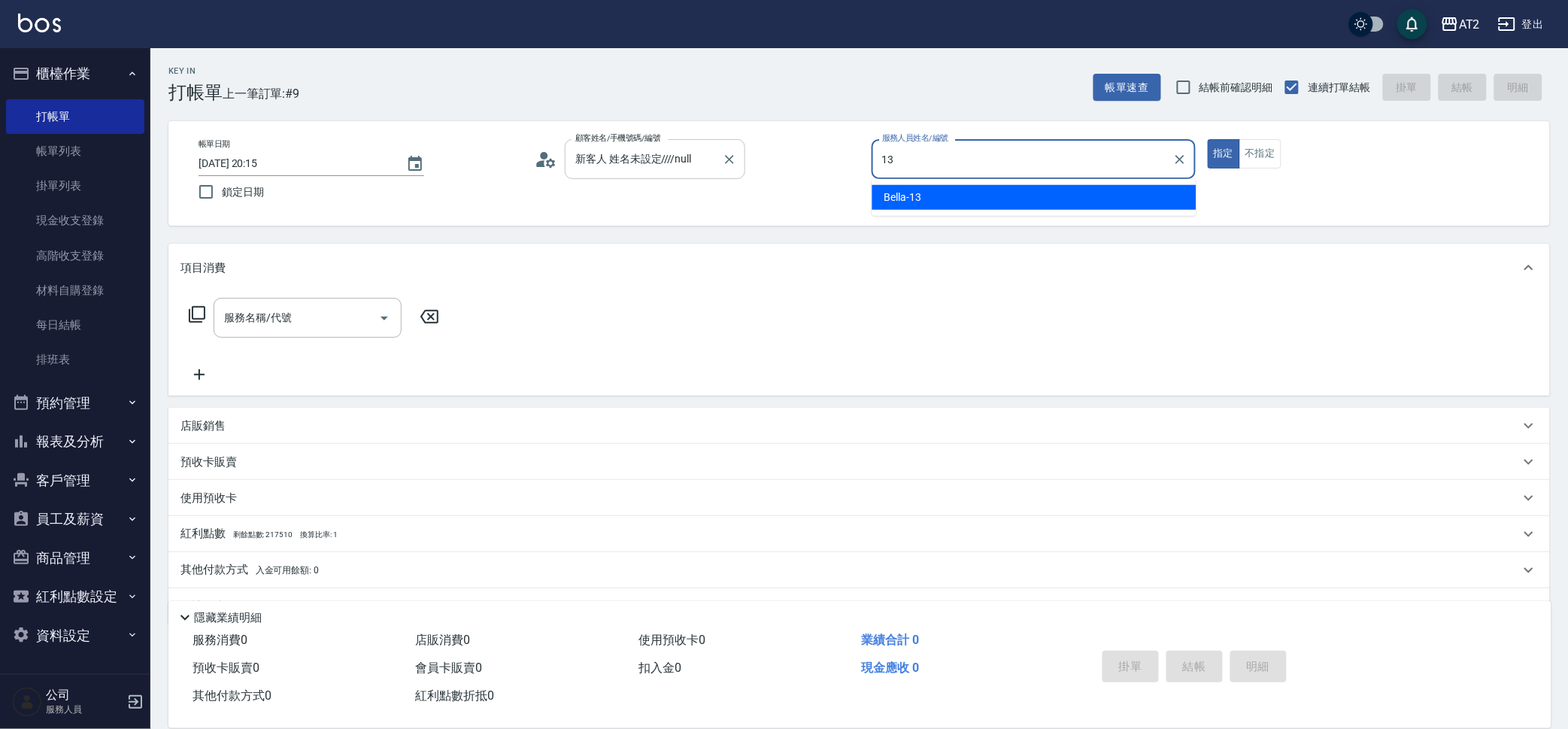
type input "Bella-13"
type button "true"
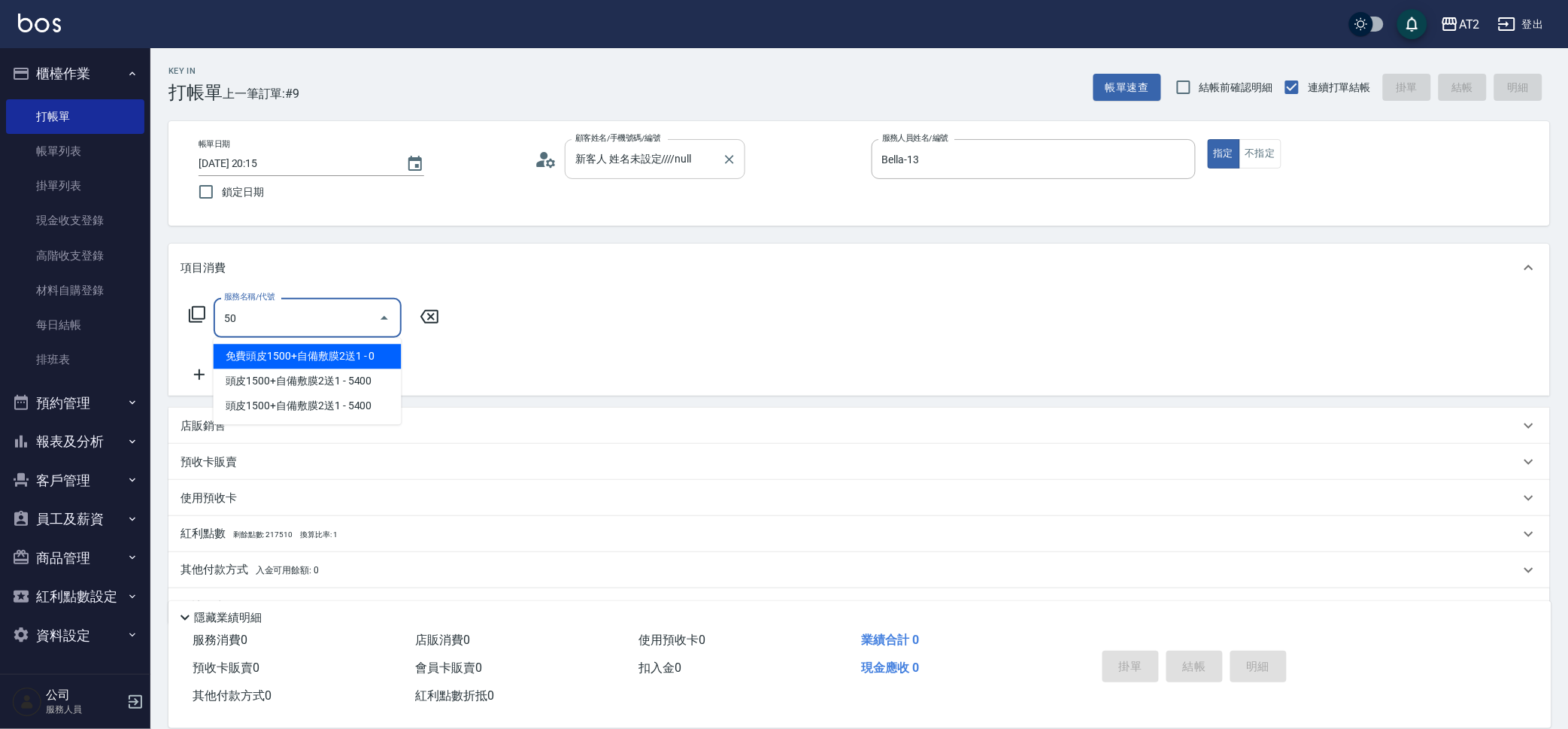
type input "501"
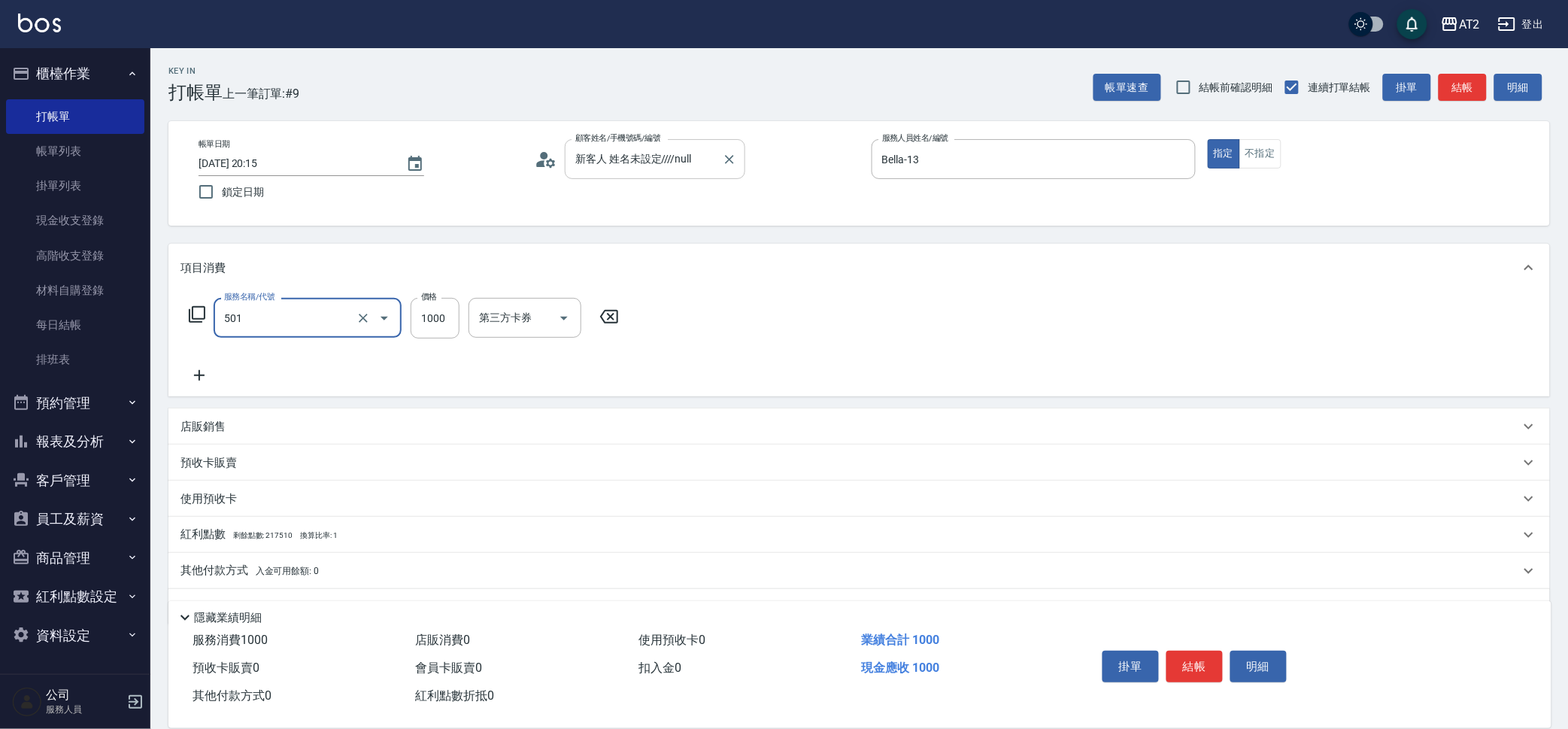
type input "100"
type input "染髮(501)"
type input "0"
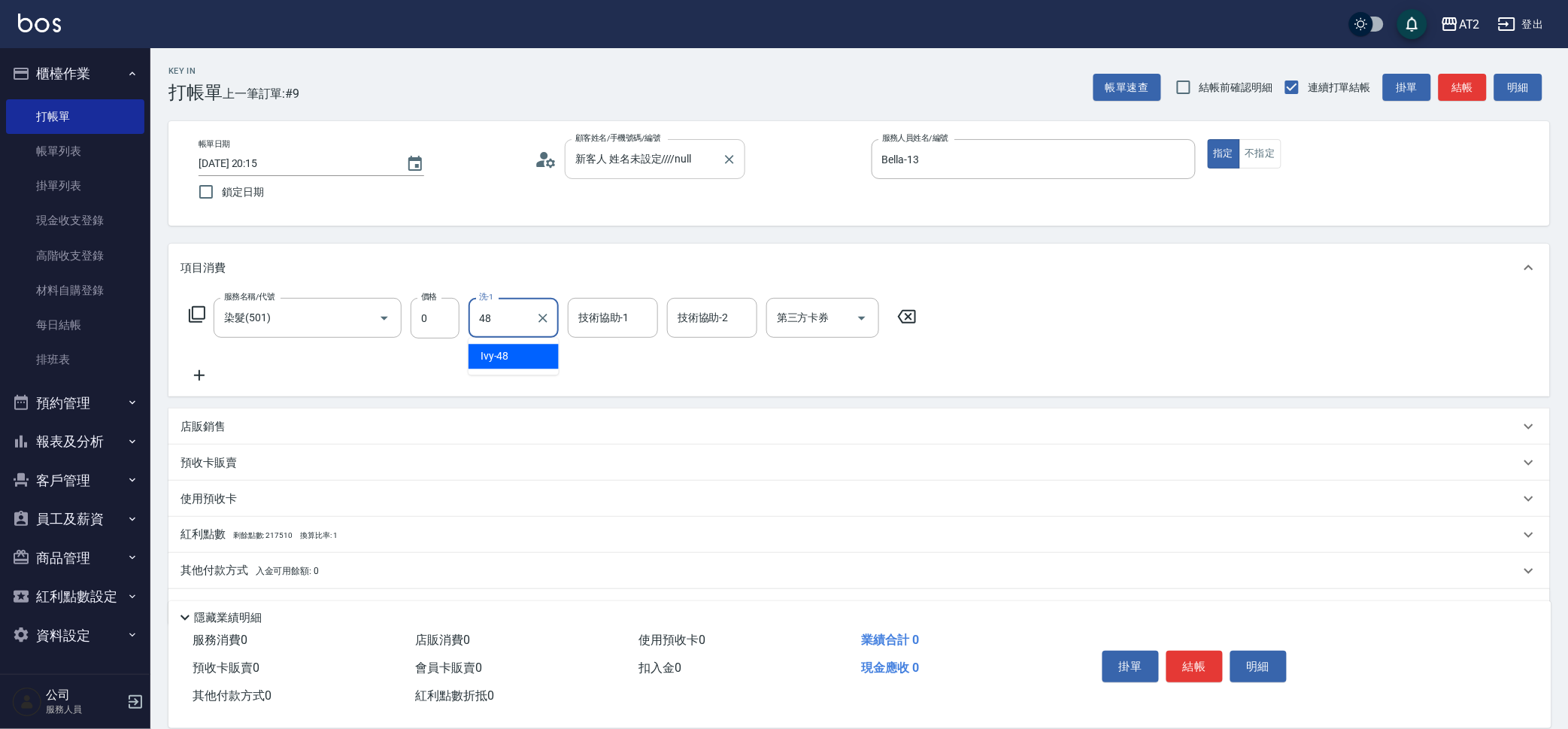
type input "Ivy-48"
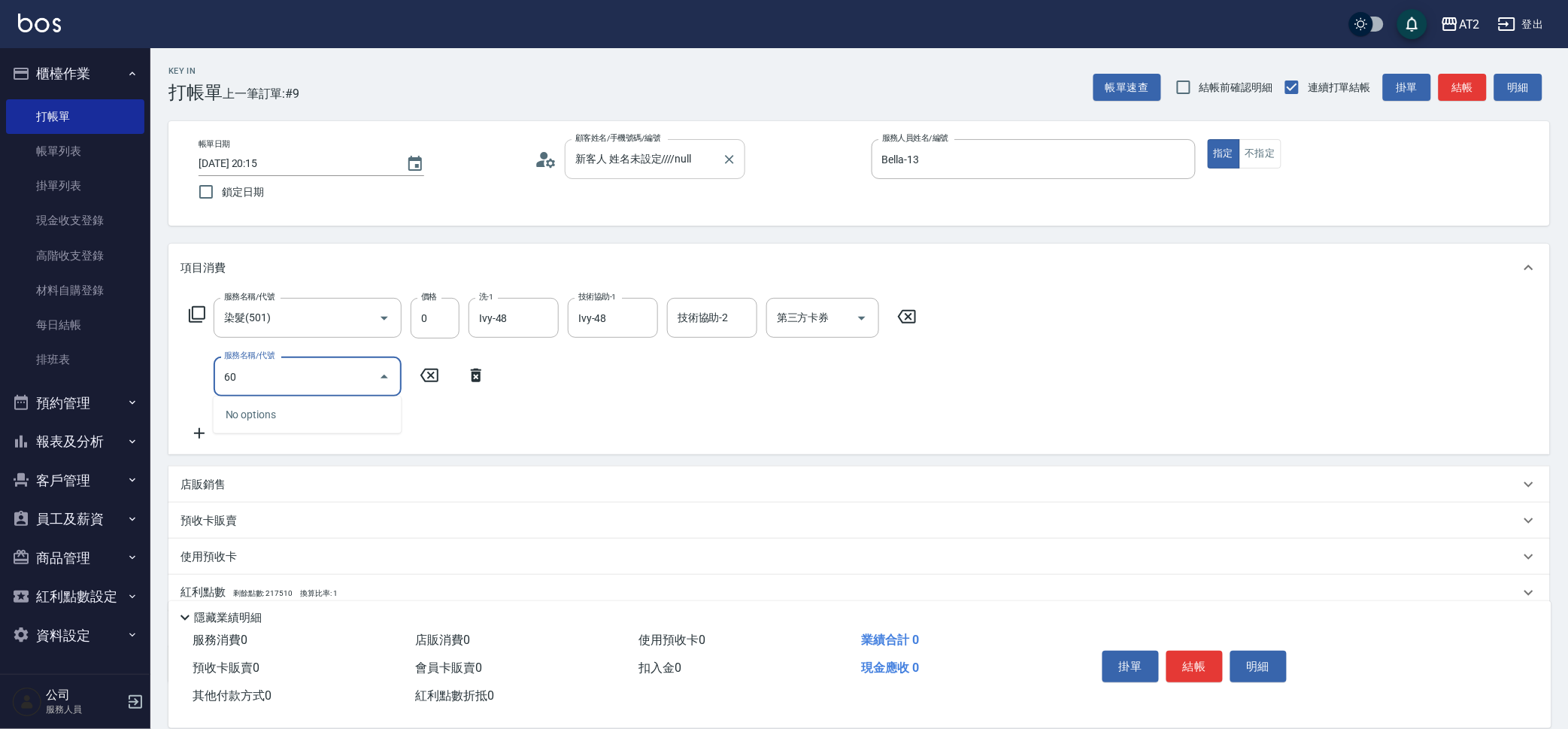
type input "601"
type input "100"
type input "自備護髮(601)"
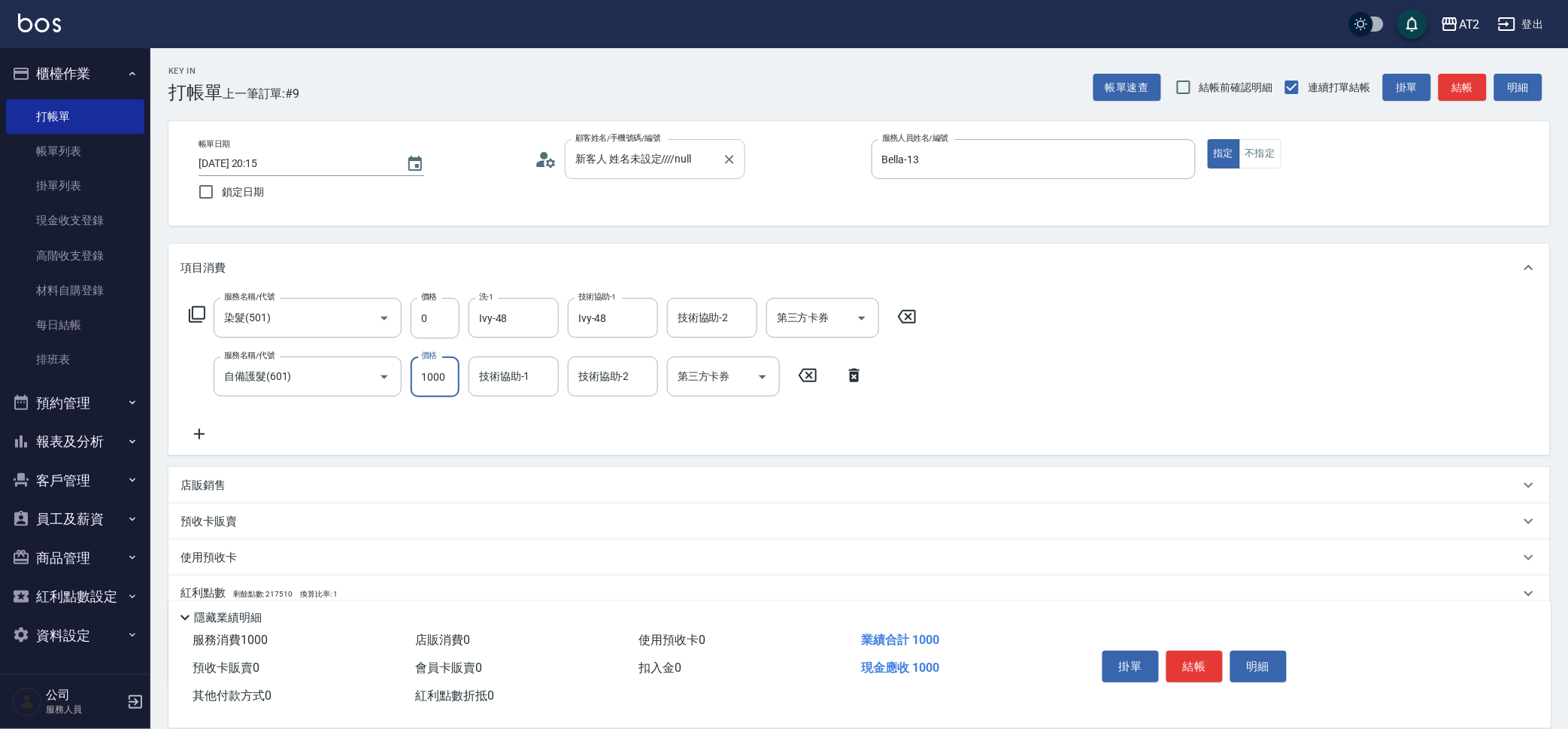
type input "0"
type input "200"
type input "20"
type input "2000"
type input "200"
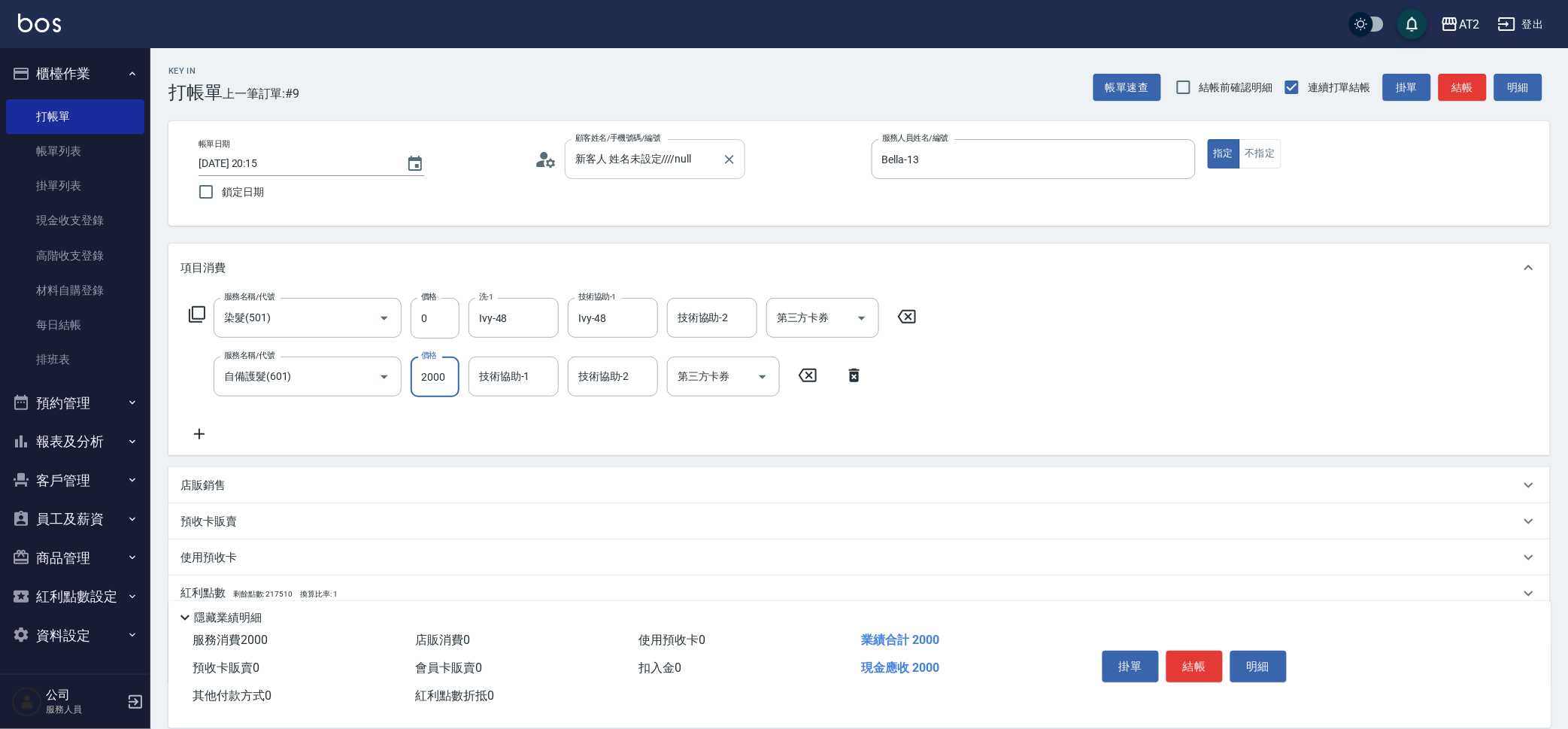
type input "2000"
type input "Ivy-48"
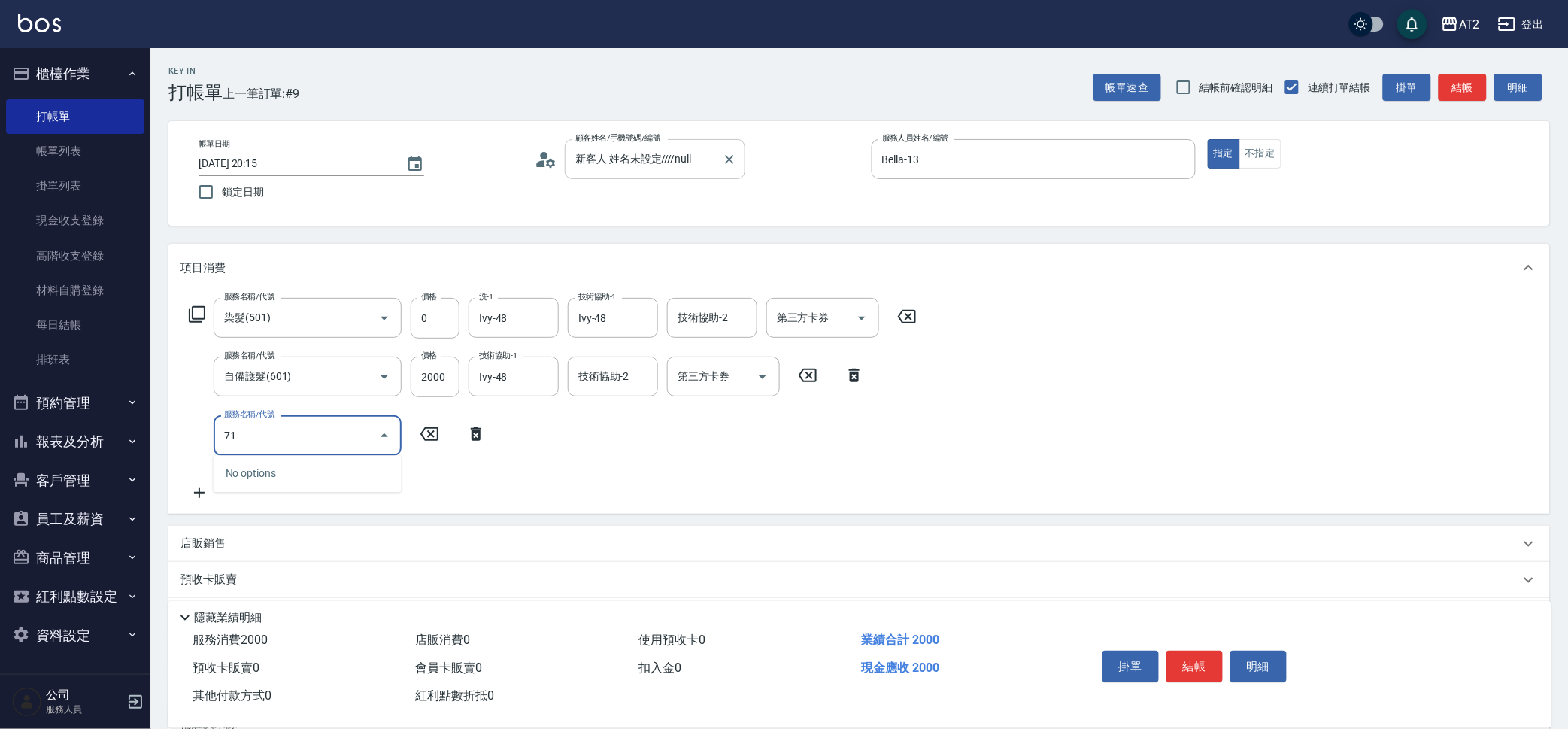
type input "712"
type input "700"
type input "金鑽雙棍髮(712)"
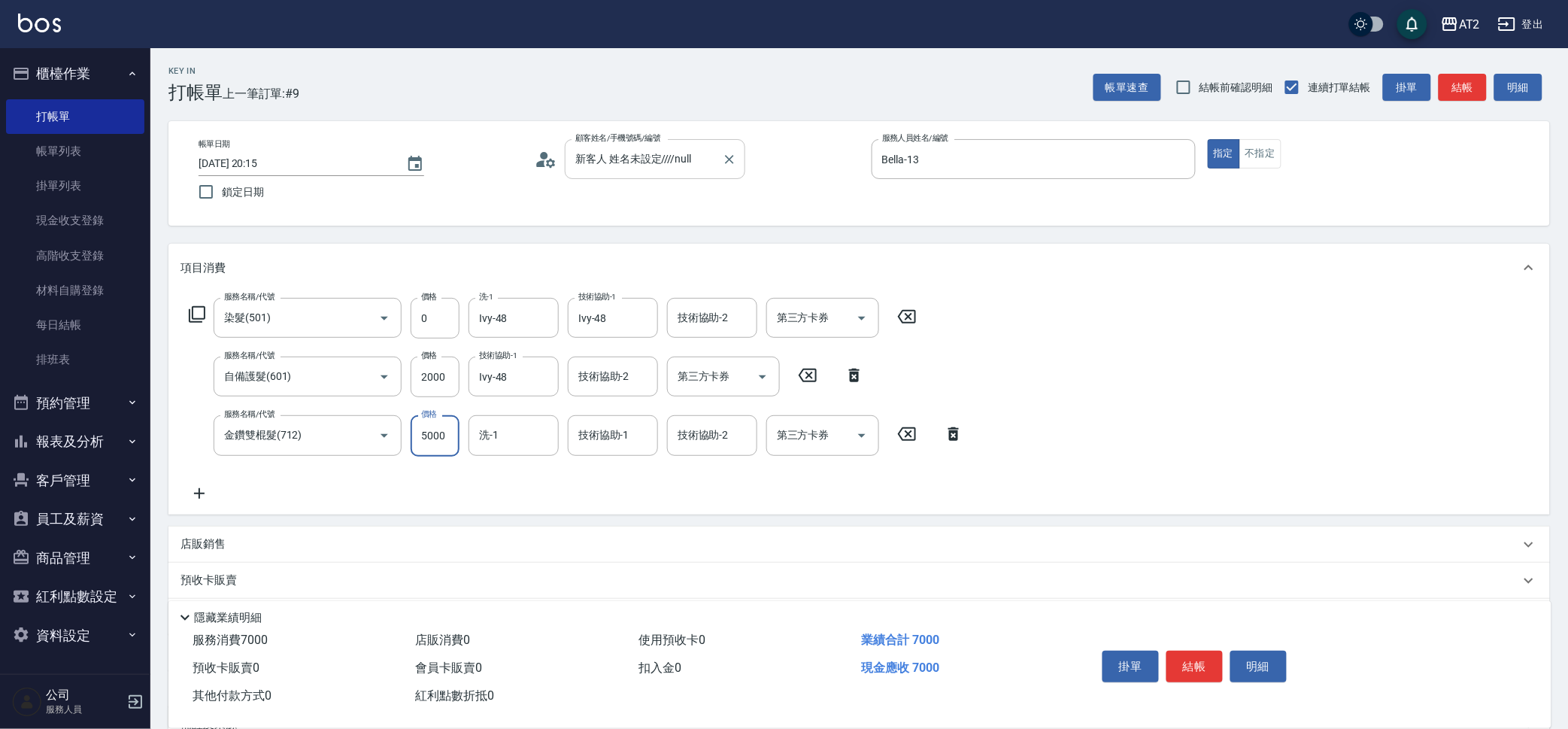
type input "4"
type input "200"
type input "45"
type input "240"
type input "4560"
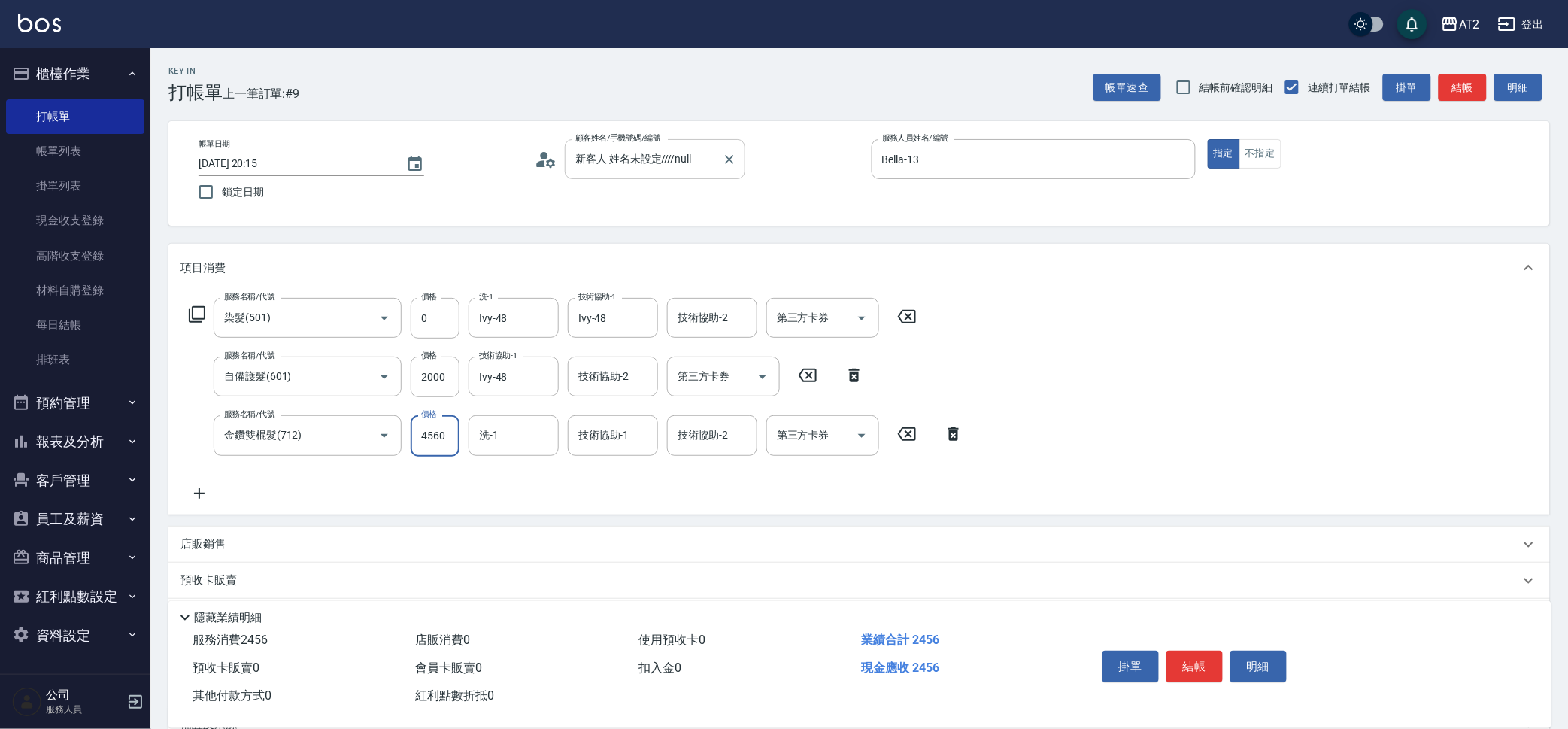
type input "650"
type input "4560"
type input "Ivy-48"
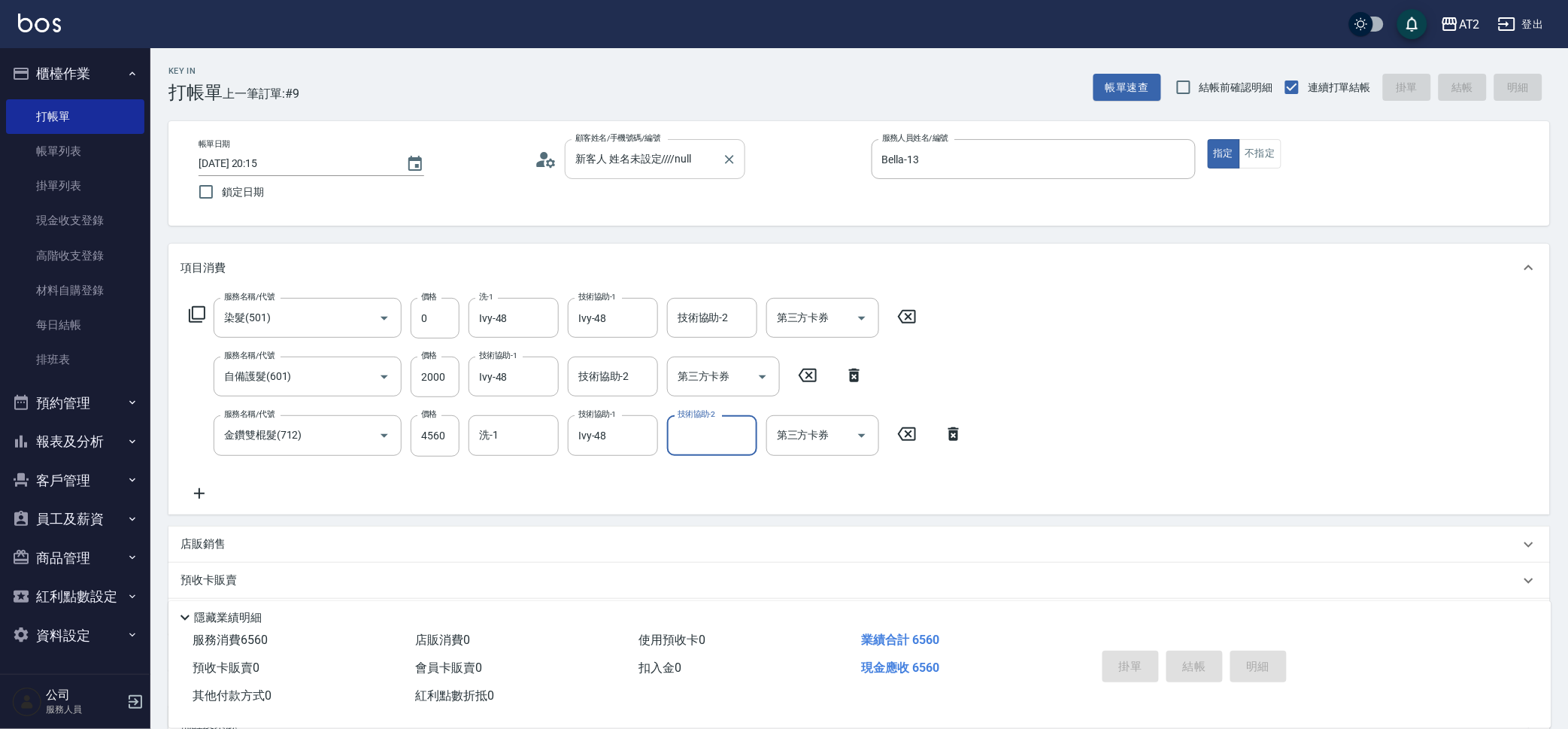
type input "2025/09/25 20:22"
type input "0"
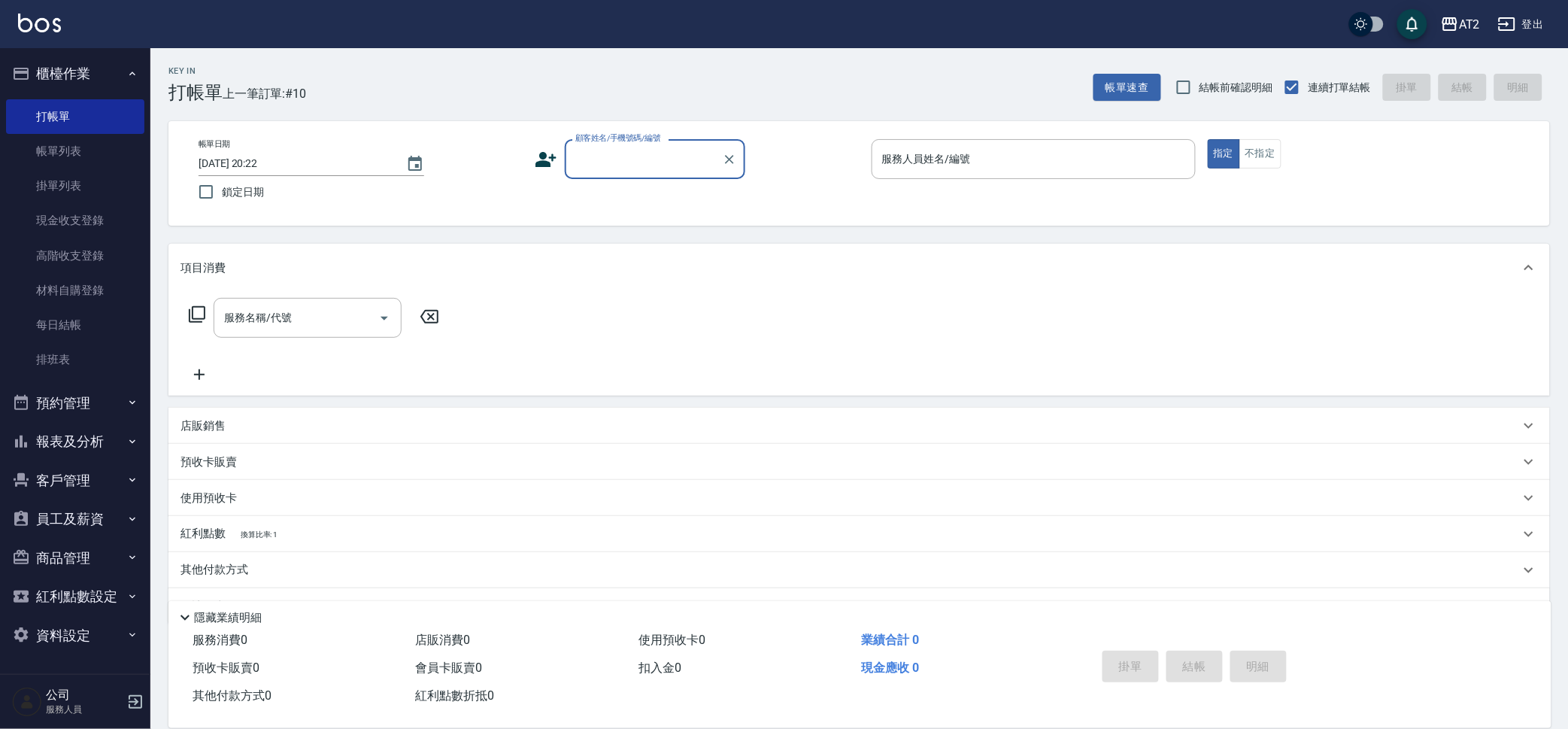
click at [62, 81] on button "櫃檯作業" at bounding box center [75, 73] width 139 height 39
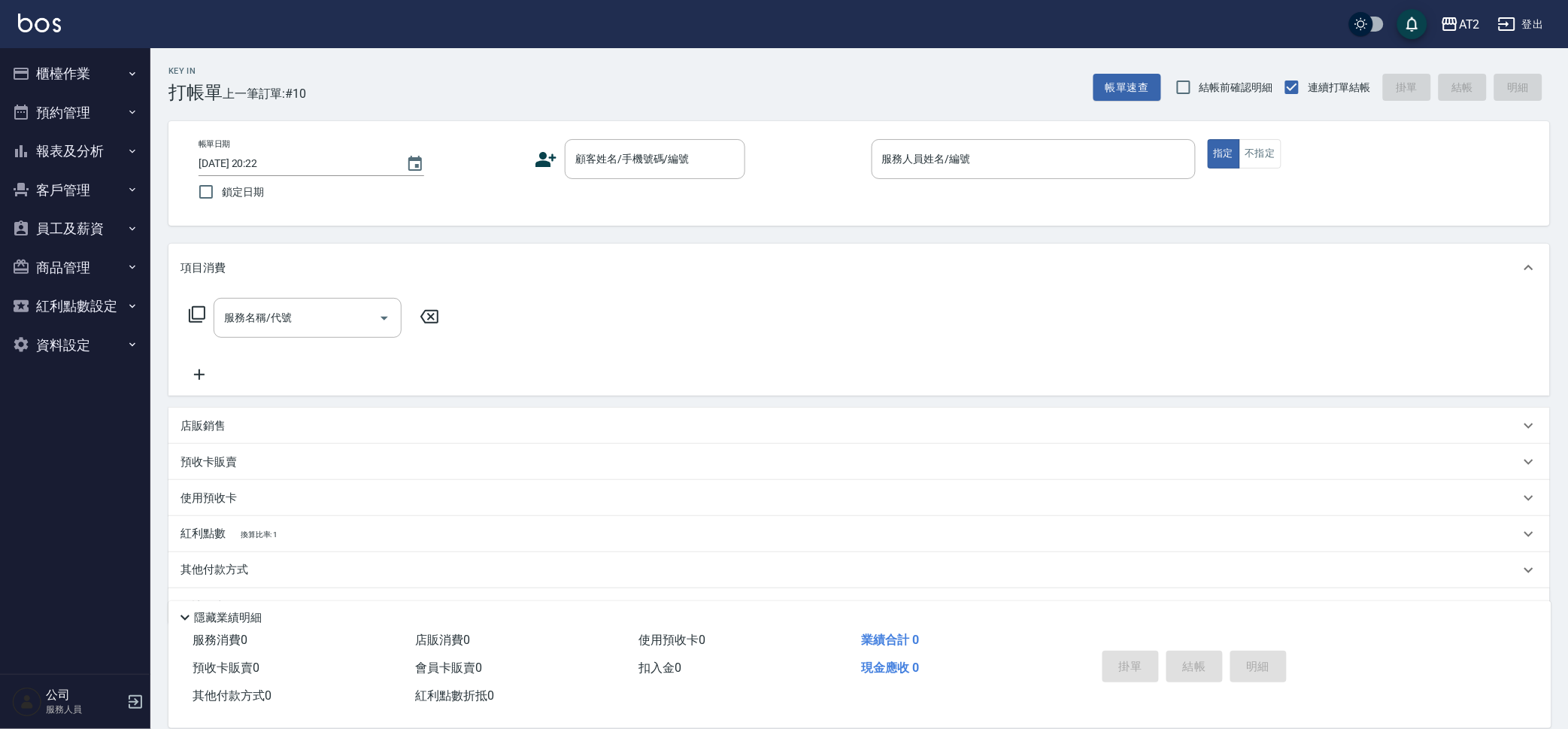
click at [90, 142] on button "報表及分析" at bounding box center [75, 151] width 139 height 39
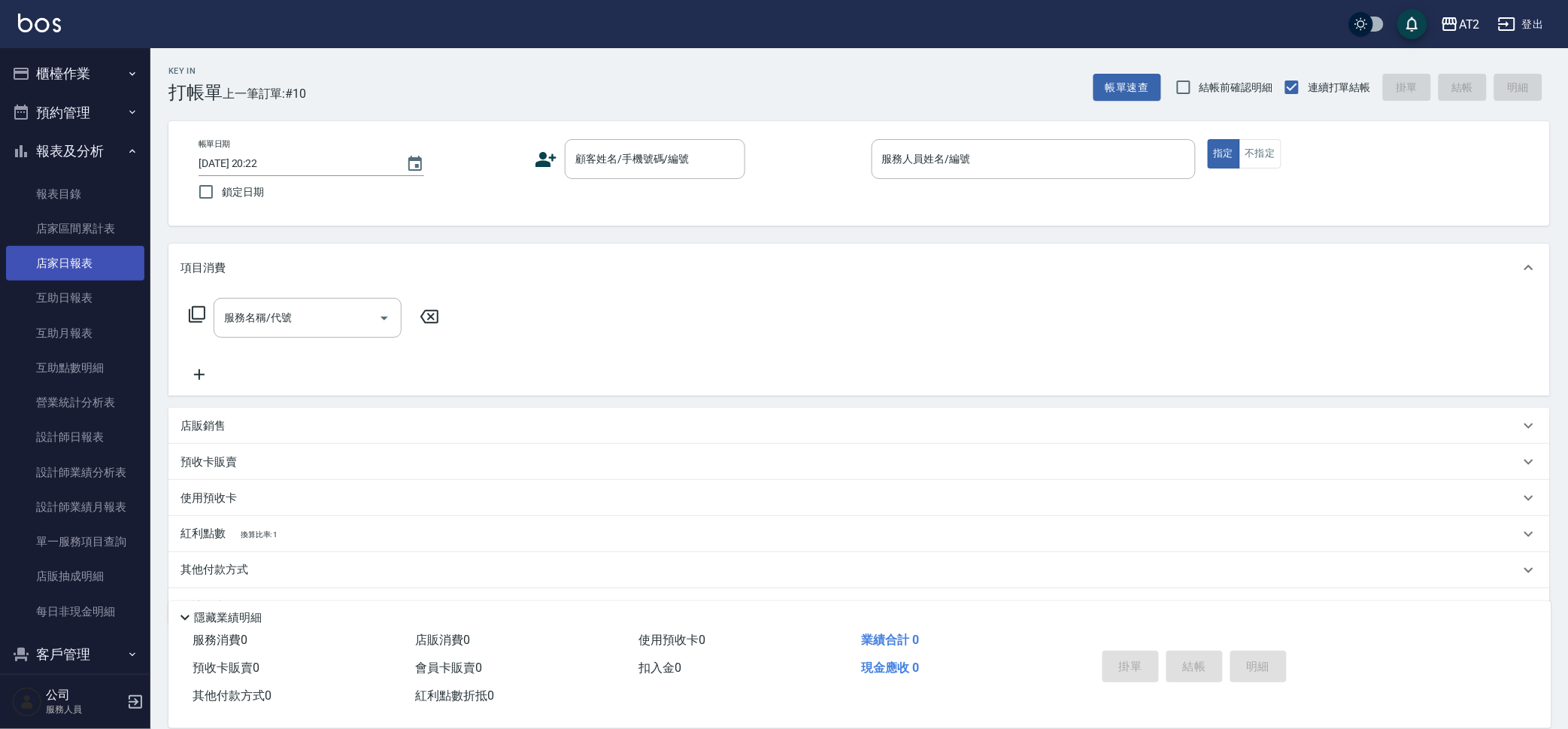
click at [85, 269] on link "店家日報表" at bounding box center [75, 263] width 139 height 35
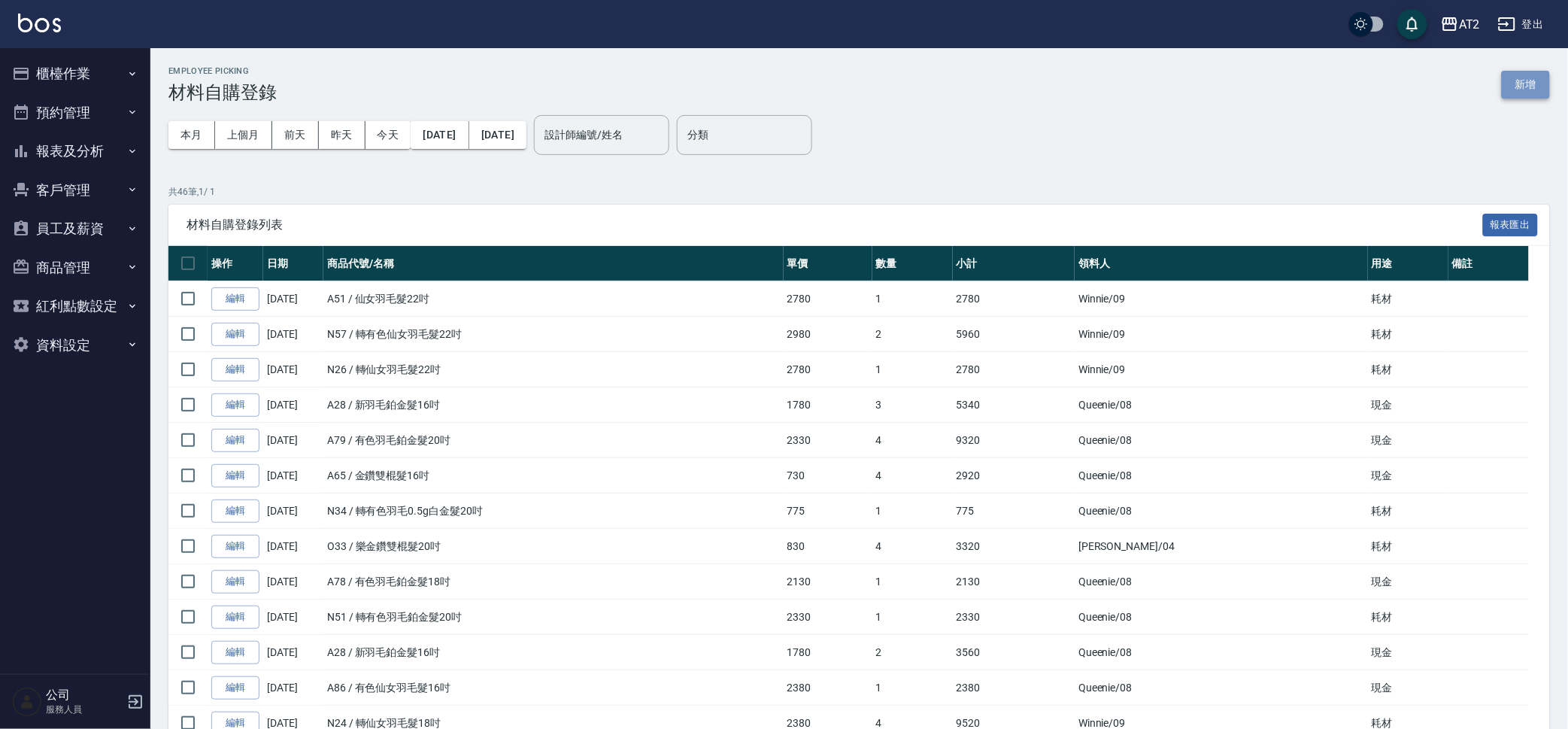
click at [1546, 90] on button "新增" at bounding box center [1525, 84] width 48 height 28
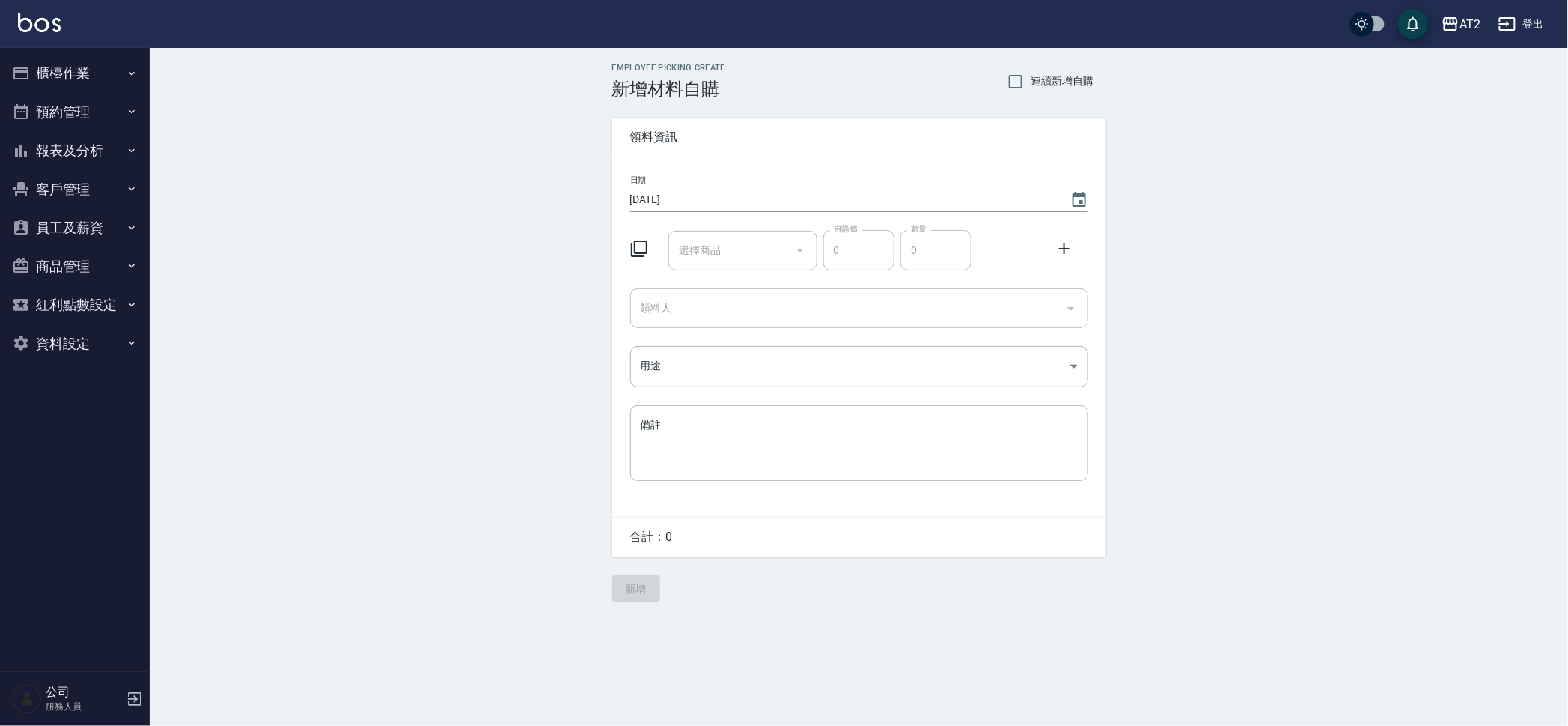
click at [1053, 81] on span "連續新增自購" at bounding box center [1063, 81] width 63 height 16
click at [1032, 81] on input "連續新增自購" at bounding box center [1016, 82] width 32 height 32
checkbox input "true"
click at [766, 249] on input "選擇商品" at bounding box center [731, 250] width 113 height 26
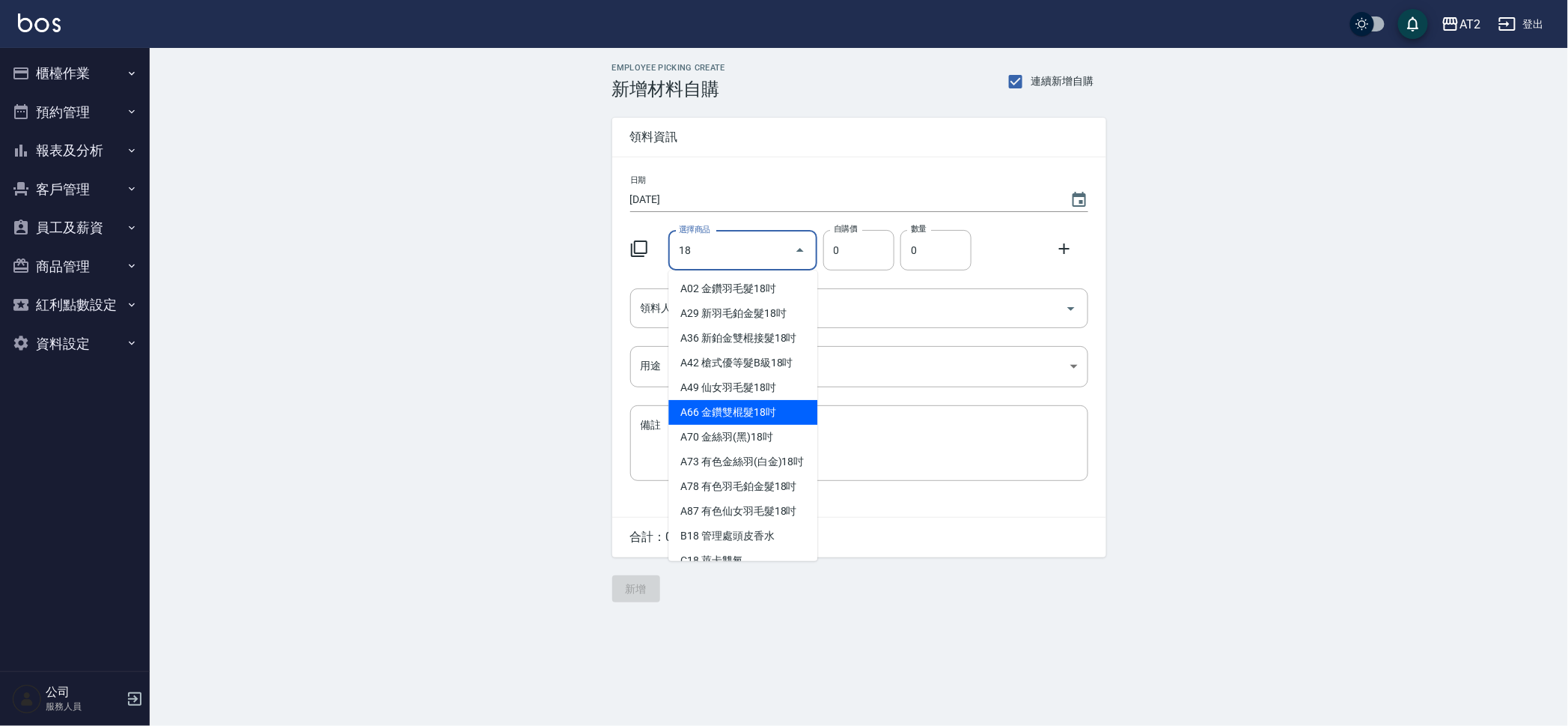
click at [738, 405] on li "A66 金鑽雙棍髮18吋" at bounding box center [743, 412] width 149 height 24
type input "金鑽雙棍髮18吋"
type input "780"
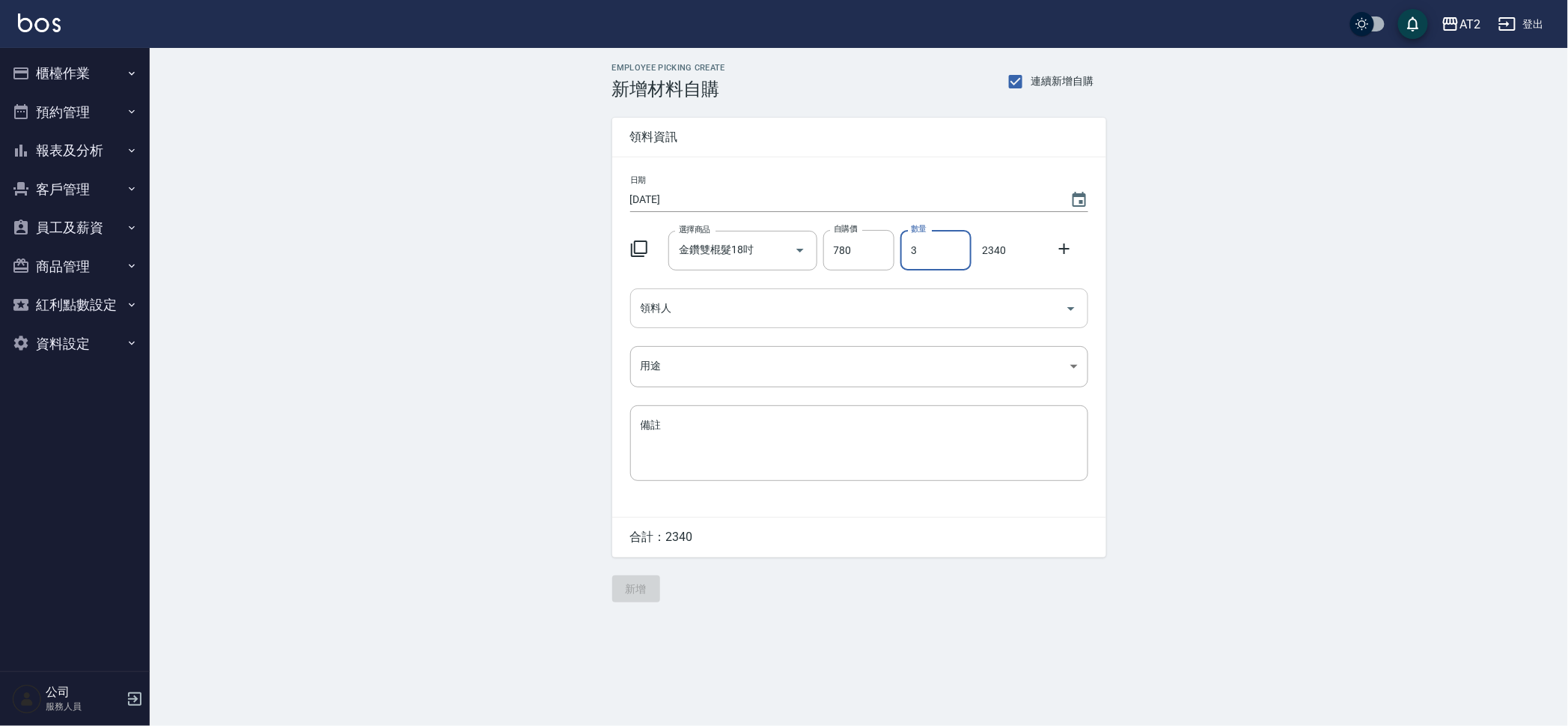
type input "3"
click at [958, 316] on input "領料人" at bounding box center [848, 308] width 422 height 26
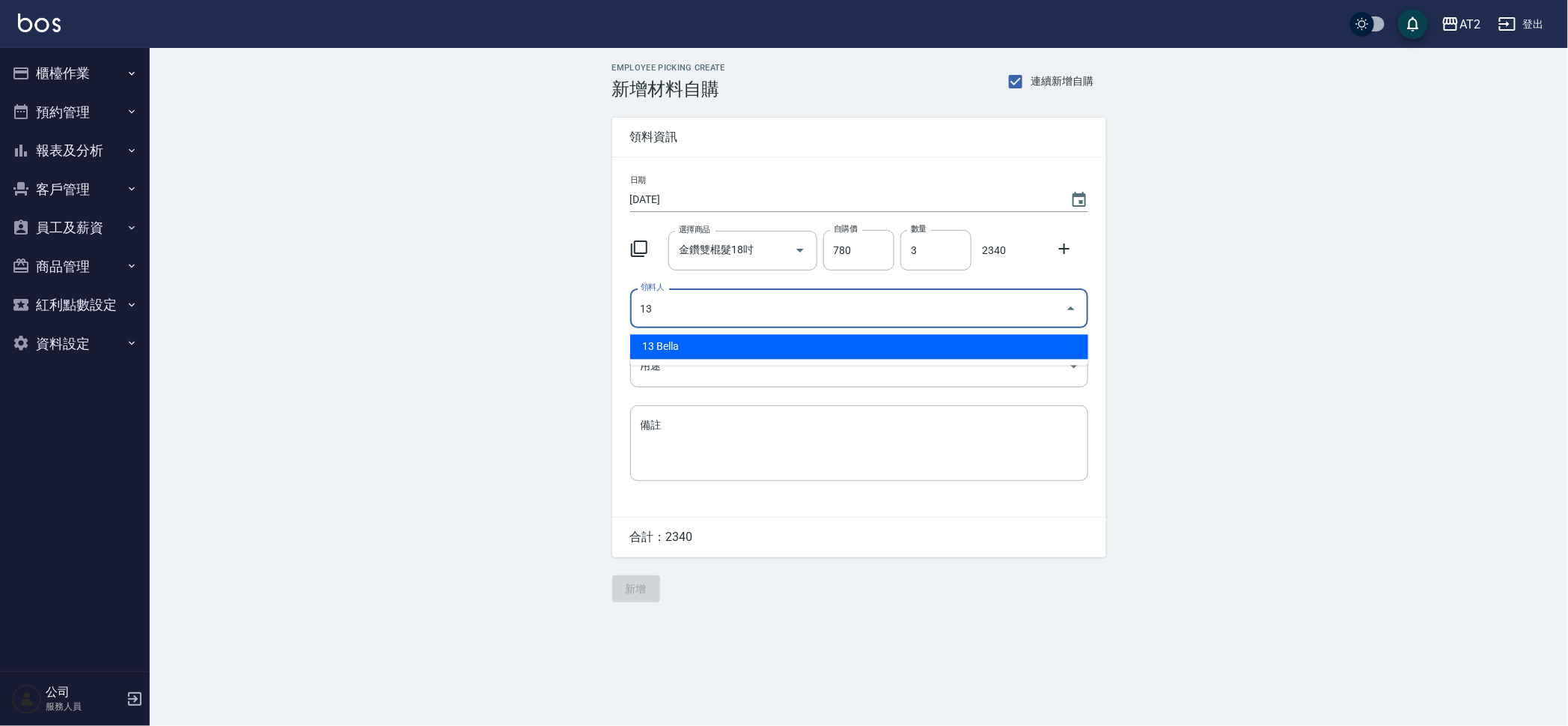
type input "13 Bella"
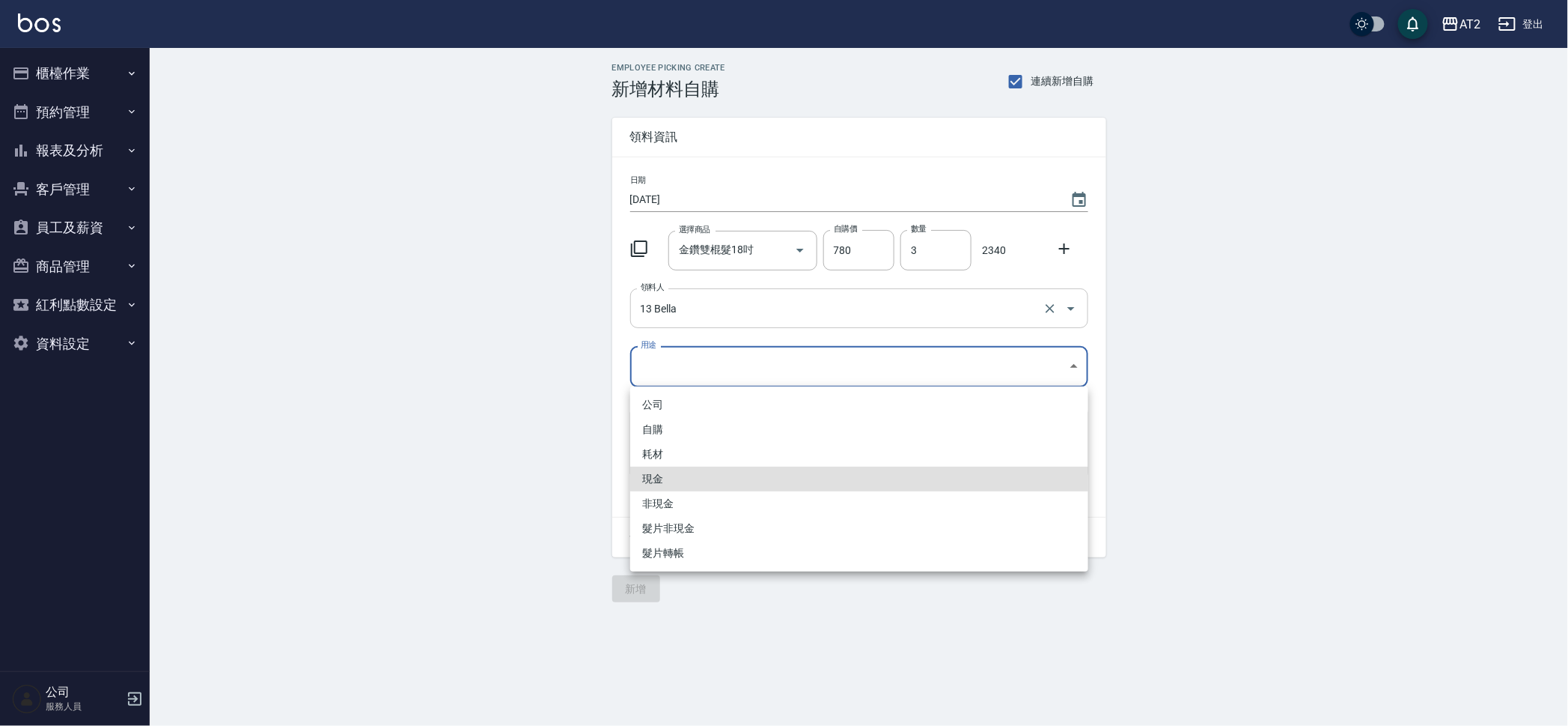
type input "現金"
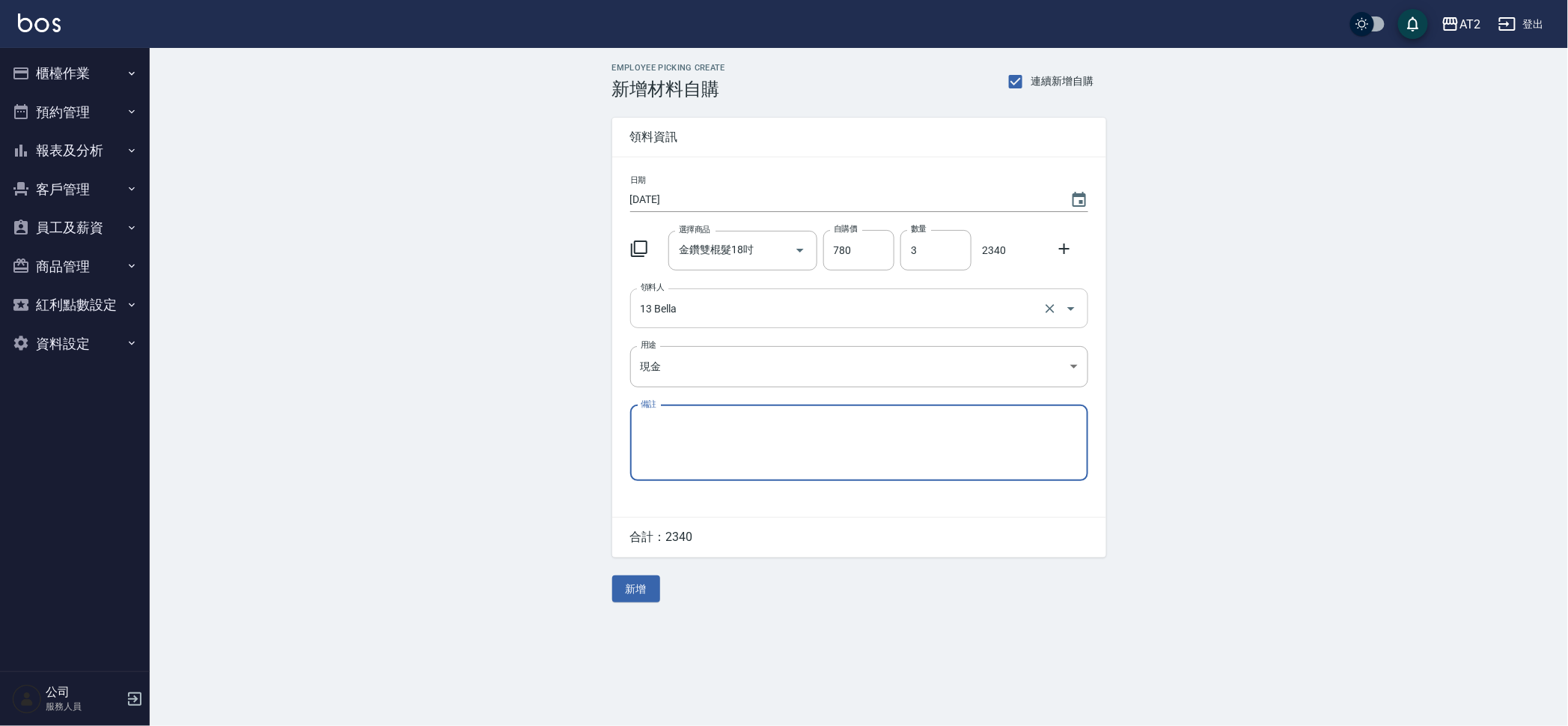
click at [612, 575] on button "新增" at bounding box center [636, 589] width 48 height 28
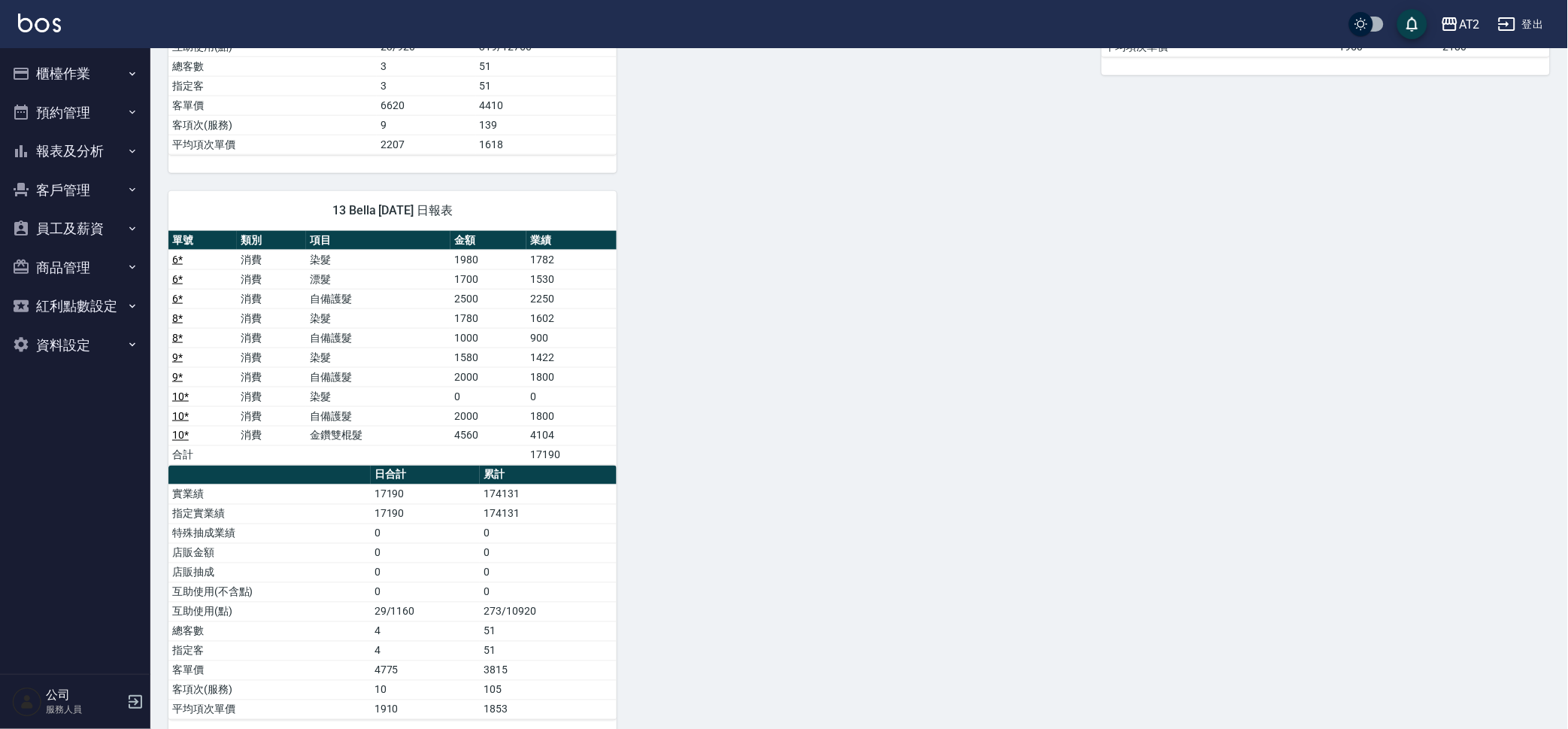
scroll to position [551, 0]
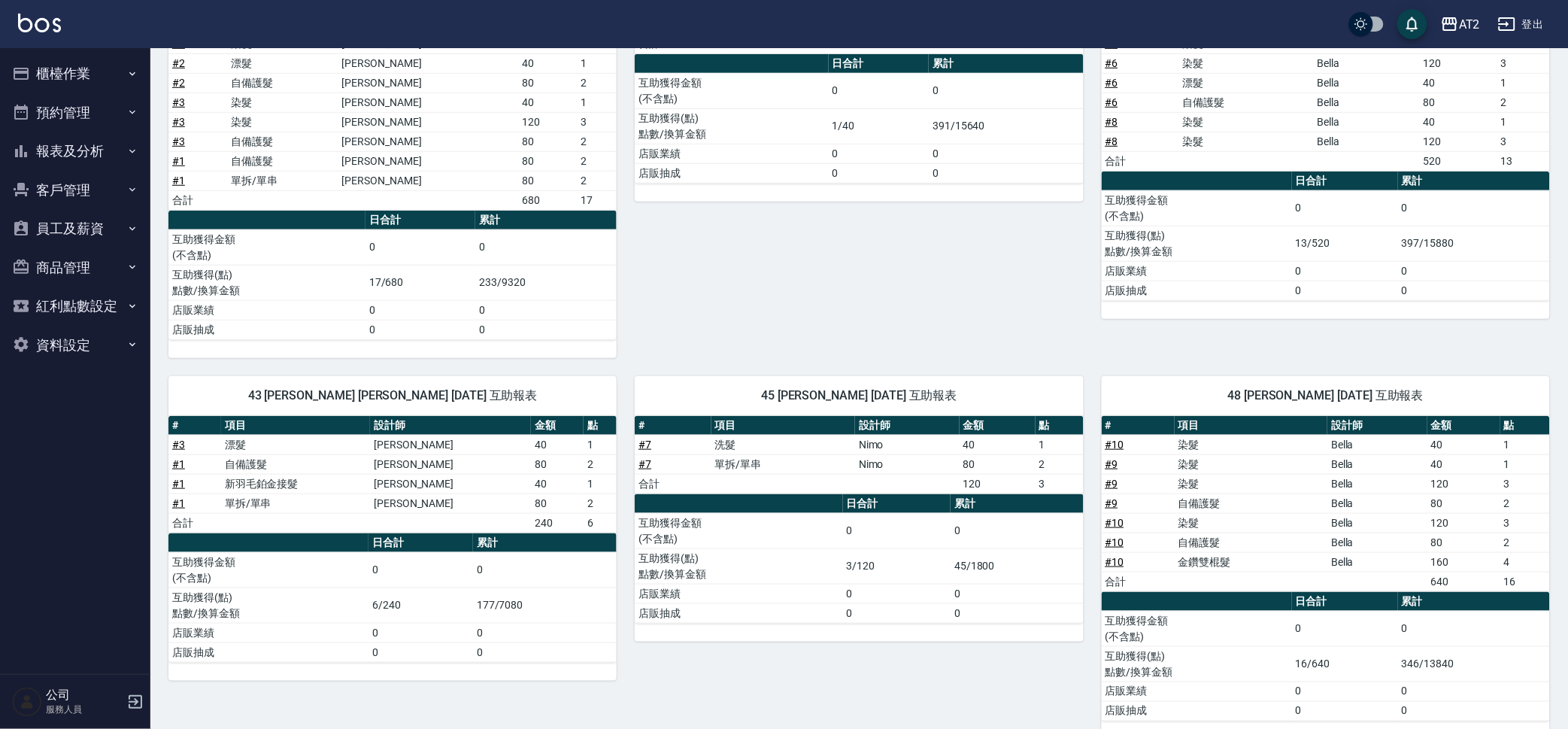
scroll to position [296, 0]
